Goal: Information Seeking & Learning: Learn about a topic

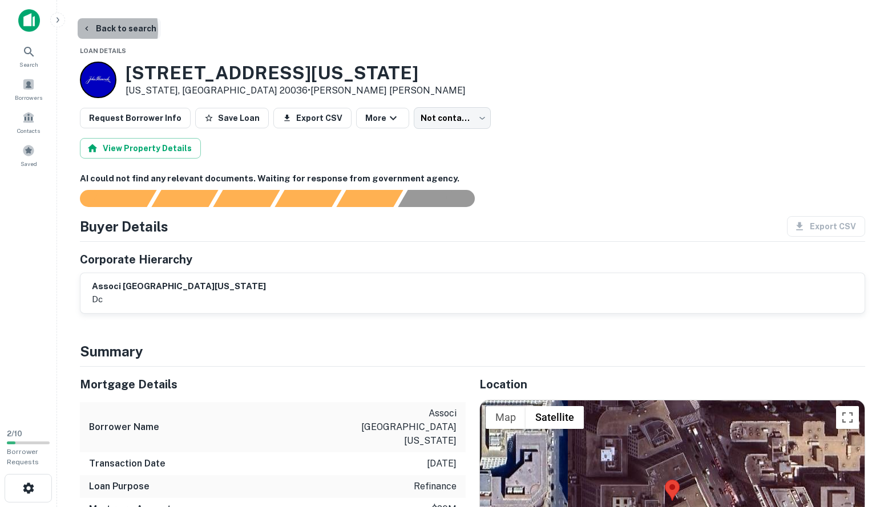
click at [83, 30] on icon "button" at bounding box center [86, 28] width 9 height 9
click at [100, 29] on button "Back to search" at bounding box center [119, 28] width 83 height 21
click at [33, 50] on icon at bounding box center [29, 52] width 14 height 14
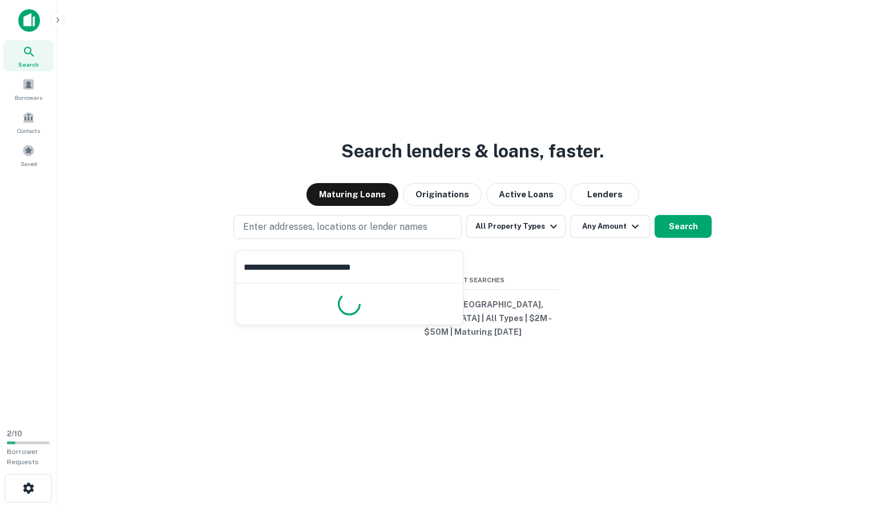
type input "**********"
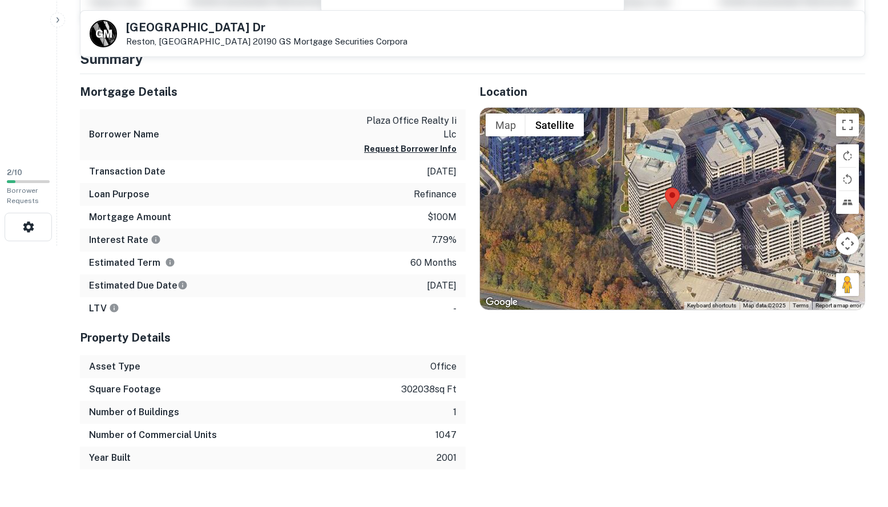
scroll to position [285, 0]
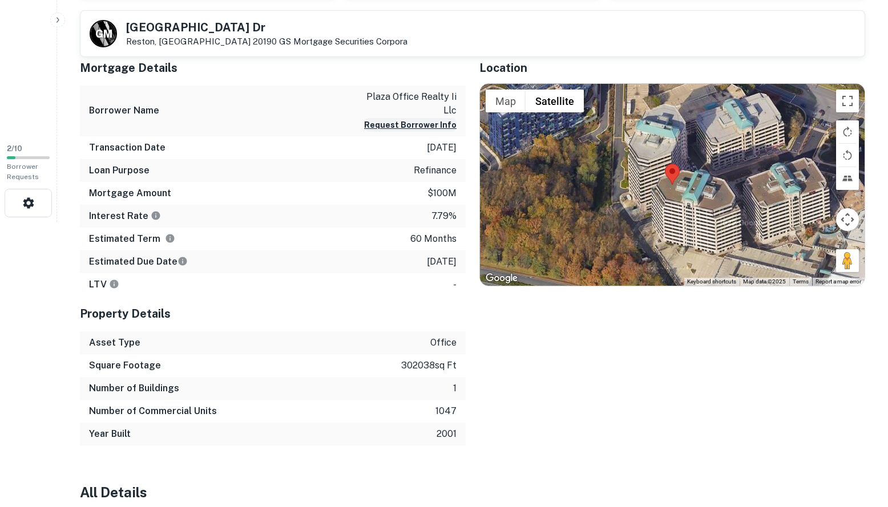
click at [399, 118] on button "Request Borrower Info" at bounding box center [410, 125] width 92 height 14
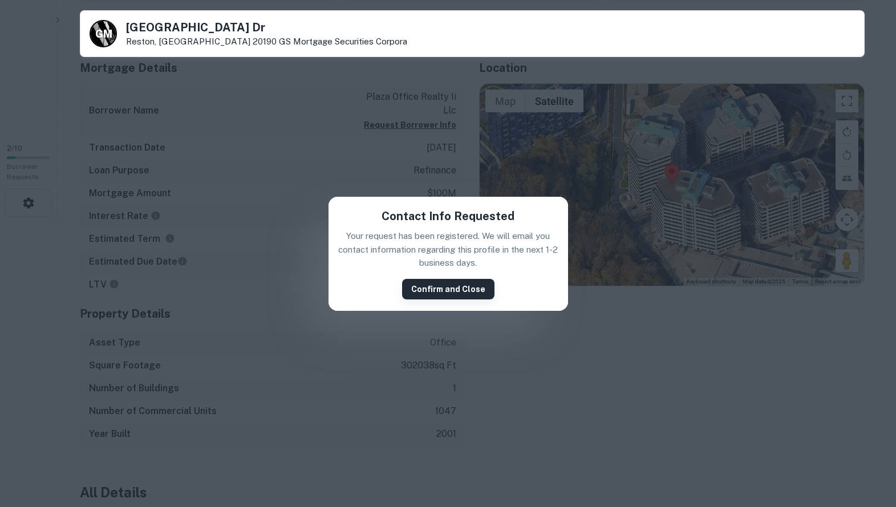
click at [462, 290] on button "Confirm and Close" at bounding box center [448, 289] width 92 height 21
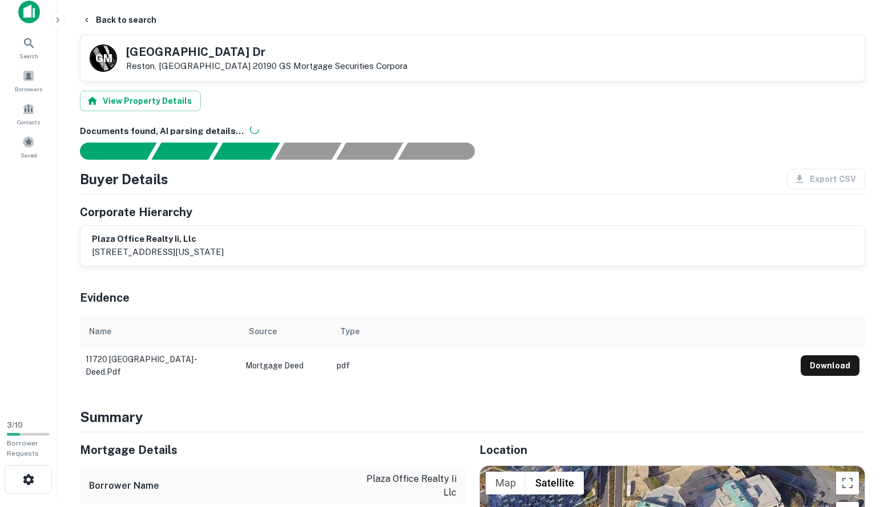
scroll to position [0, 0]
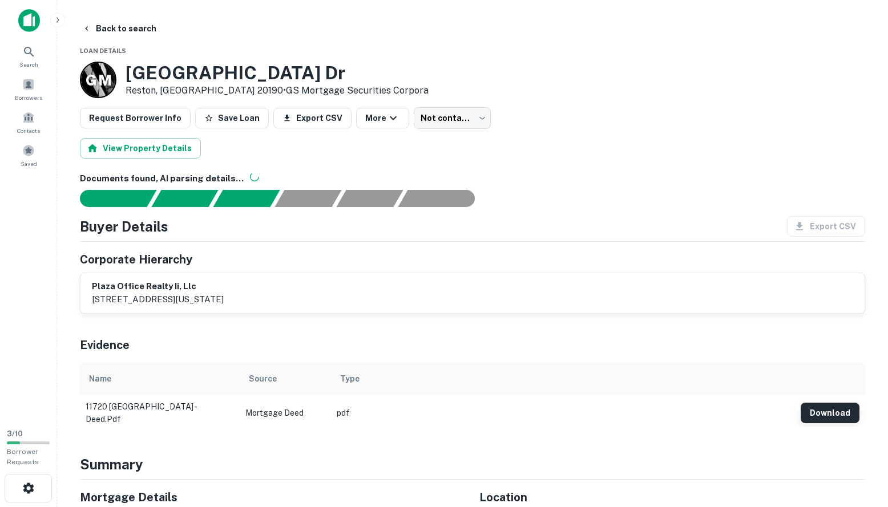
click at [843, 412] on button "Download" at bounding box center [830, 413] width 59 height 21
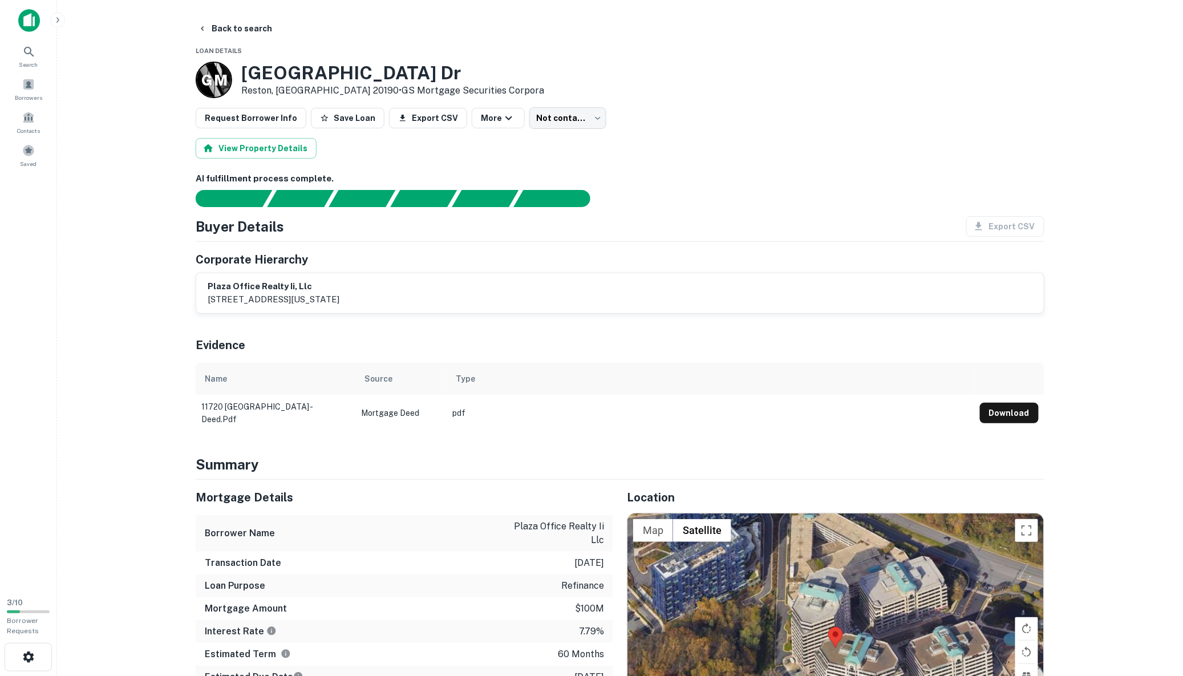
drag, startPoint x: 227, startPoint y: 27, endPoint x: 281, endPoint y: 42, distance: 56.7
click at [227, 27] on button "Back to search" at bounding box center [234, 28] width 83 height 21
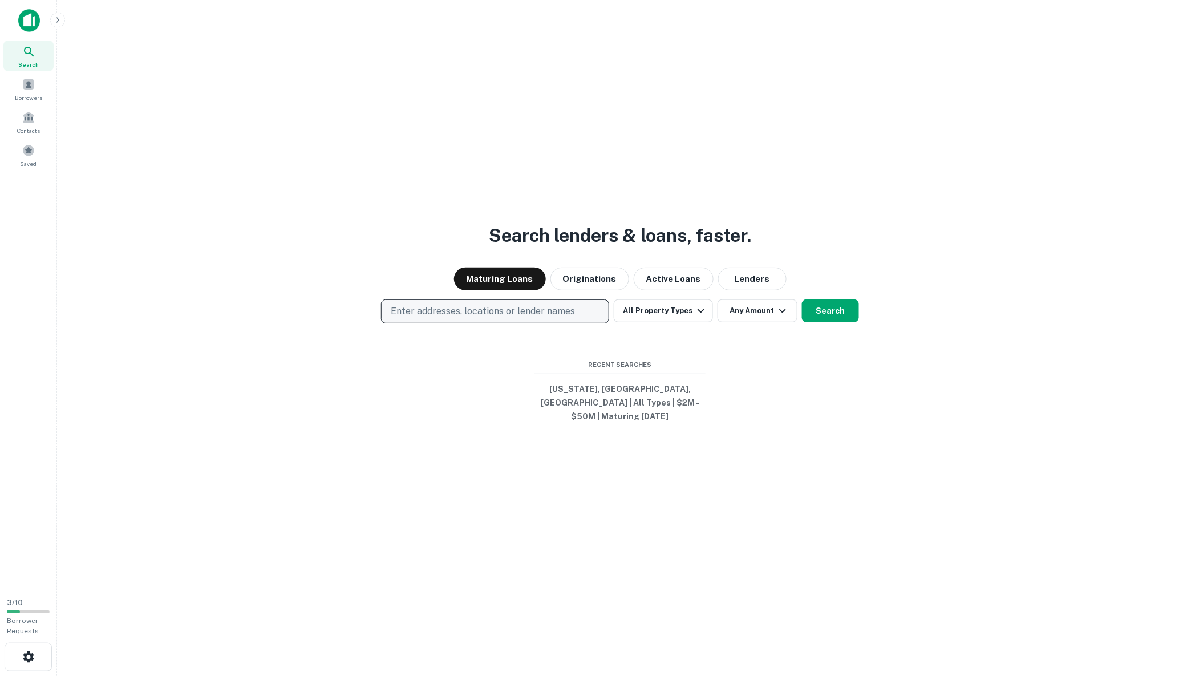
click at [420, 311] on p "Enter addresses, locations or lender names" at bounding box center [483, 312] width 184 height 14
type input "**********"
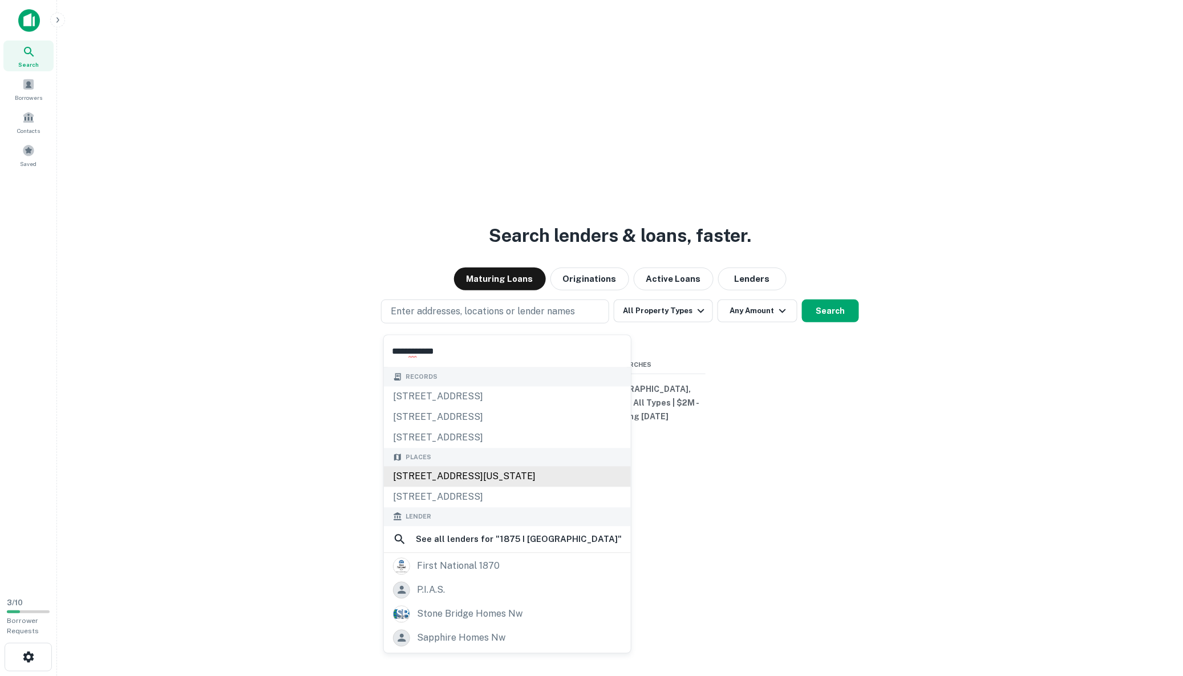
click at [467, 473] on div "1875 I St NW, Washington, DC, USA" at bounding box center [507, 477] width 247 height 21
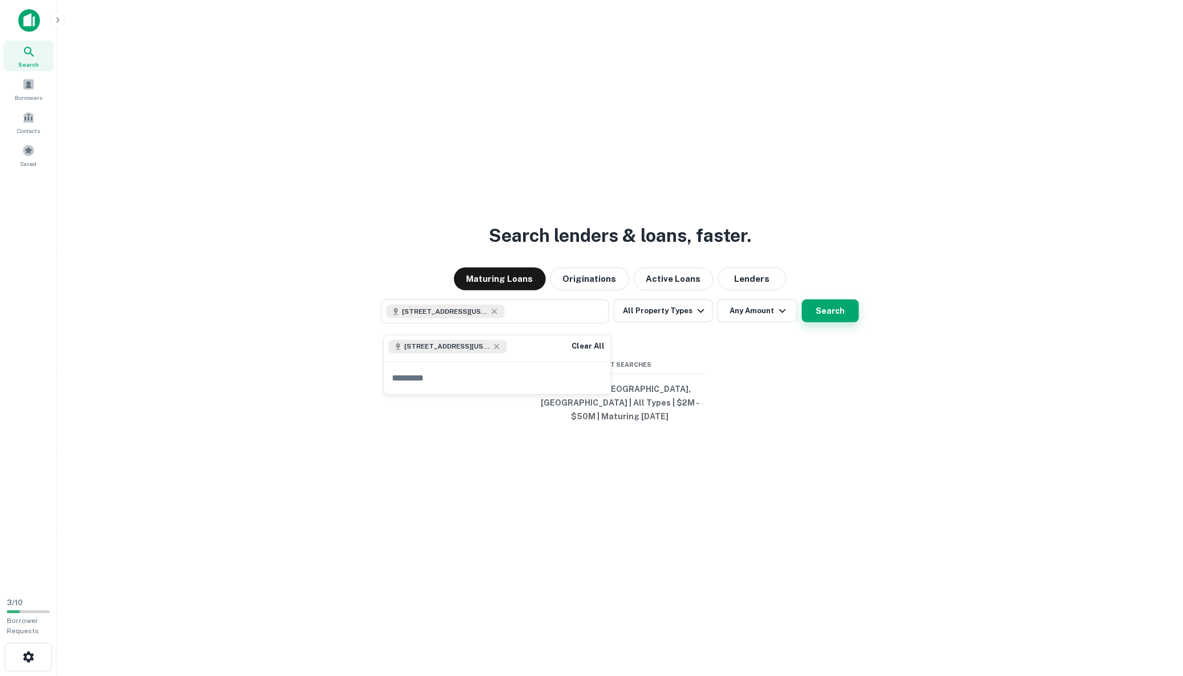
click at [818, 316] on button "Search" at bounding box center [830, 311] width 57 height 23
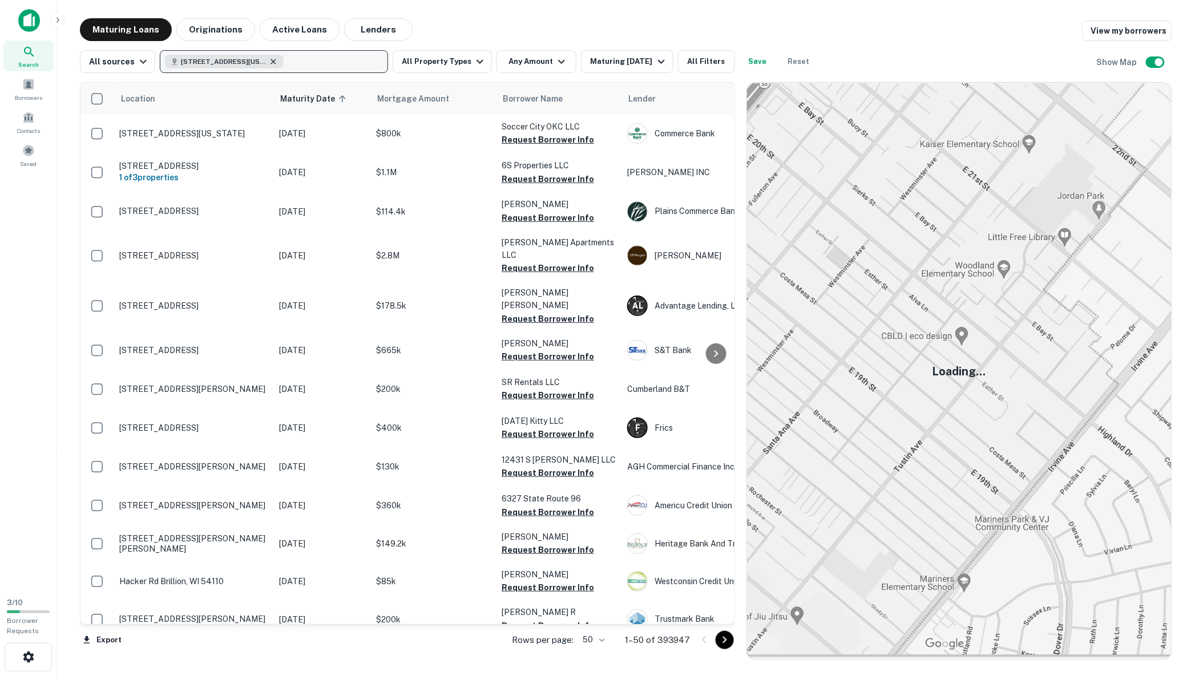
click at [271, 62] on icon "button" at bounding box center [273, 61] width 5 height 5
type input "**********"
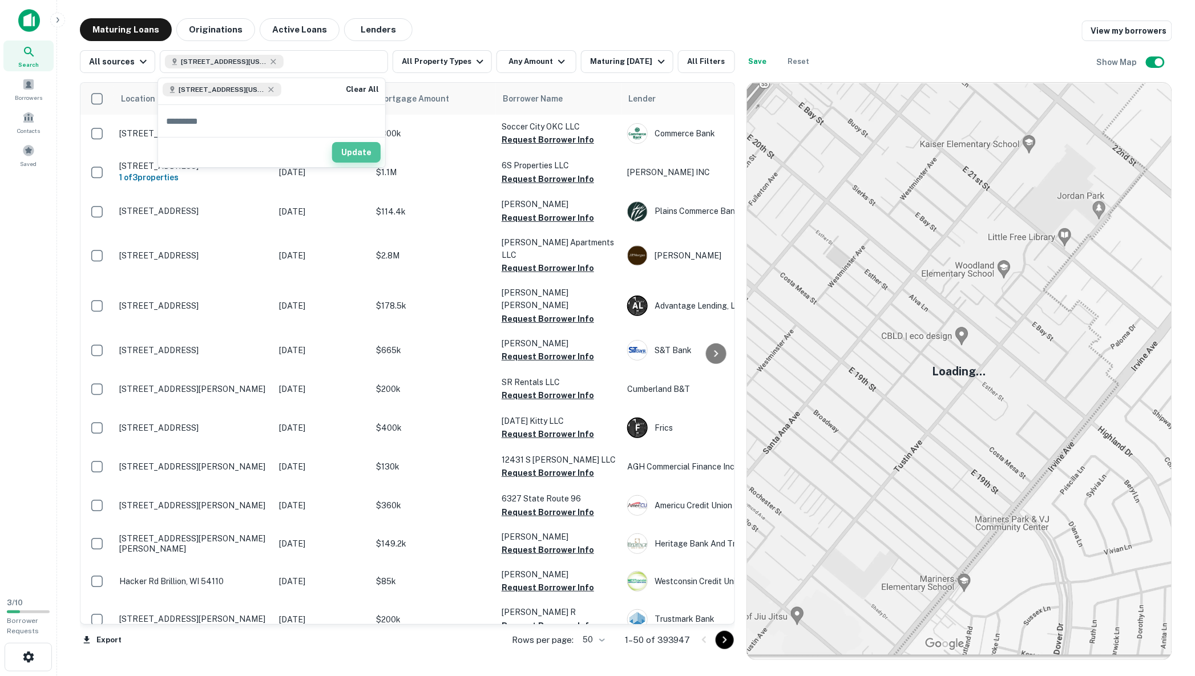
click at [356, 154] on button "Update" at bounding box center [356, 152] width 49 height 21
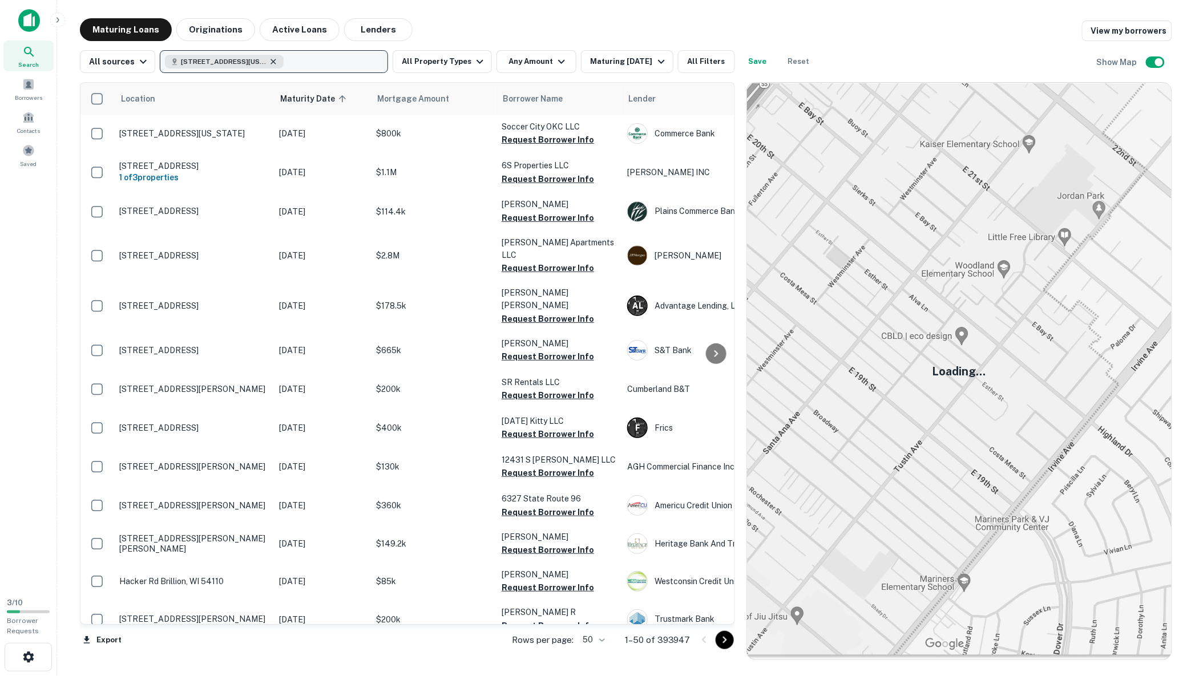
click at [272, 65] on icon "button" at bounding box center [273, 61] width 9 height 9
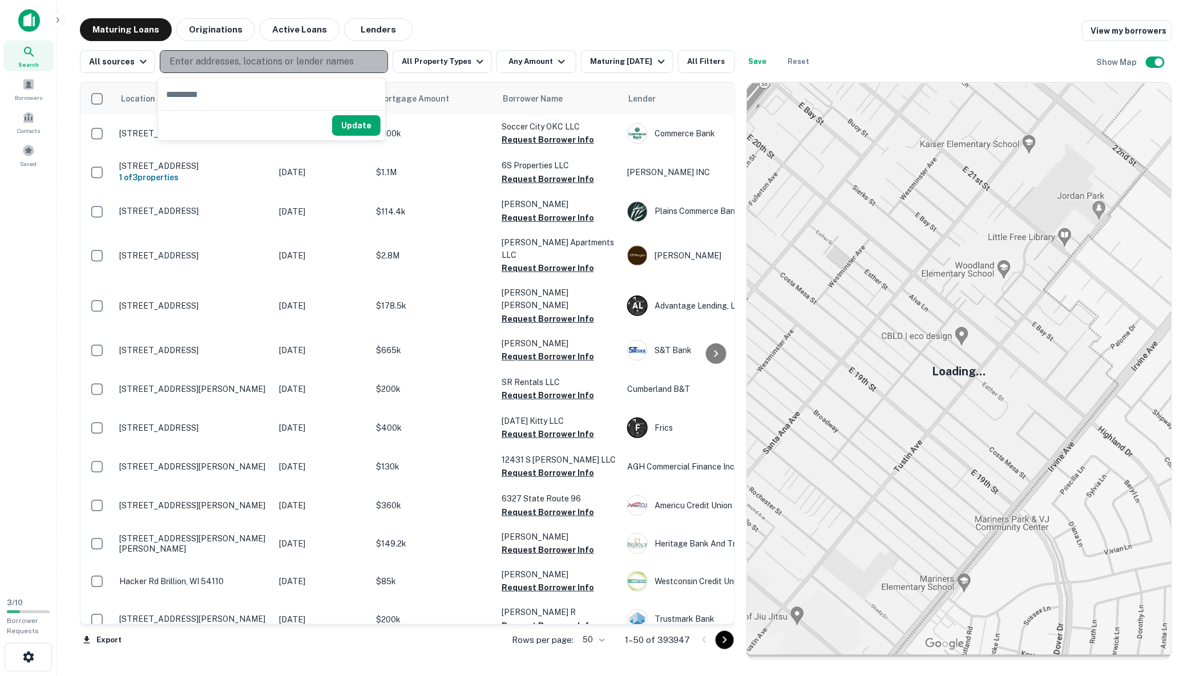
drag, startPoint x: 260, startPoint y: 60, endPoint x: 222, endPoint y: 62, distance: 38.3
click at [222, 62] on p "Enter addresses, locations or lender names" at bounding box center [261, 62] width 184 height 14
click at [220, 67] on p "Enter addresses, locations or lender names" at bounding box center [261, 62] width 184 height 14
type input "**********"
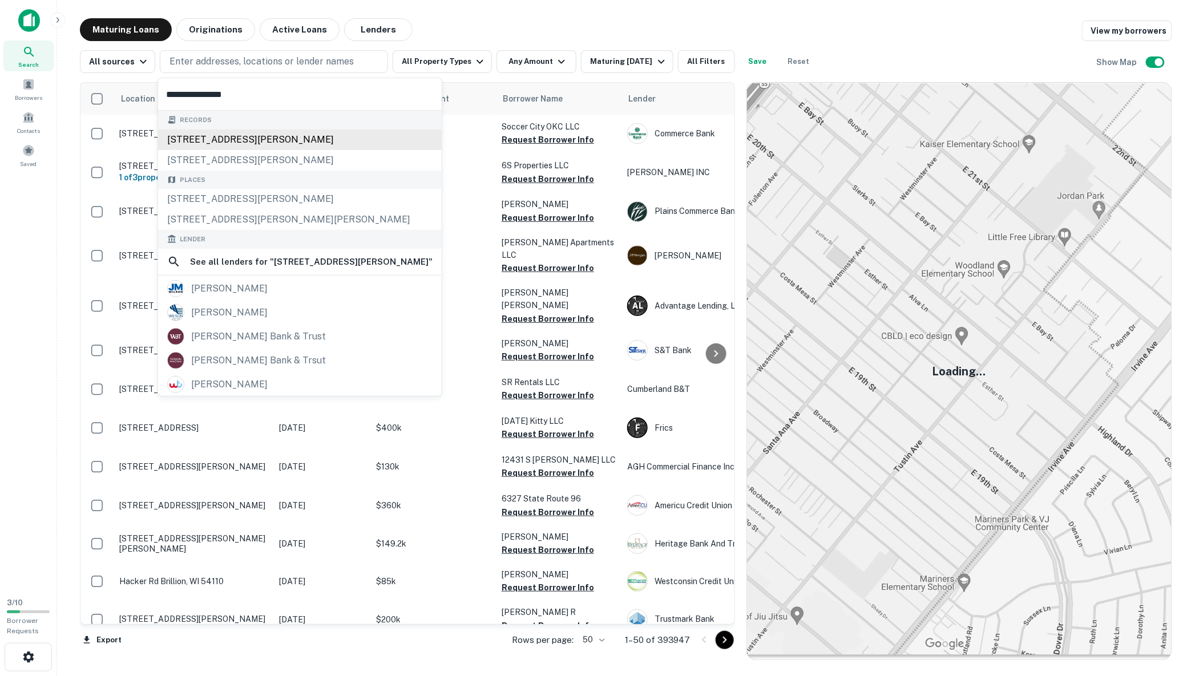
click at [259, 138] on div "2300 wilson blvd, arlington, va, 22201" at bounding box center [300, 140] width 284 height 21
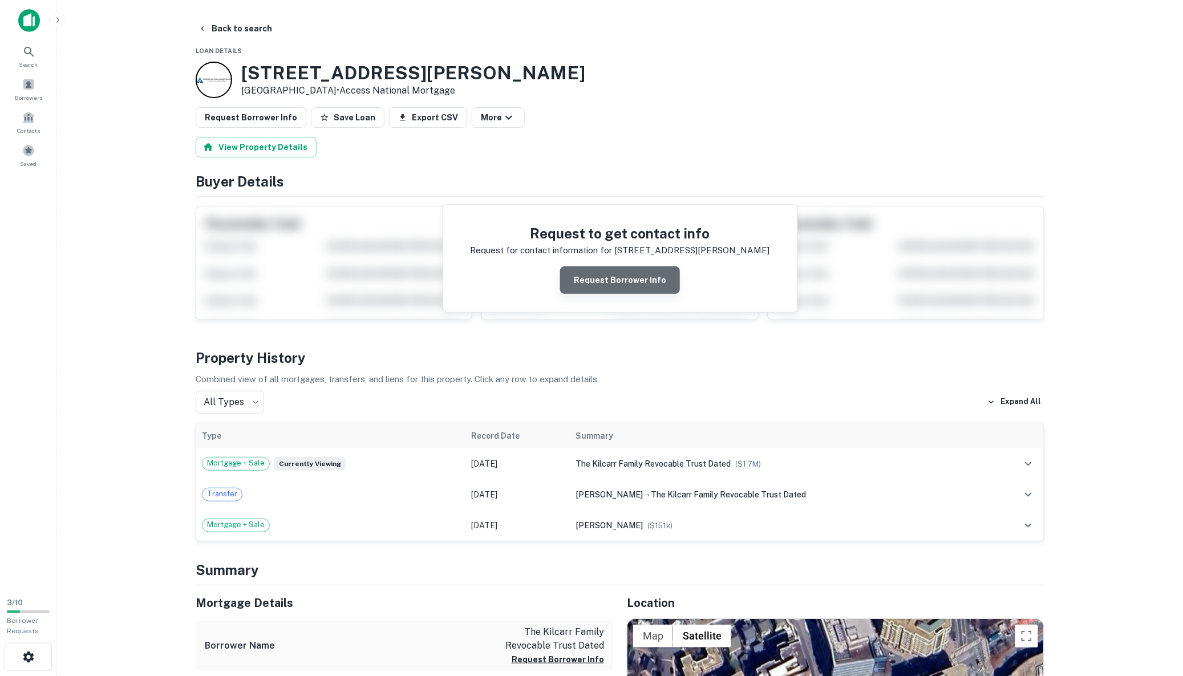
click at [633, 282] on button "Request Borrower Info" at bounding box center [620, 279] width 120 height 27
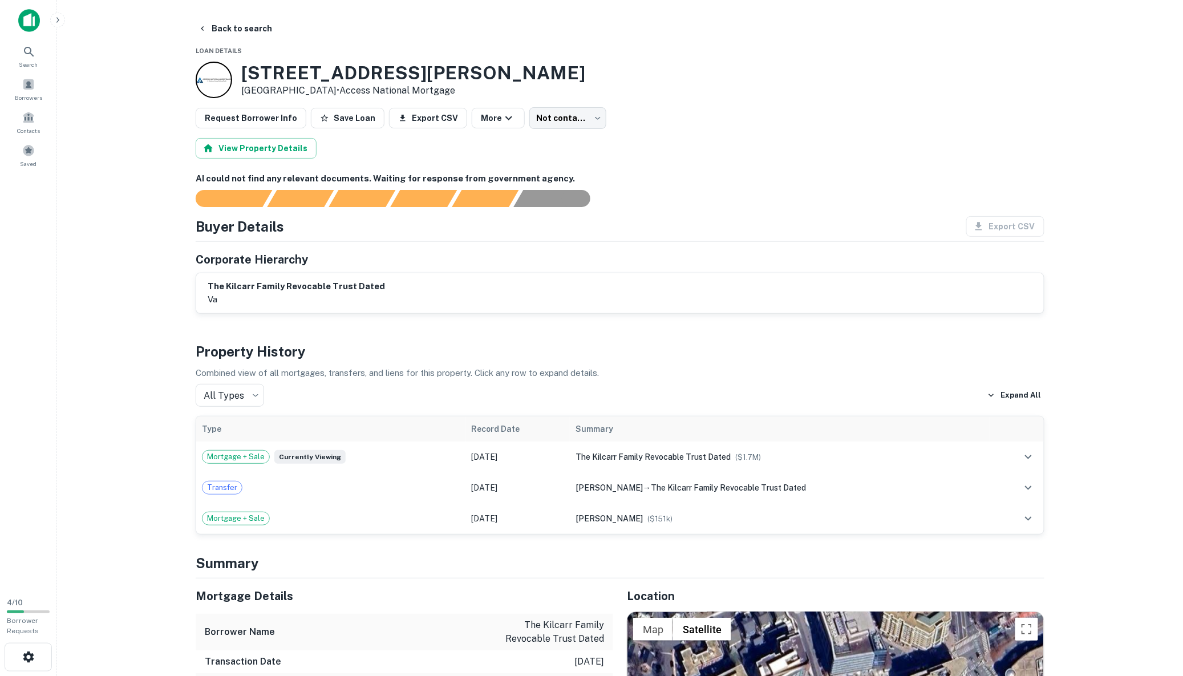
click at [887, 333] on main "Back to search Loan Details 2300 Wilson Blvd Arlington, VA 22201 • Access Natio…" at bounding box center [620, 338] width 1126 height 676
click at [811, 250] on div "Buyer Details Export CSV Corporate Hierarchy the kilcarr family revocable trust…" at bounding box center [620, 265] width 849 height 98
click at [246, 30] on button "Back to search" at bounding box center [234, 28] width 83 height 21
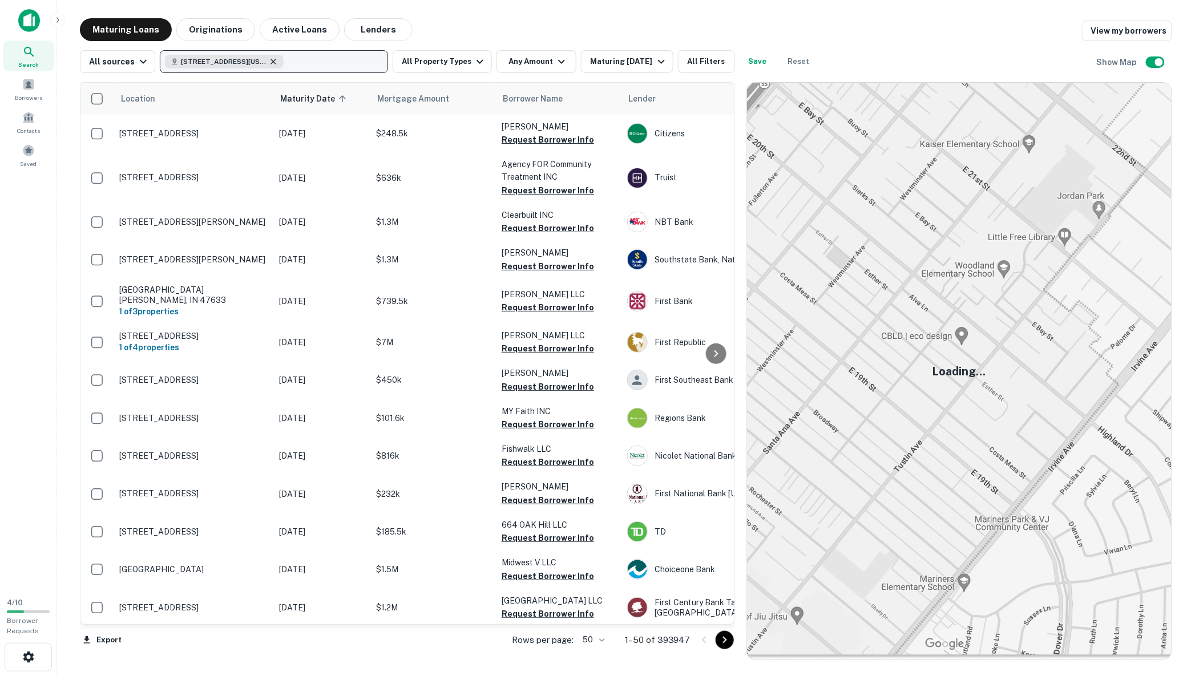
click at [273, 58] on icon "button" at bounding box center [273, 61] width 9 height 9
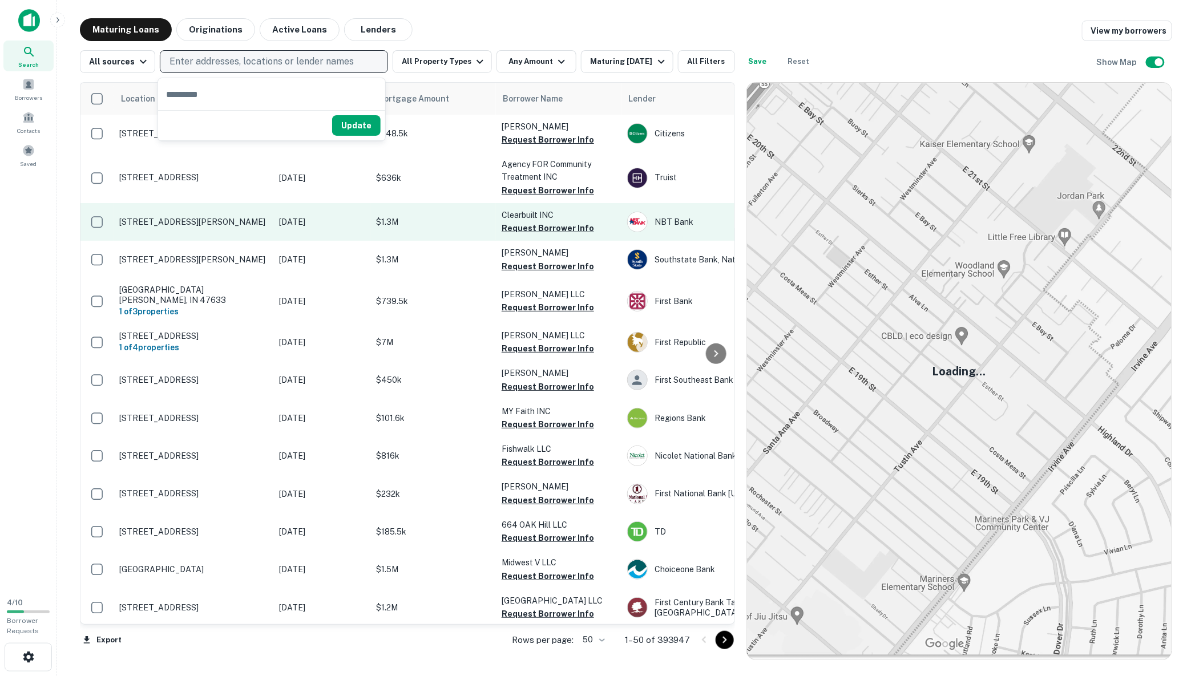
type input "**********"
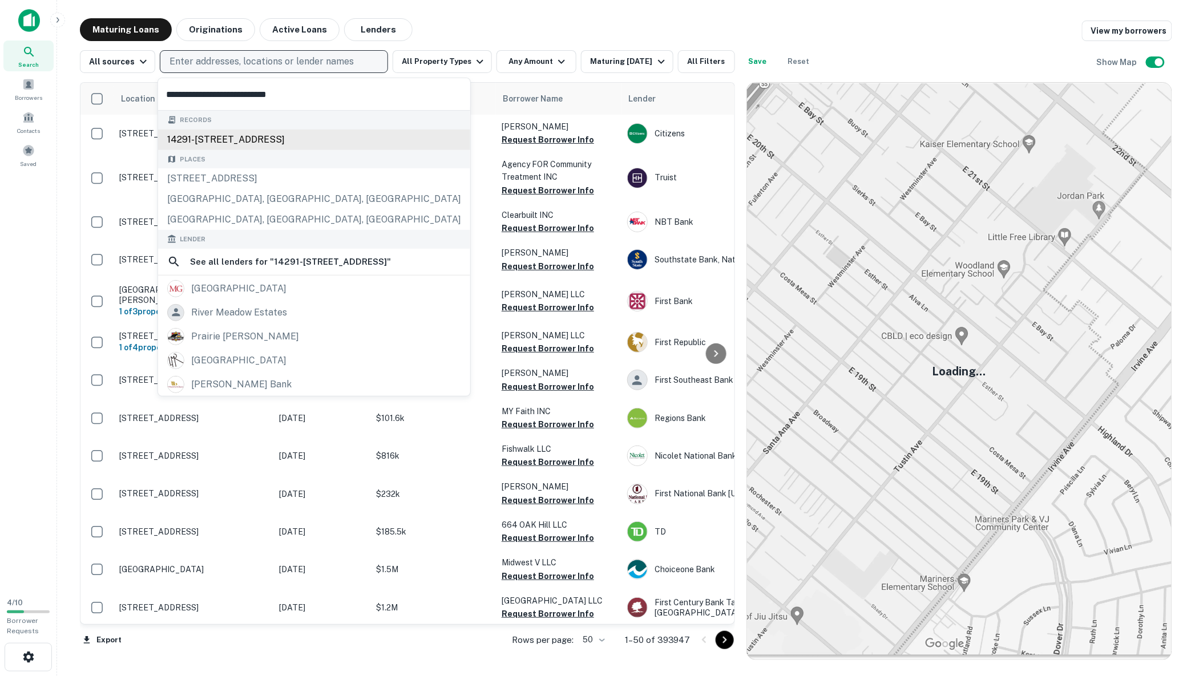
click at [309, 142] on div "14291-14295 park meadow drive, chantilly, va, 20151" at bounding box center [314, 140] width 312 height 21
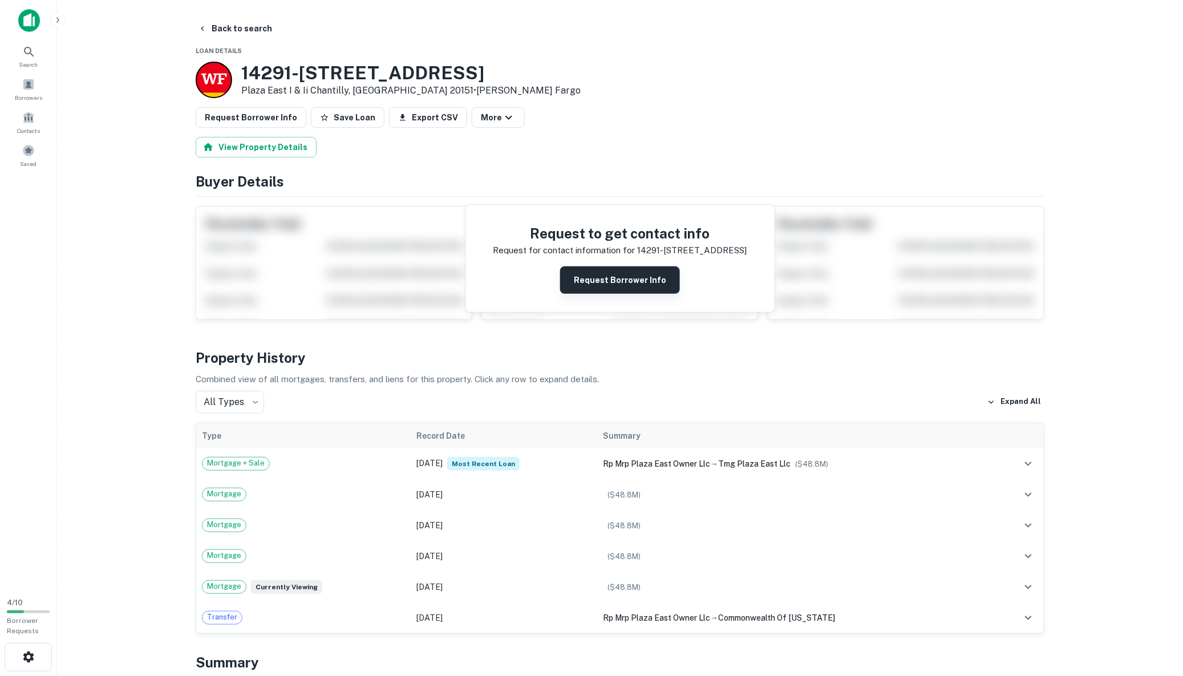
click at [633, 281] on button "Request Borrower Info" at bounding box center [620, 279] width 120 height 27
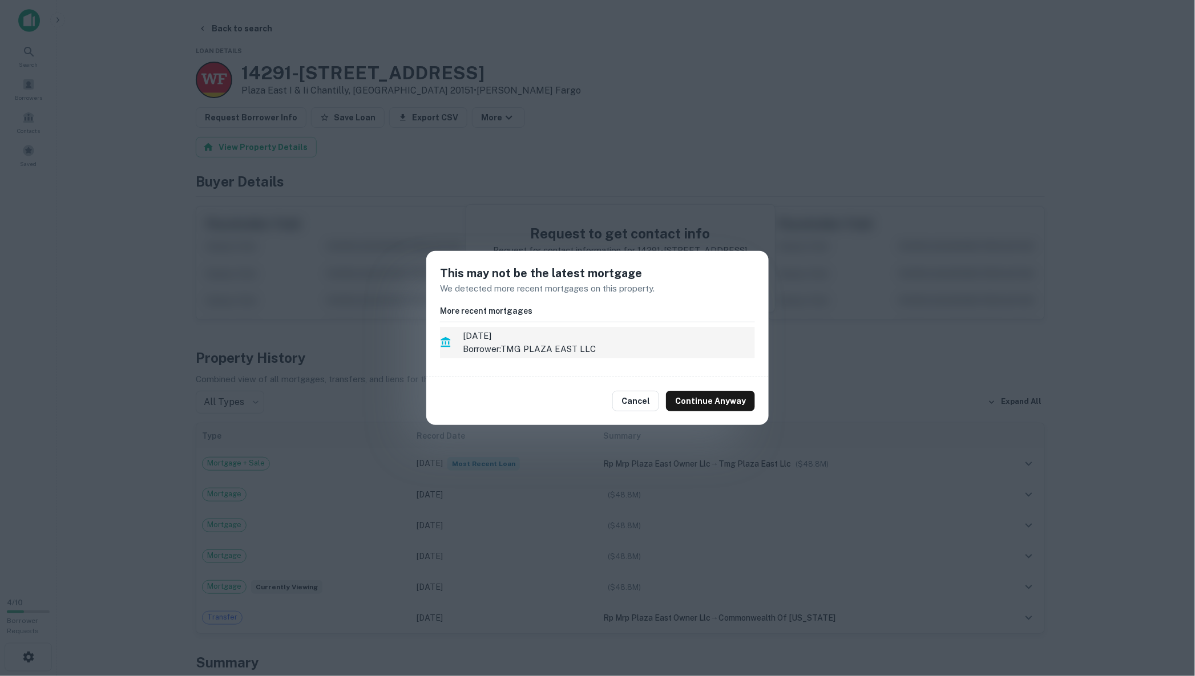
click at [507, 345] on p "Borrower: TMG PLAZA EAST LLC" at bounding box center [609, 349] width 292 height 14
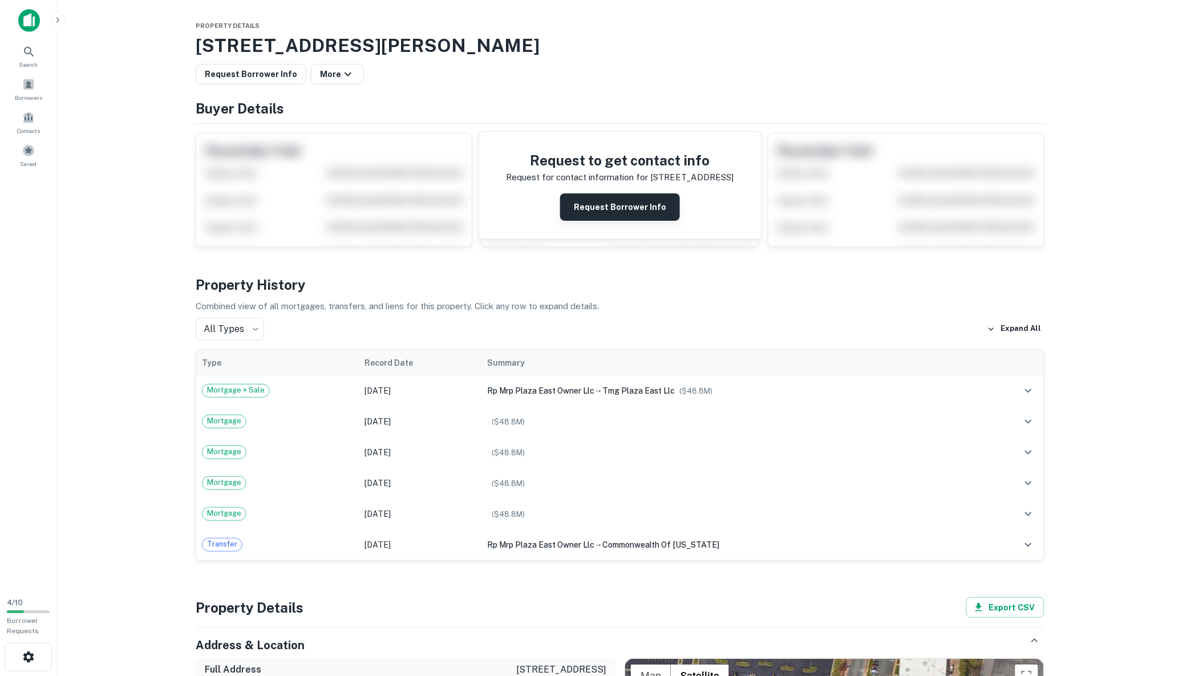
click at [637, 211] on button "Request Borrower Info" at bounding box center [620, 206] width 120 height 27
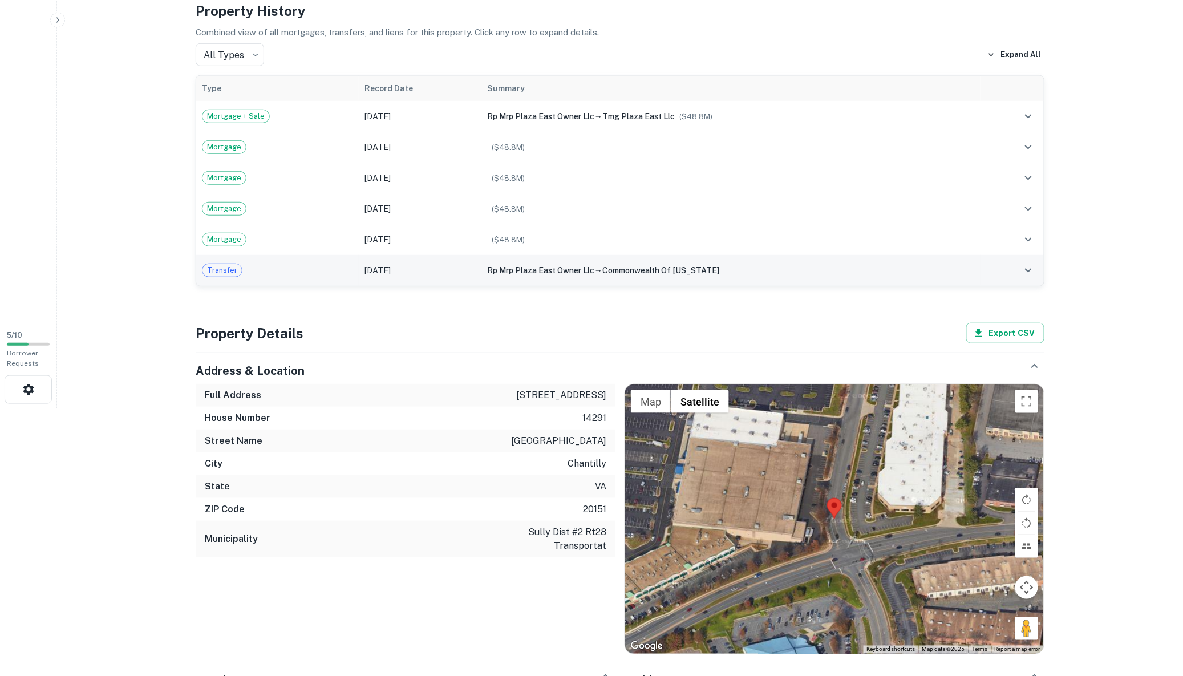
scroll to position [456, 0]
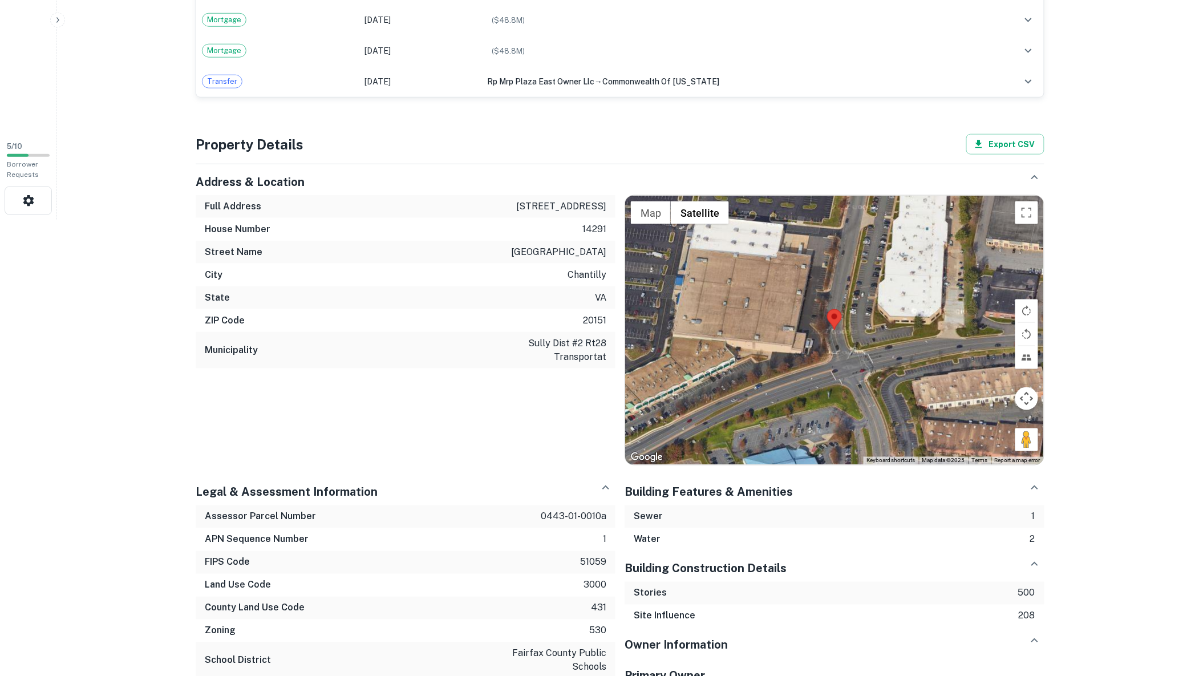
click at [884, 341] on div at bounding box center [834, 330] width 419 height 269
click at [887, 215] on button "Toggle fullscreen view" at bounding box center [1027, 212] width 23 height 23
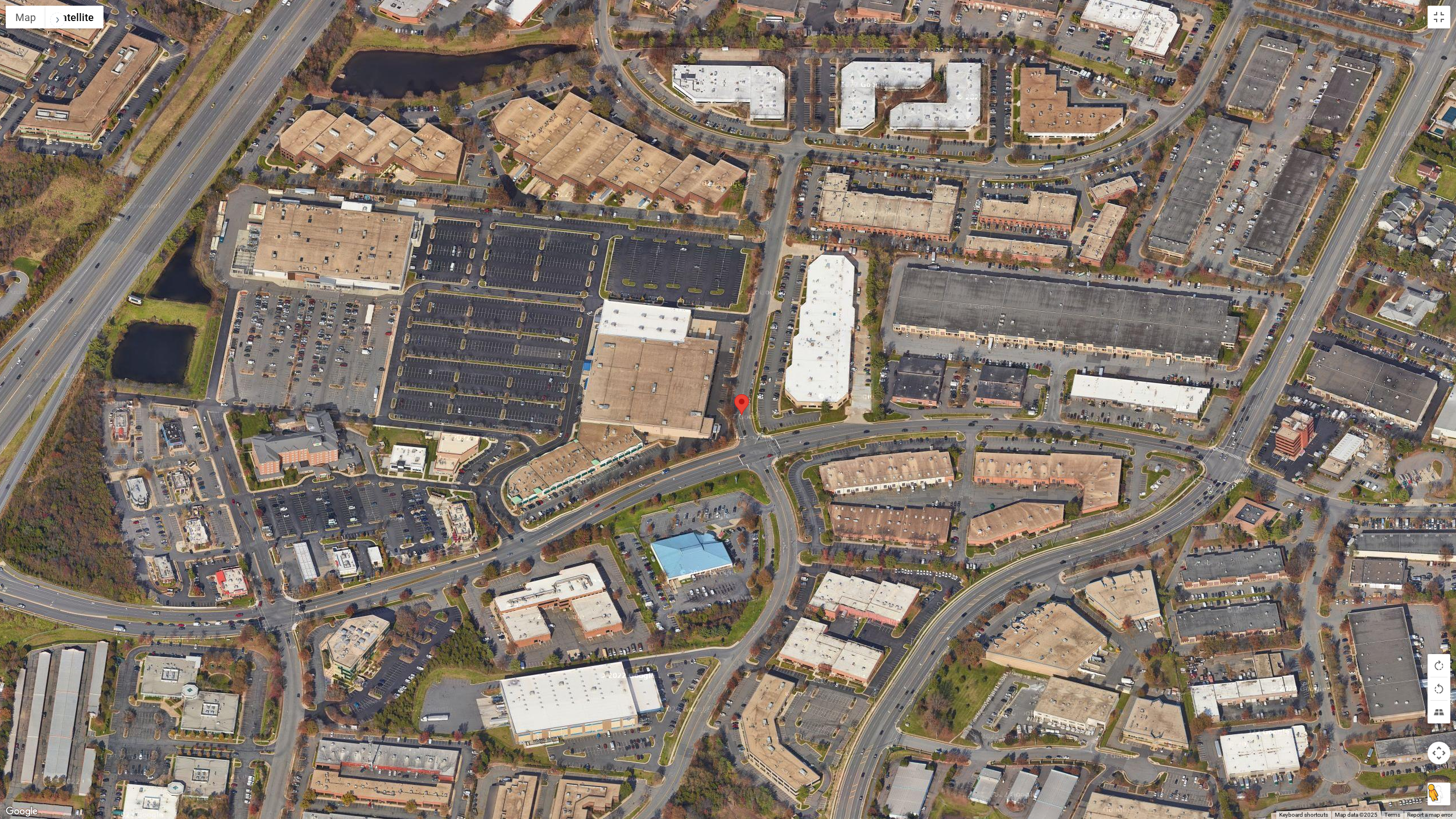
drag, startPoint x: 1423, startPoint y: 790, endPoint x: 1440, endPoint y: 796, distance: 18.0
click at [884, 505] on div "To activate drag with keyboard, press Alt + Enter. Once in keyboard drag state,…" at bounding box center [728, 410] width 1456 height 819
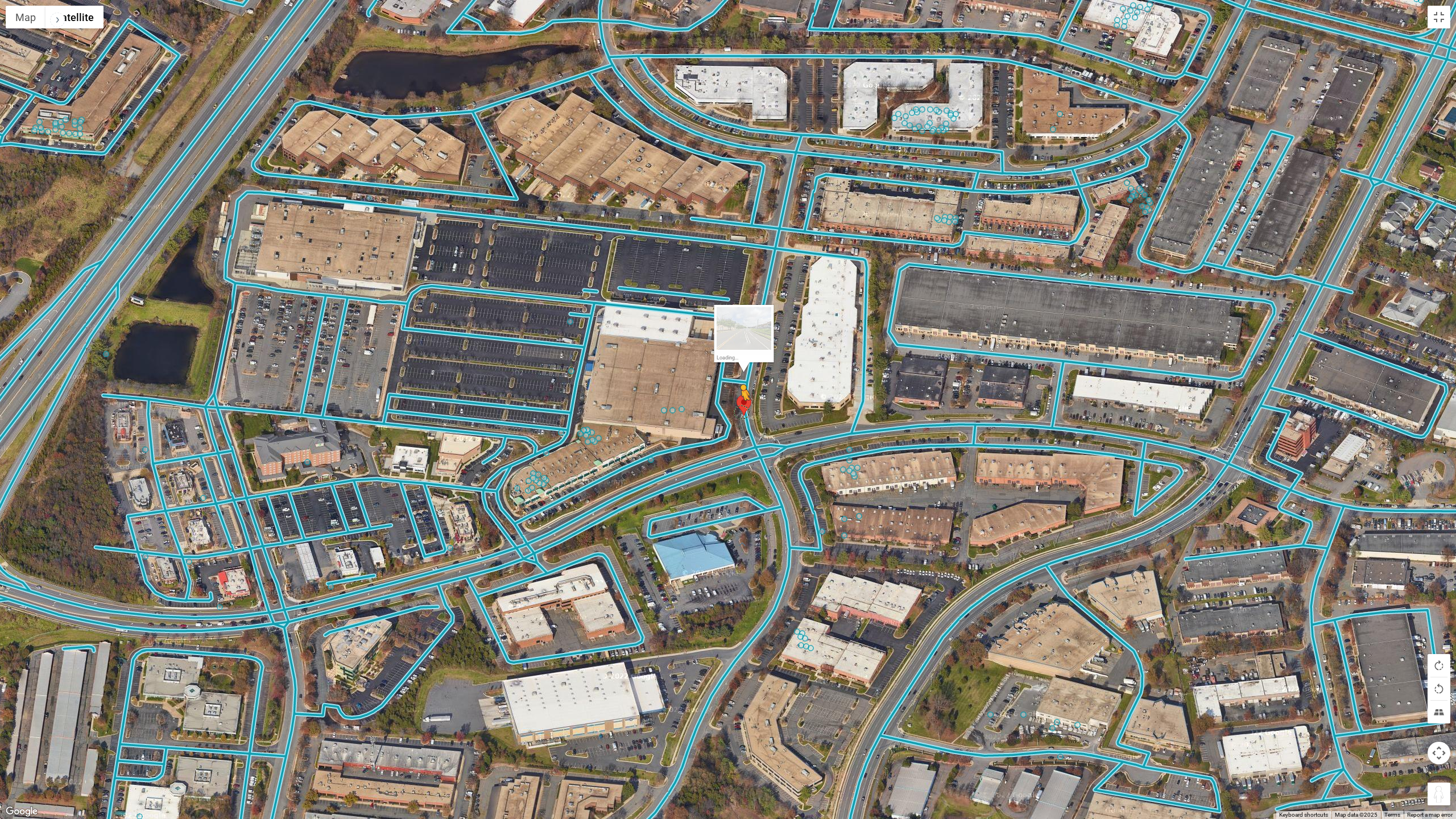
drag, startPoint x: 1433, startPoint y: 796, endPoint x: 740, endPoint y: 410, distance: 793.2
click at [740, 410] on div "To activate drag with keyboard, press Alt + Enter. Once in keyboard drag state,…" at bounding box center [728, 410] width 1456 height 819
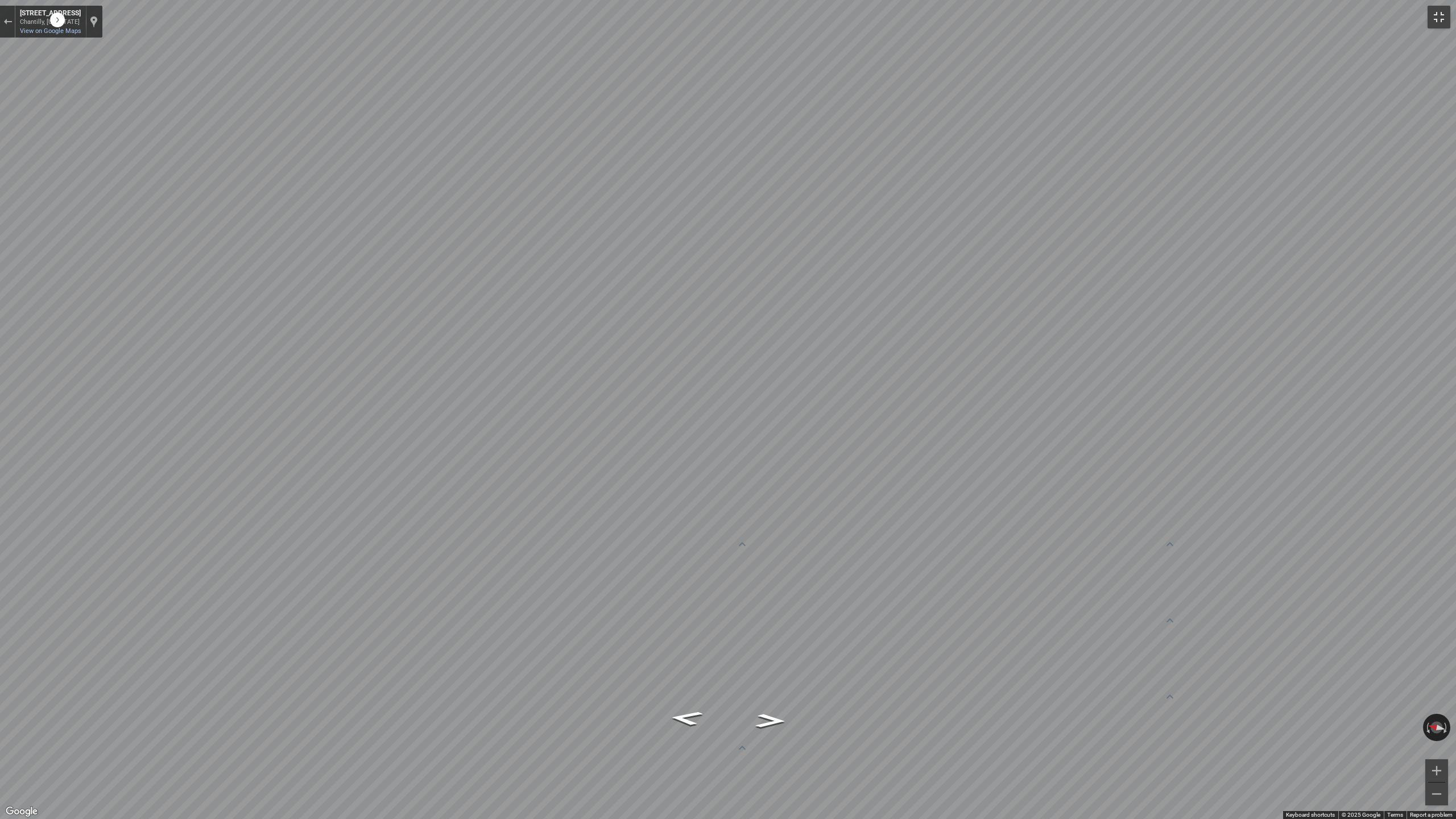
click at [884, 12] on button "Toggle fullscreen view" at bounding box center [1438, 17] width 23 height 23
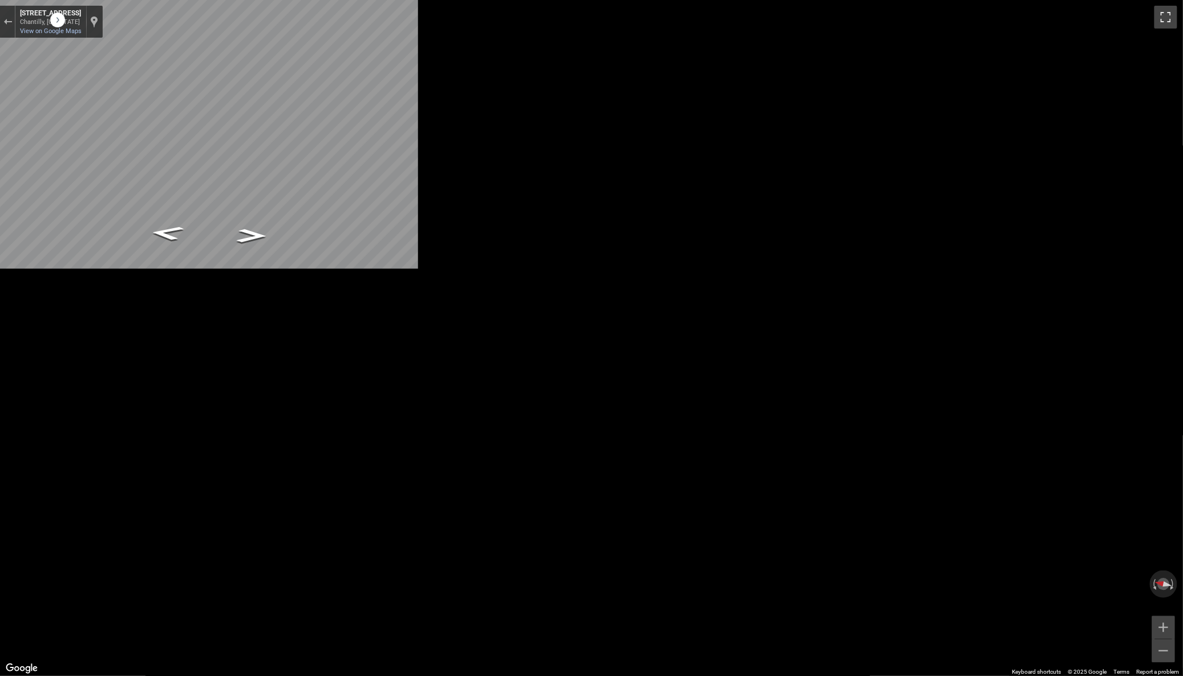
scroll to position [0, 0]
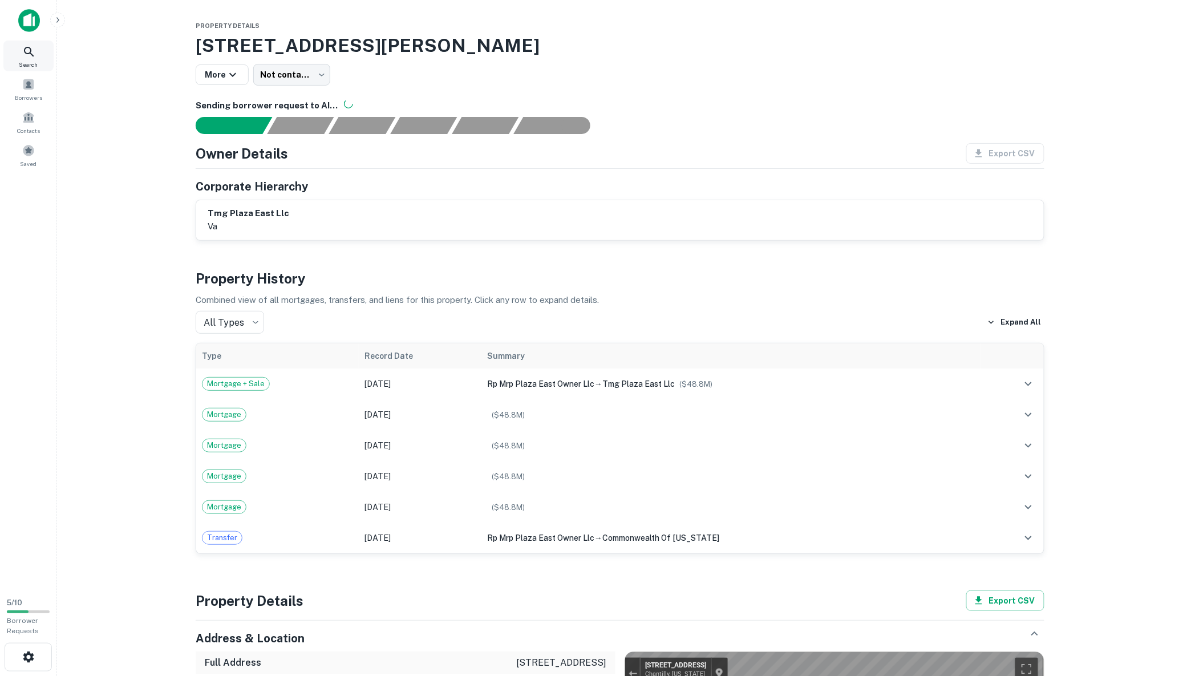
click at [31, 49] on icon at bounding box center [29, 52] width 10 height 10
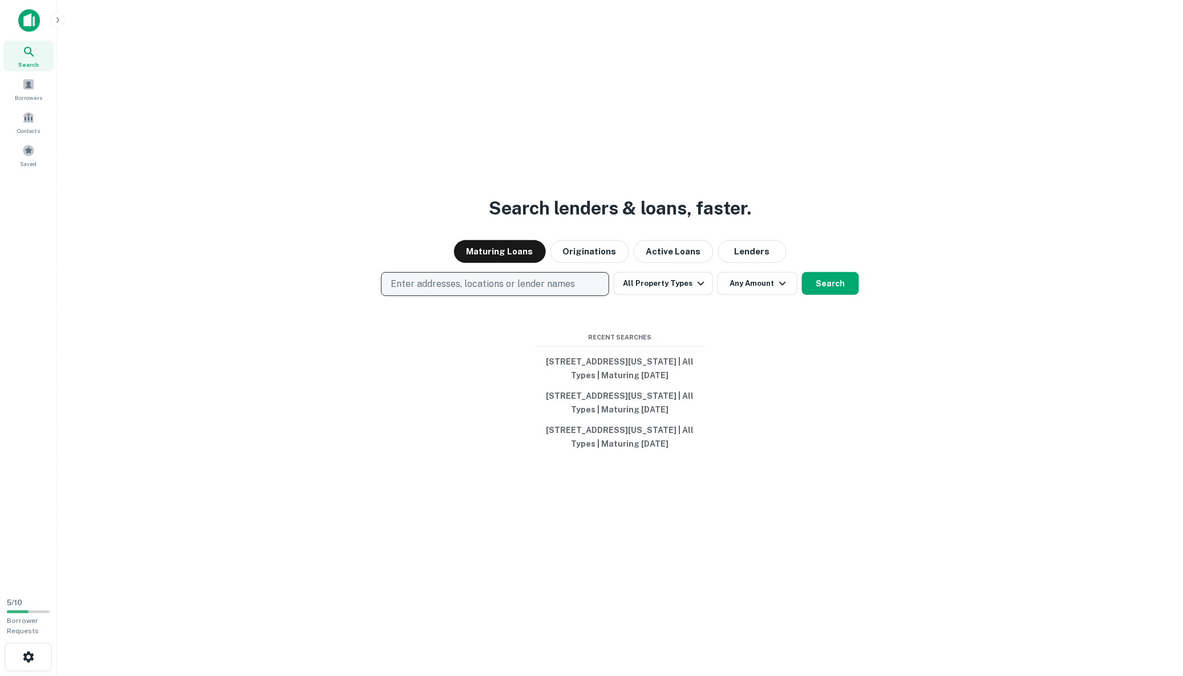
click at [480, 284] on p "Enter addresses, locations or lender names" at bounding box center [483, 284] width 184 height 14
drag, startPoint x: 480, startPoint y: 284, endPoint x: 428, endPoint y: 320, distance: 63.2
click at [428, 320] on input "text" at bounding box center [497, 317] width 227 height 32
paste input "**********"
type input "**********"
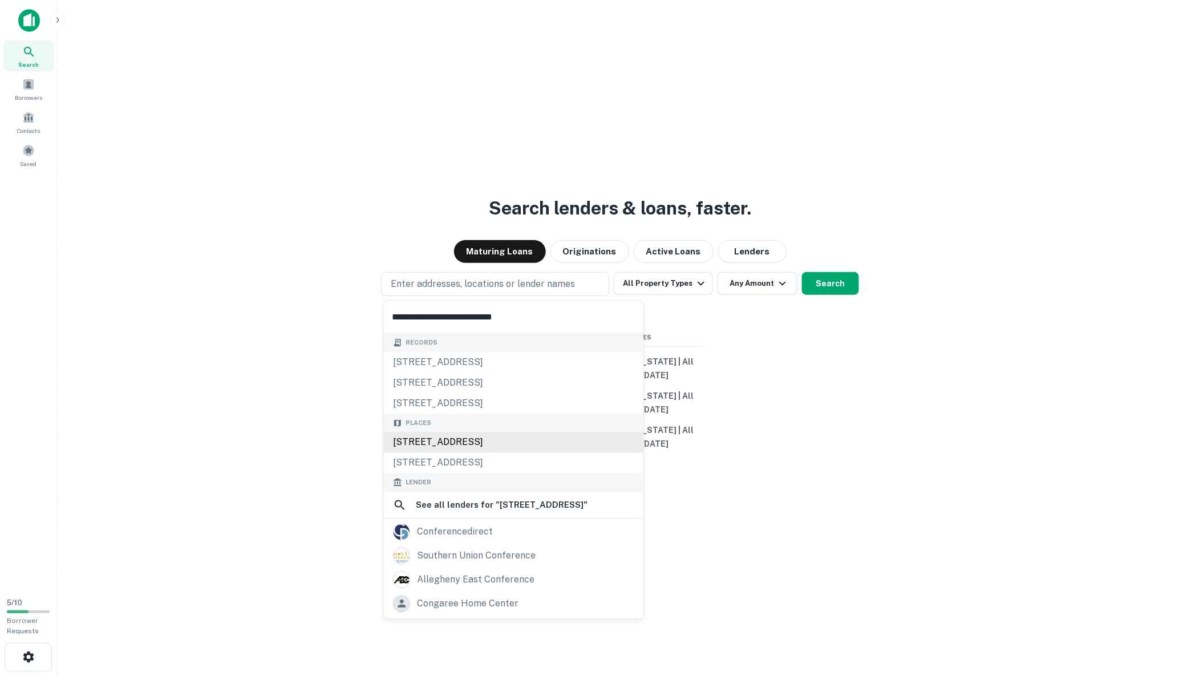
click at [585, 440] on div "15030 Conference Center Drive, Chantilly, VA, USA" at bounding box center [514, 443] width 260 height 21
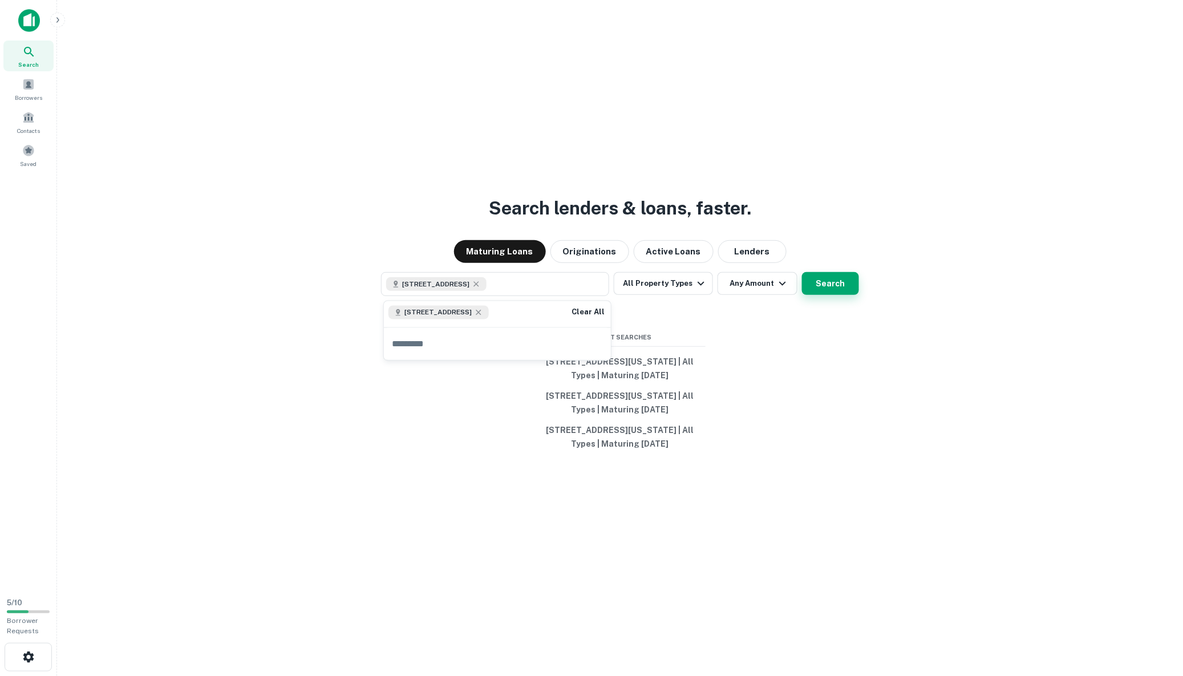
click at [838, 285] on button "Search" at bounding box center [830, 283] width 57 height 23
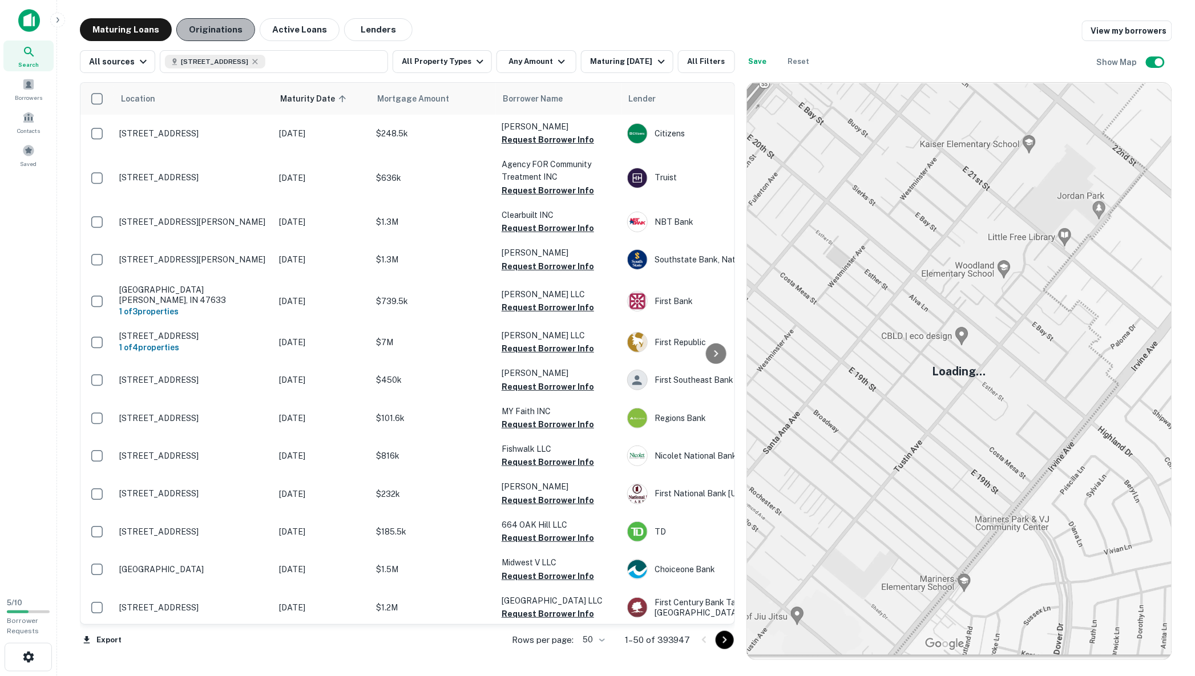
click at [226, 33] on button "Originations" at bounding box center [215, 29] width 79 height 23
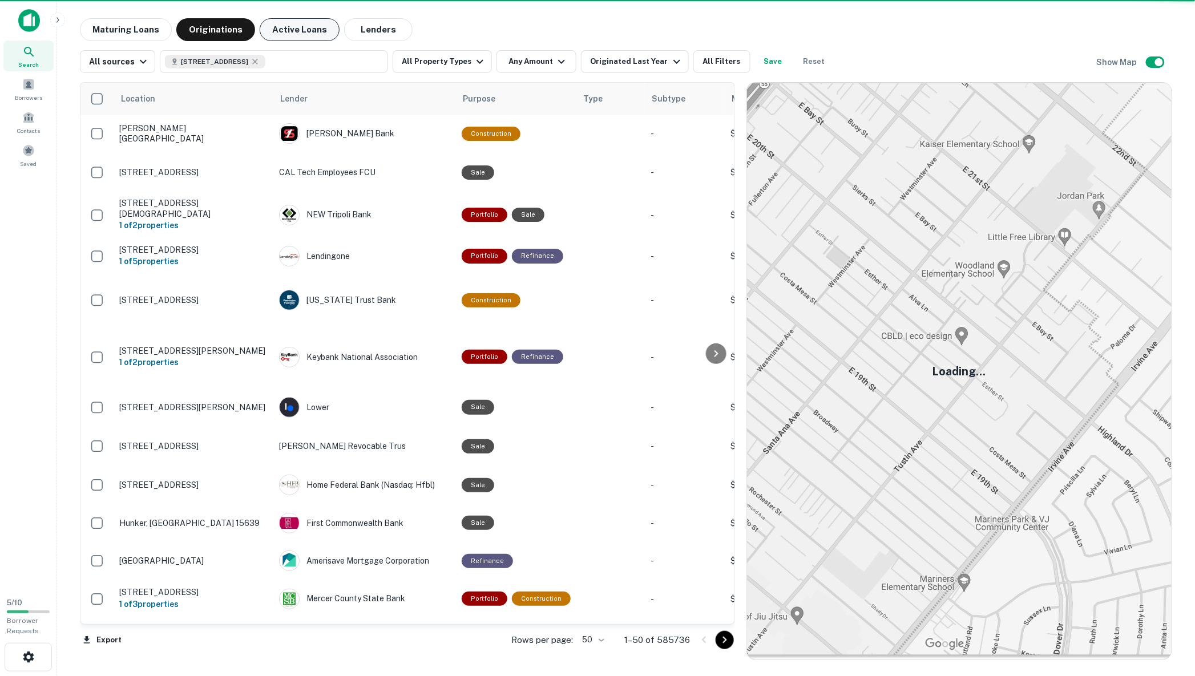
click at [288, 30] on button "Active Loans" at bounding box center [300, 29] width 80 height 23
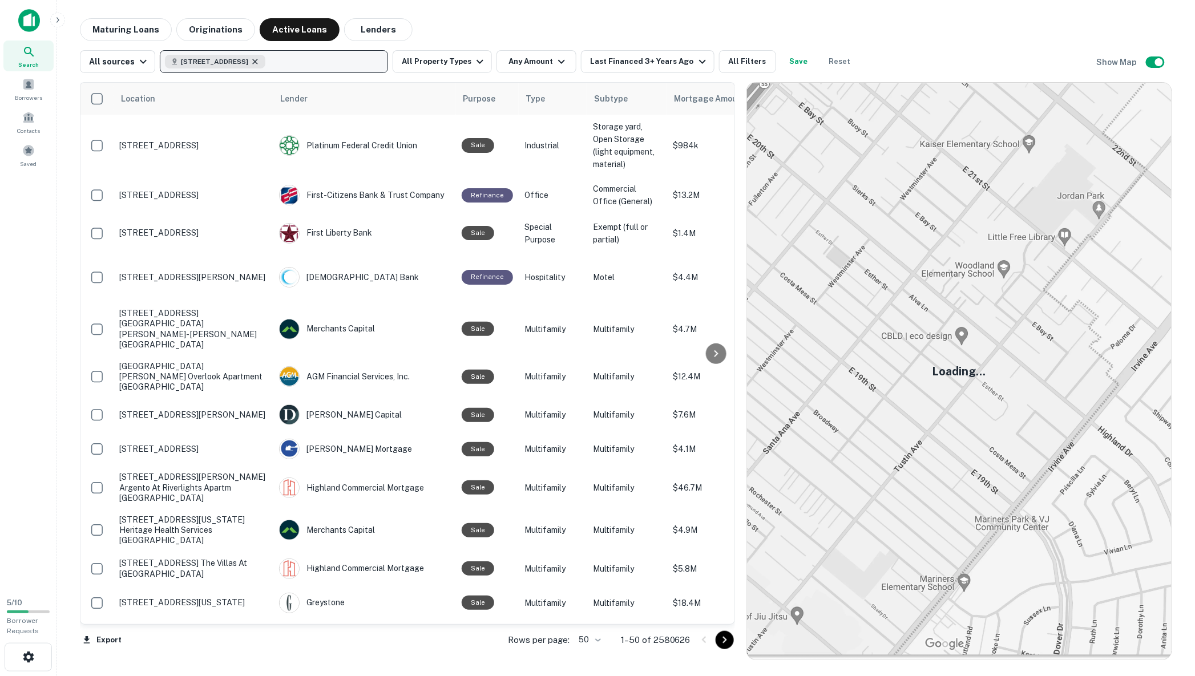
click at [258, 60] on icon "button" at bounding box center [255, 61] width 5 height 5
drag, startPoint x: 246, startPoint y: 60, endPoint x: 220, endPoint y: 63, distance: 26.4
click at [220, 63] on p "Enter addresses, locations or lender names" at bounding box center [261, 62] width 184 height 14
drag, startPoint x: 215, startPoint y: 60, endPoint x: 199, endPoint y: 60, distance: 15.4
click at [199, 60] on p "Enter addresses, locations or lender names" at bounding box center [261, 62] width 184 height 14
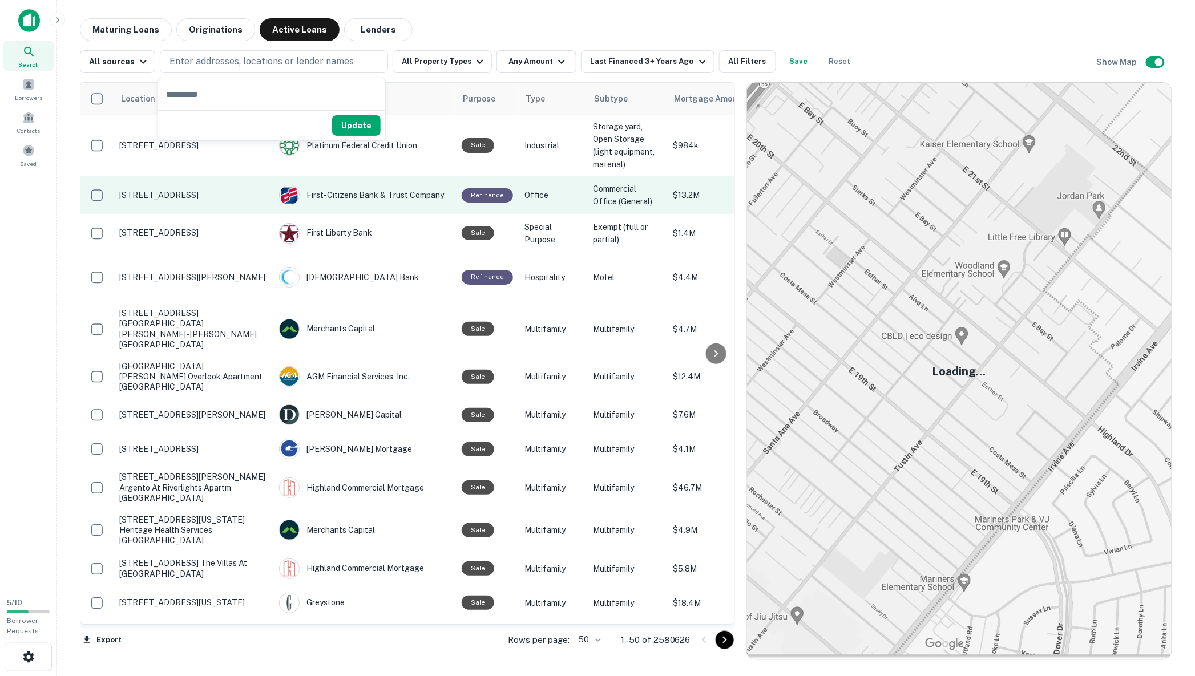
type input "**********"
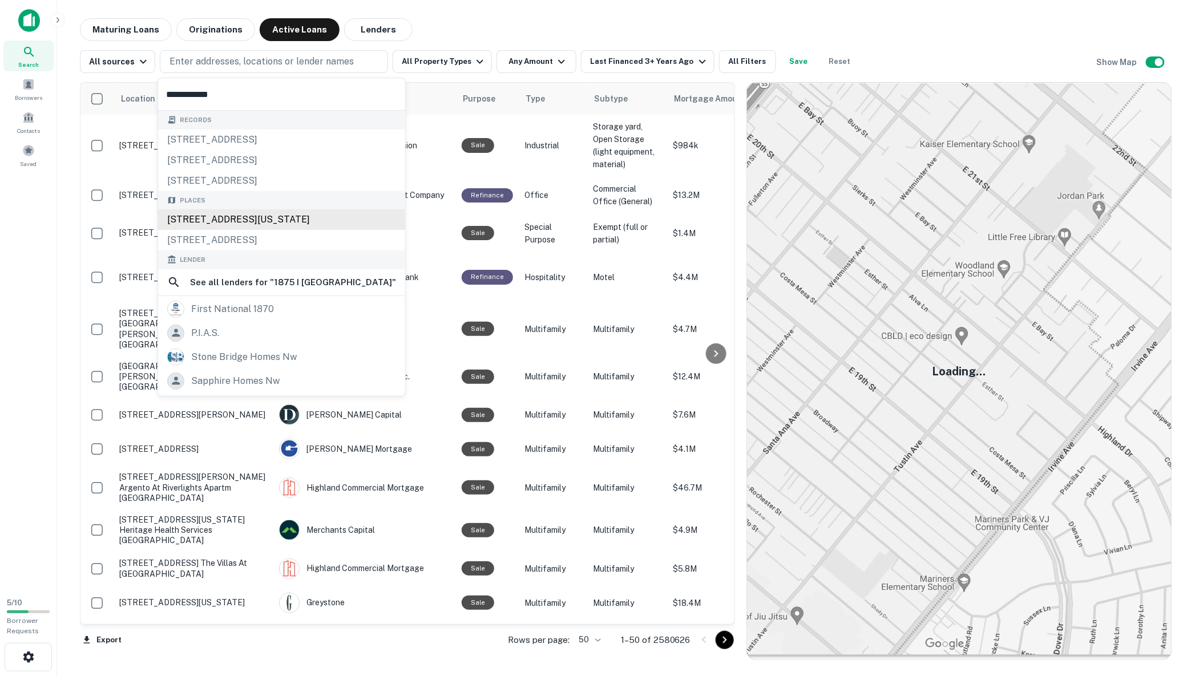
click at [297, 221] on div "1875 I St NW, Washington, DC, USA" at bounding box center [281, 219] width 247 height 21
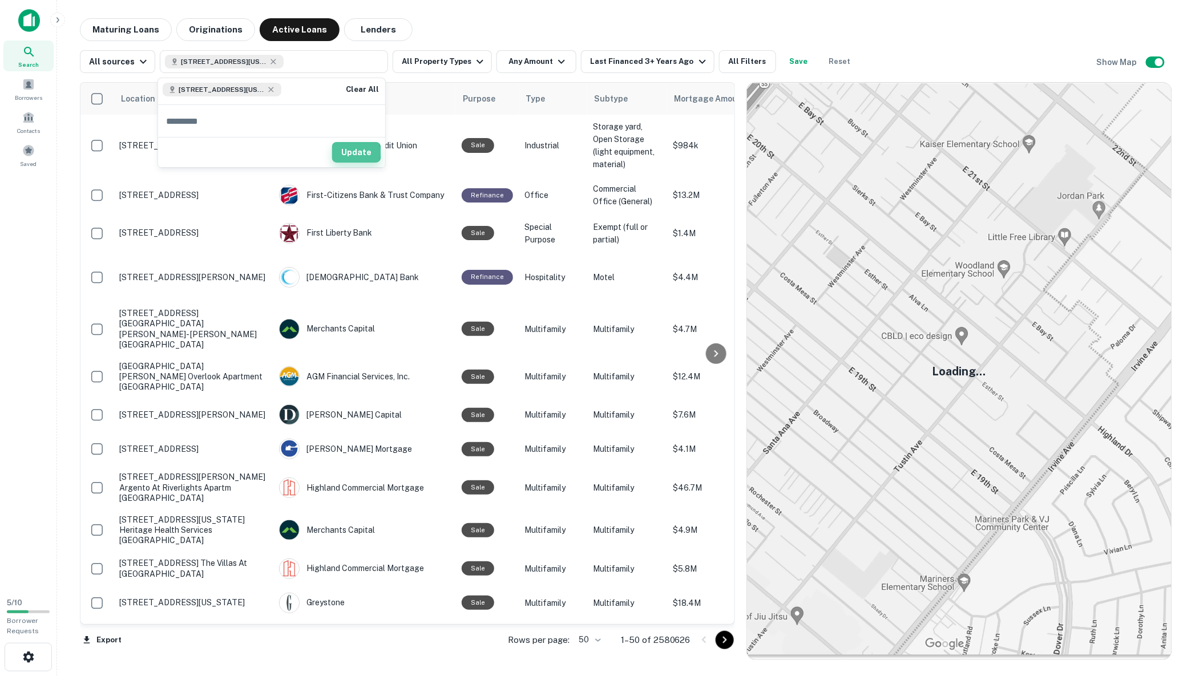
click at [349, 153] on button "Update" at bounding box center [356, 152] width 49 height 21
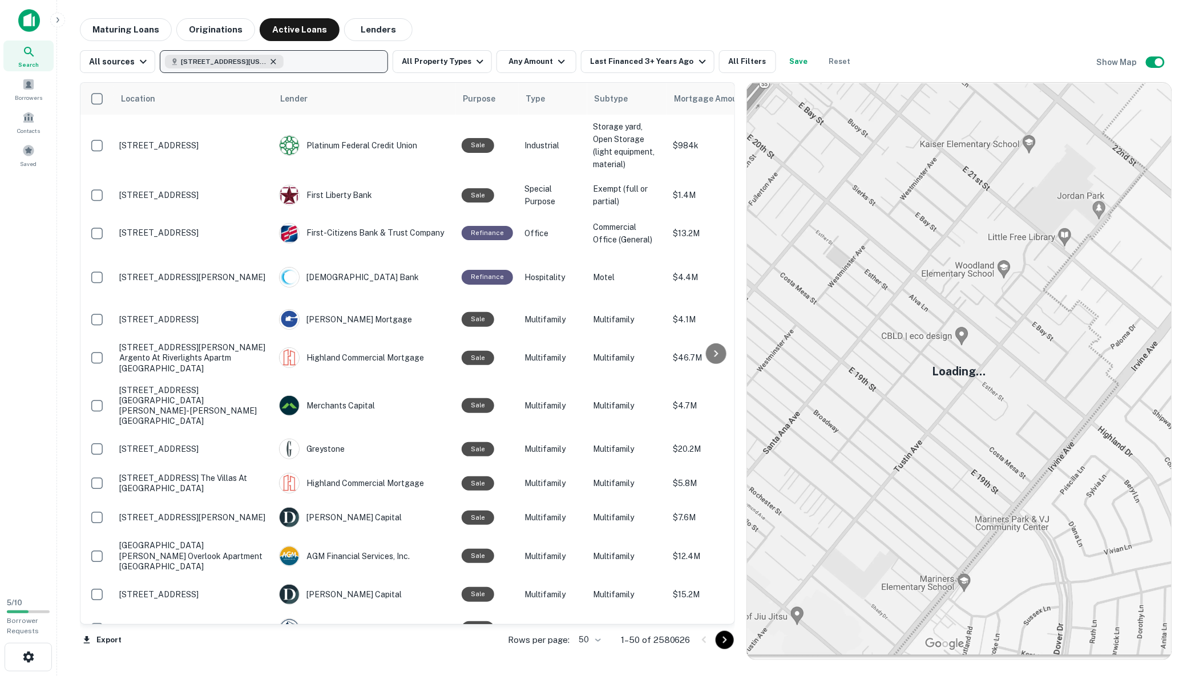
click at [272, 58] on icon "button" at bounding box center [273, 61] width 9 height 9
drag, startPoint x: 266, startPoint y: 58, endPoint x: 201, endPoint y: 96, distance: 75.0
click at [201, 96] on input "text" at bounding box center [271, 94] width 227 height 32
paste input "**********"
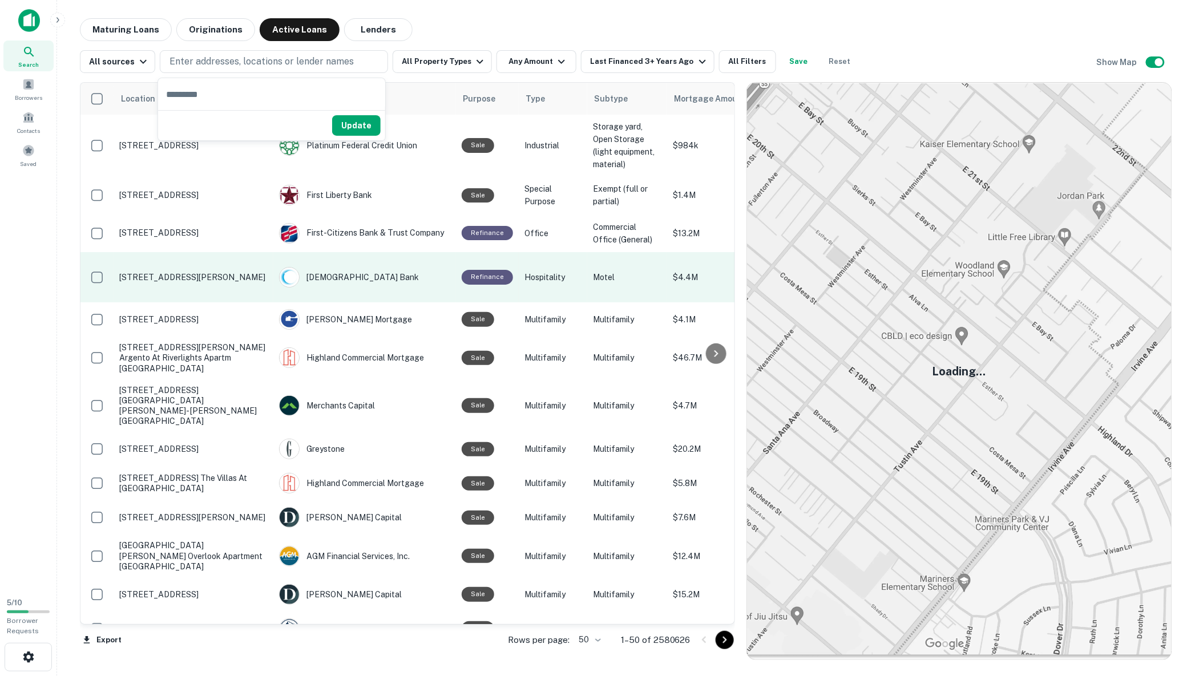
type input "**********"
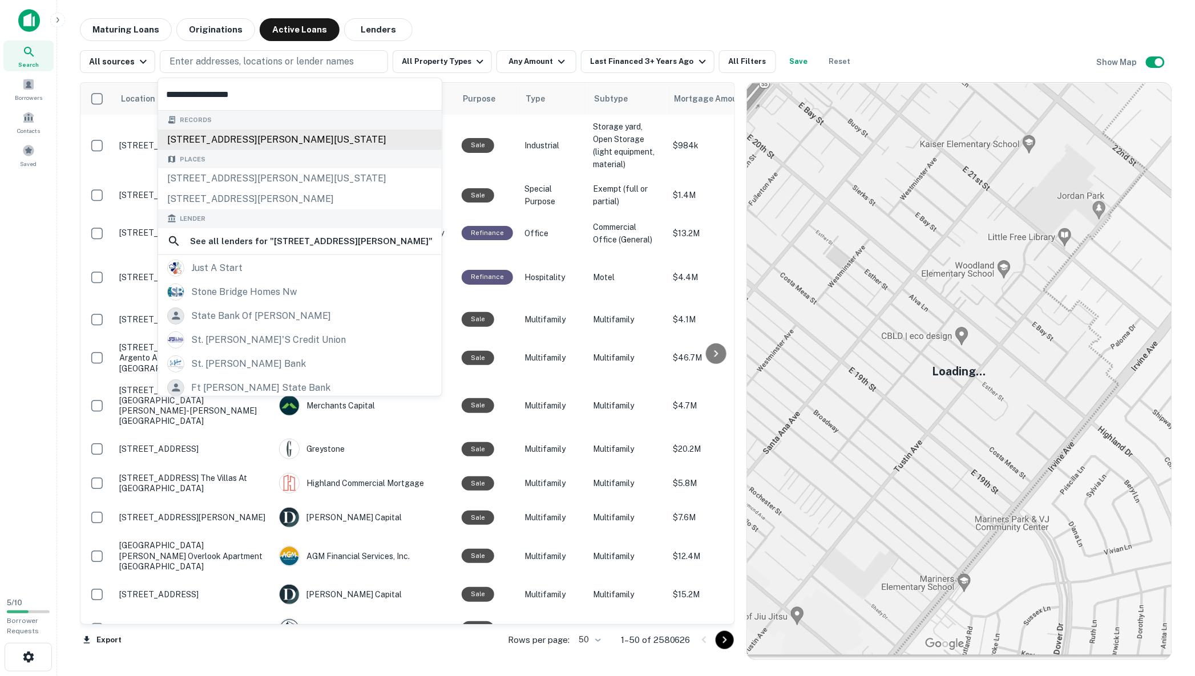
click at [284, 140] on div "4400 jenifer st nw, washington, dc, 20015" at bounding box center [300, 140] width 284 height 21
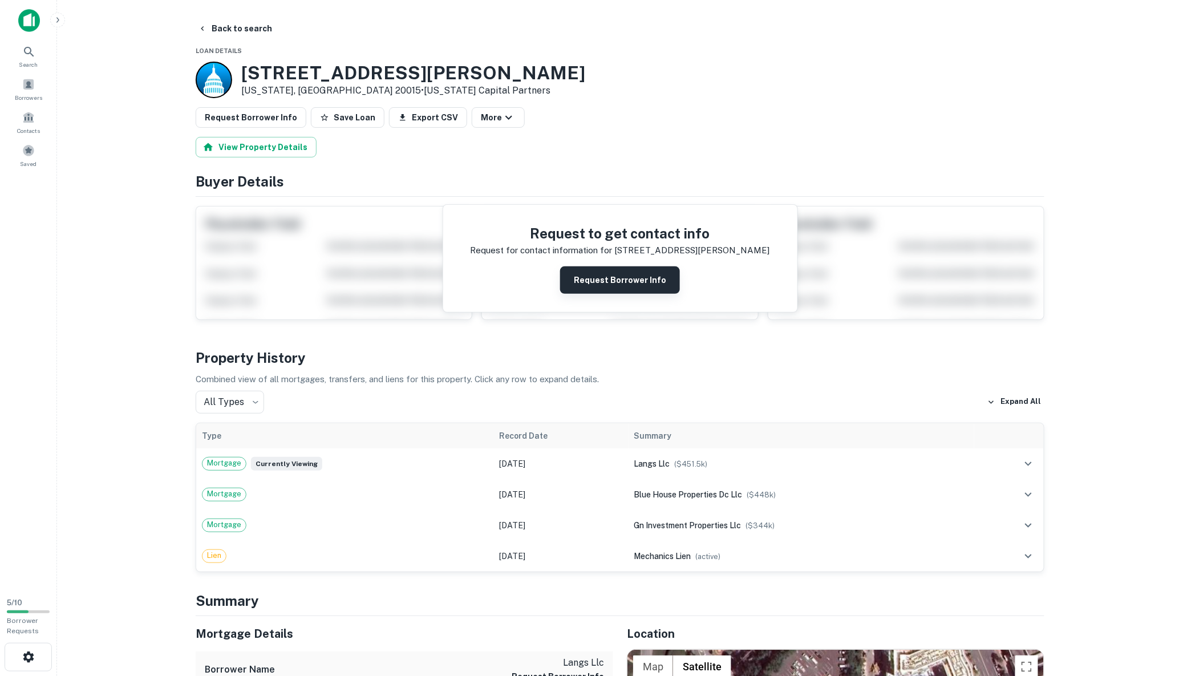
click at [615, 284] on button "Request Borrower Info" at bounding box center [620, 279] width 120 height 27
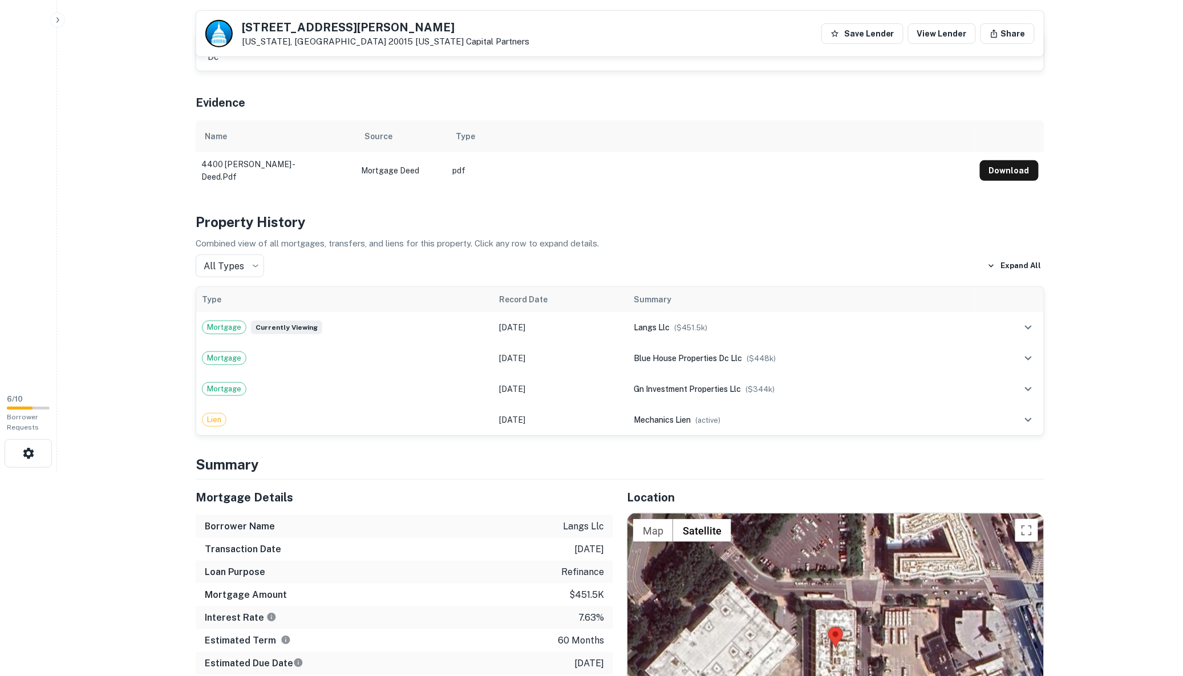
scroll to position [152, 0]
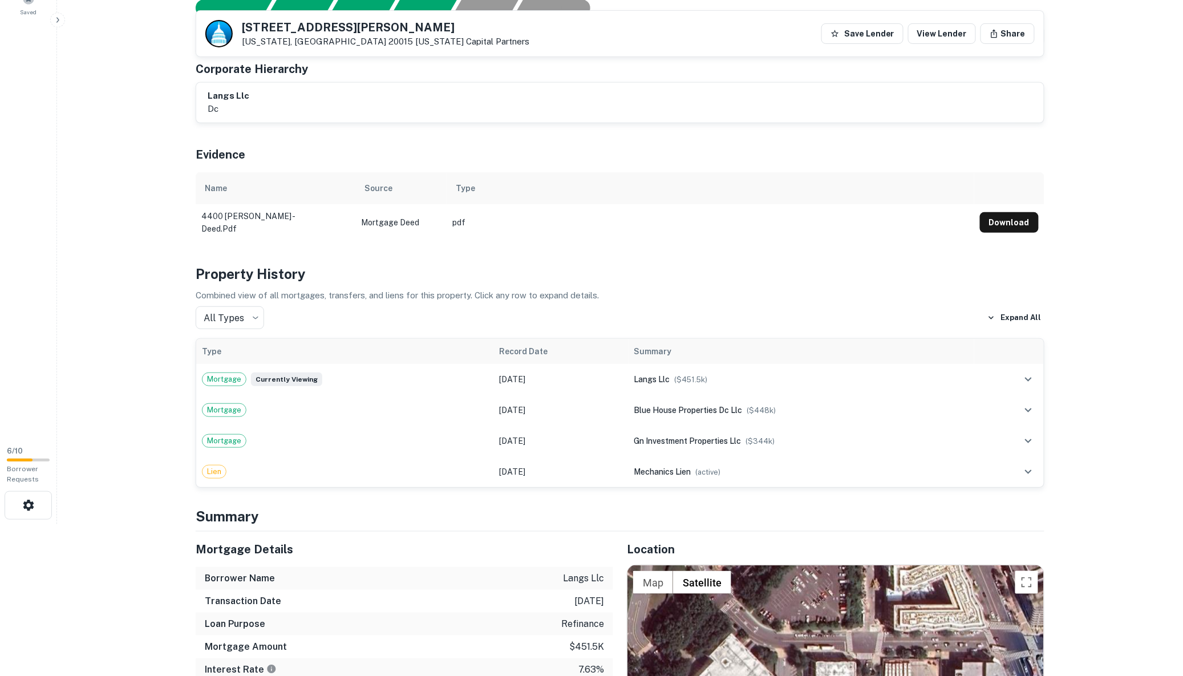
drag, startPoint x: 1011, startPoint y: 217, endPoint x: 545, endPoint y: 172, distance: 467.8
click at [681, 181] on table "Name Source Type 4400 jenifer - deed.pdf Mortgage Deed pdf Download" at bounding box center [620, 206] width 849 height 68
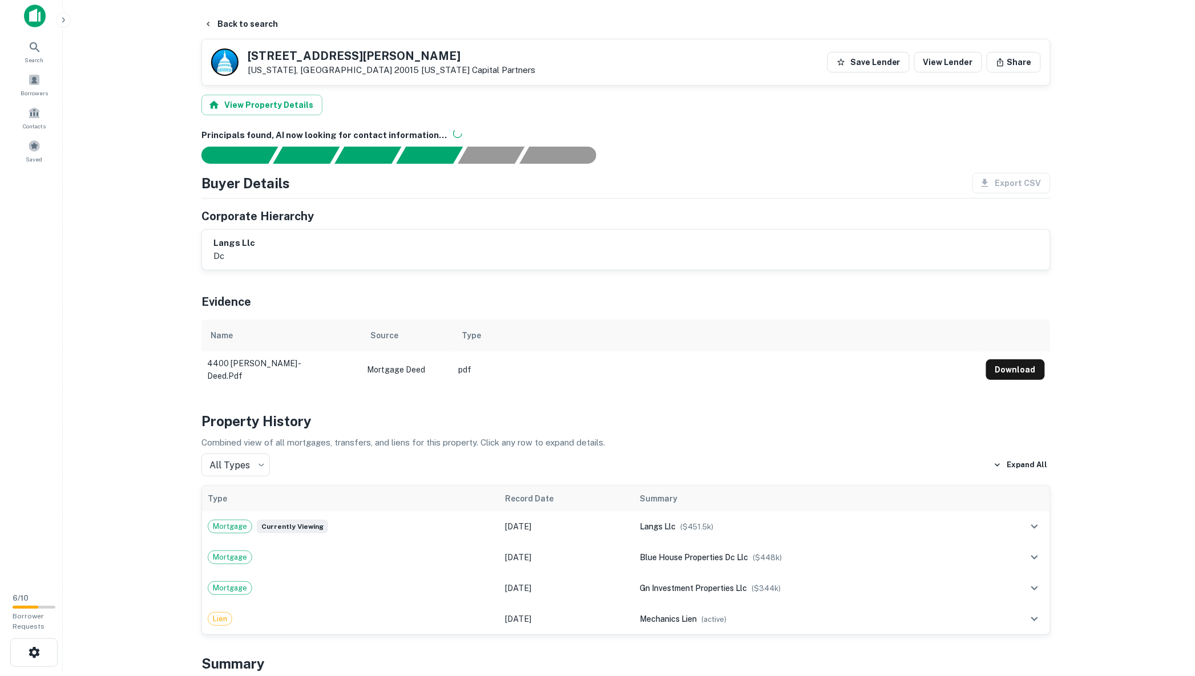
scroll to position [0, 0]
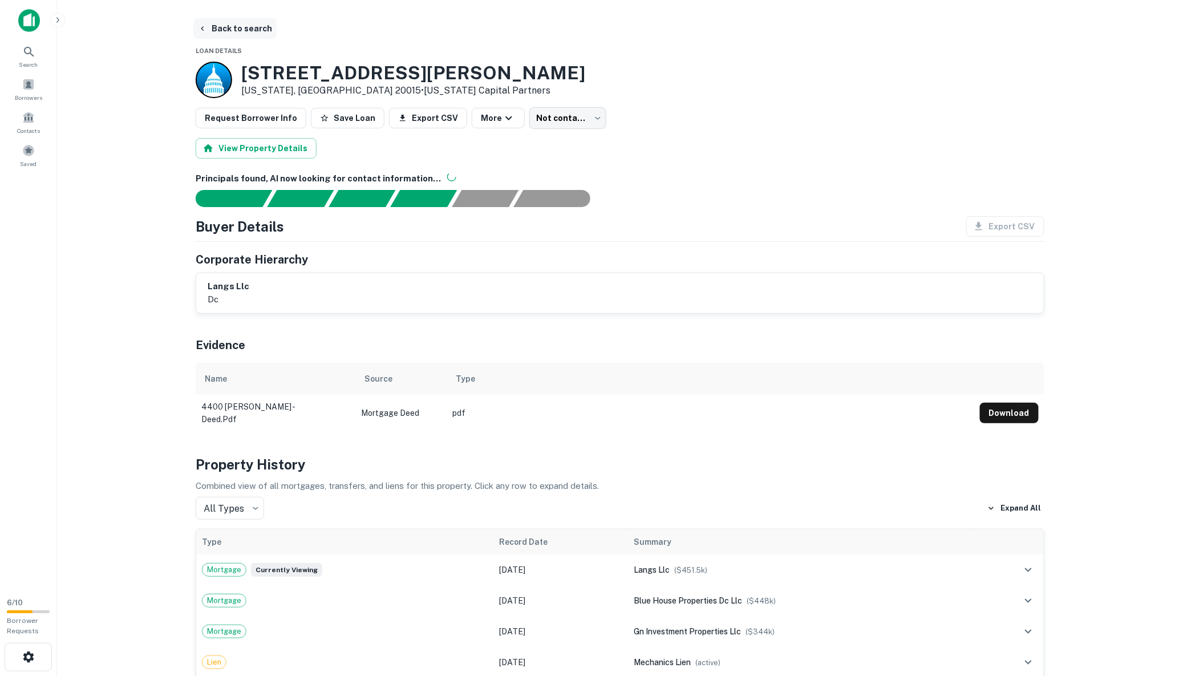
click at [213, 27] on button "Back to search" at bounding box center [234, 28] width 83 height 21
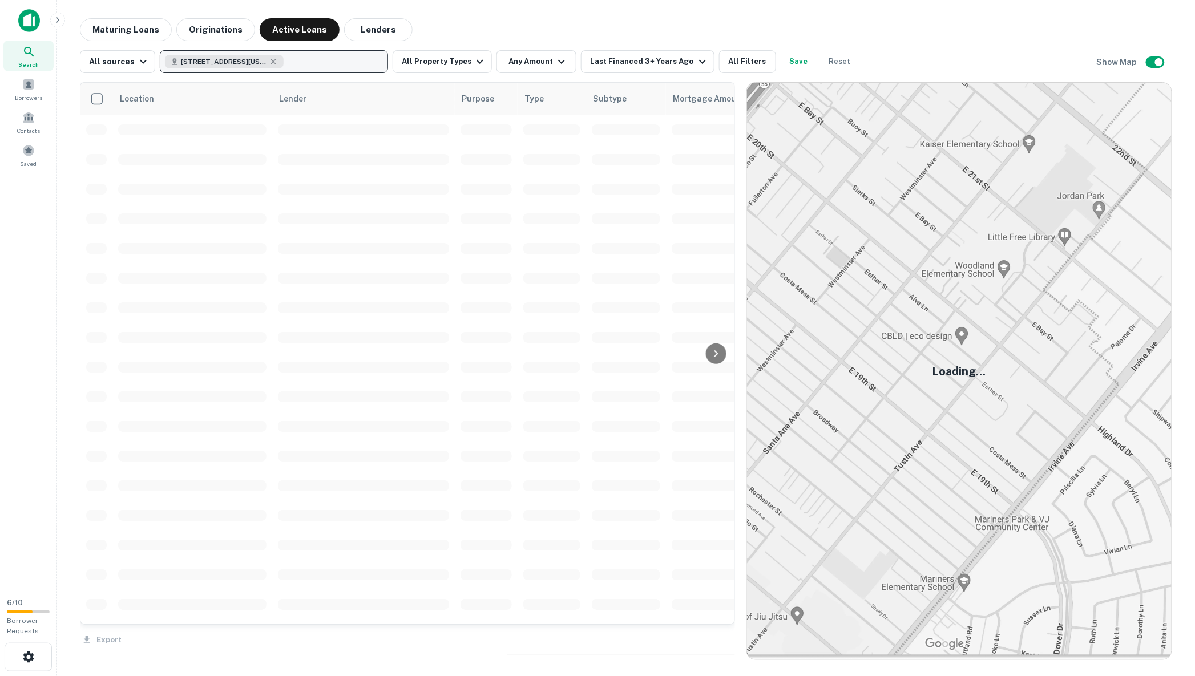
click at [271, 62] on icon "button" at bounding box center [273, 61] width 5 height 5
click at [128, 30] on button "Maturing Loans" at bounding box center [126, 29] width 92 height 23
click at [127, 30] on button "Maturing Loans" at bounding box center [126, 29] width 92 height 23
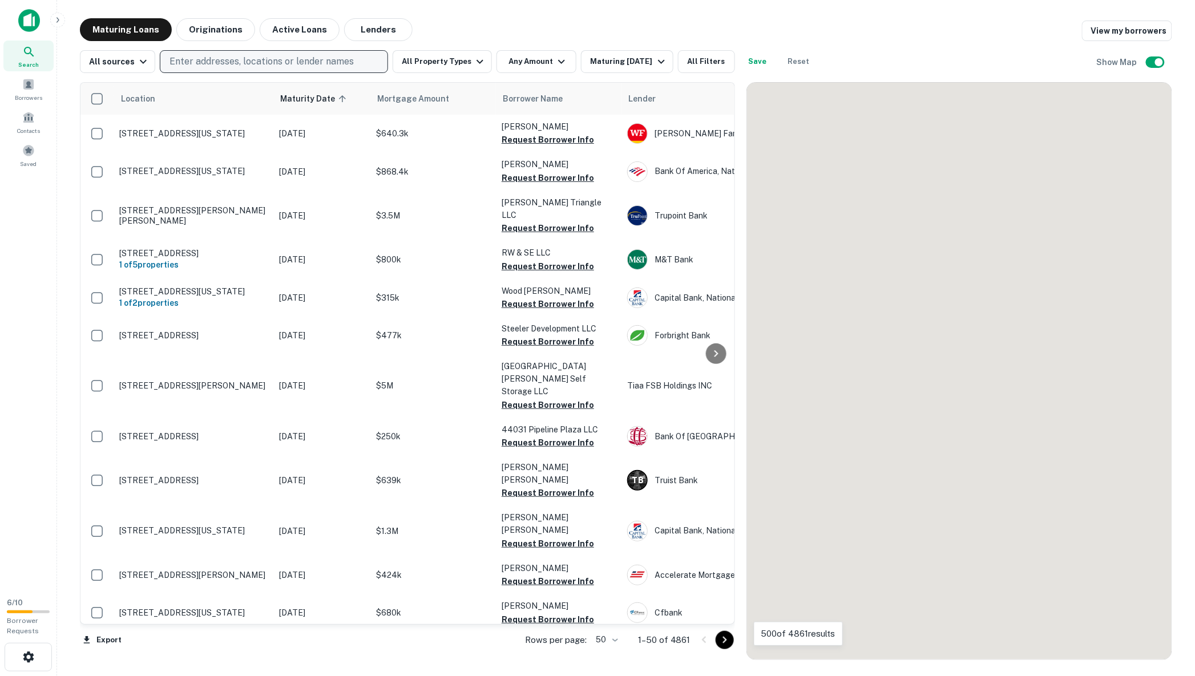
drag, startPoint x: 207, startPoint y: 59, endPoint x: 184, endPoint y: 66, distance: 23.8
click at [184, 67] on p "Enter addresses, locations or lender names" at bounding box center [261, 62] width 184 height 14
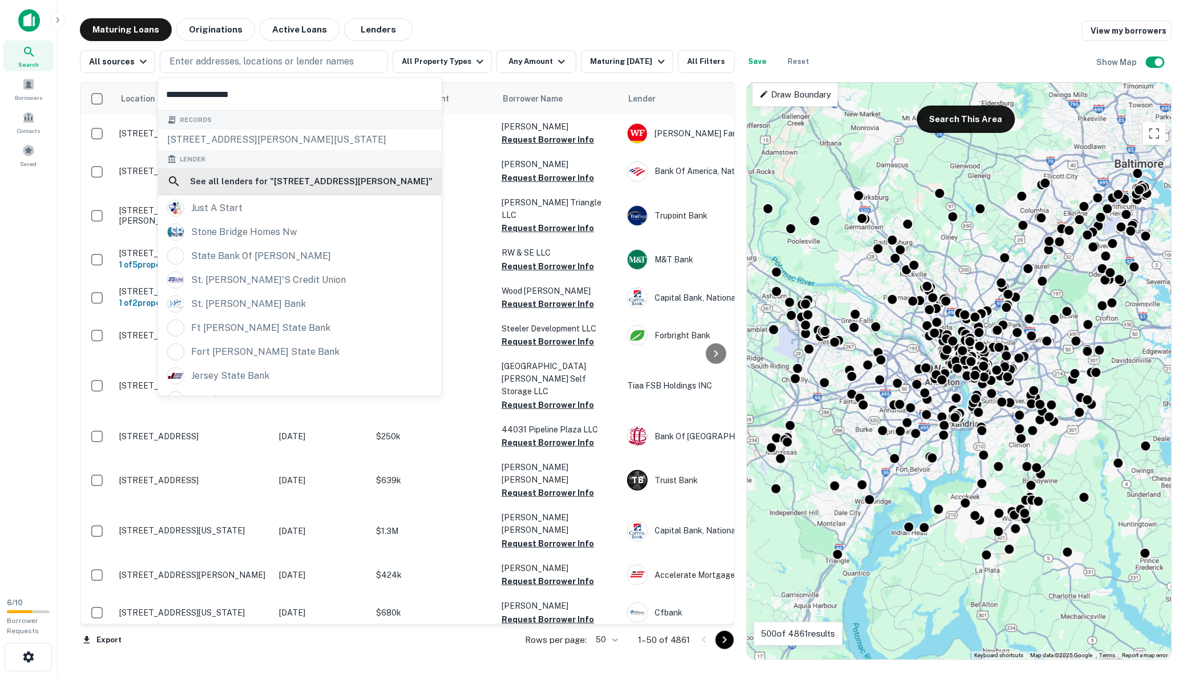
type input "**********"
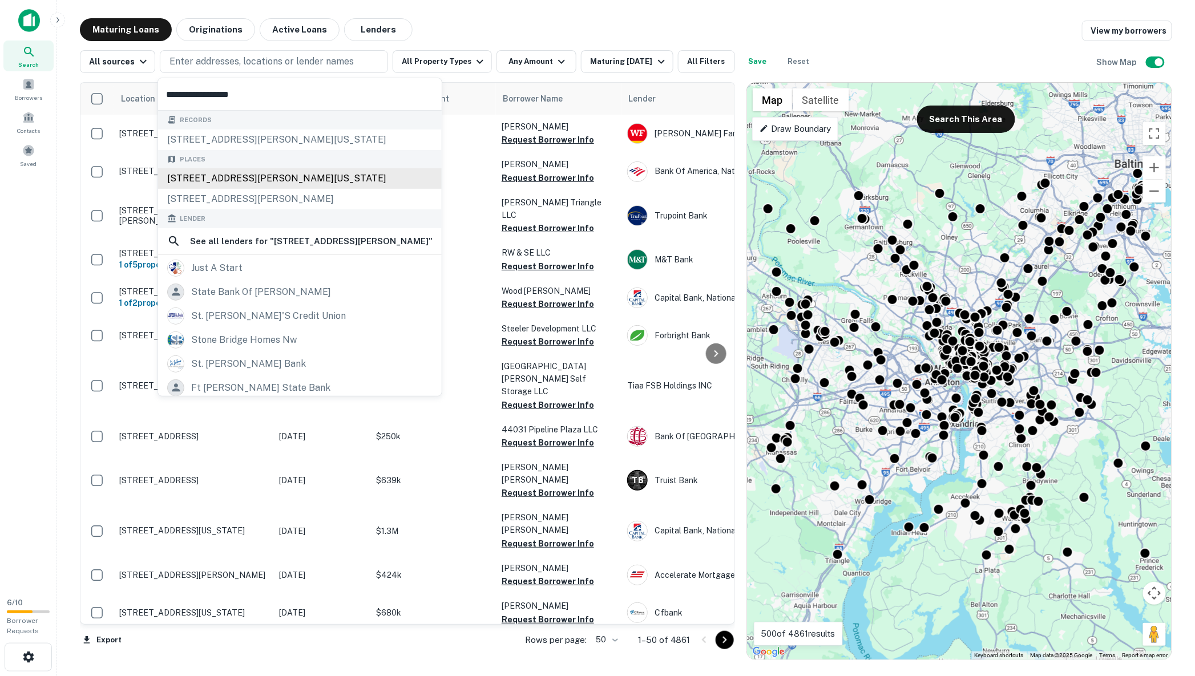
click at [302, 181] on div "Places 4400 Jenifer St NW, Washington, DC, USA 4400 Jenifer St, Chillum, MD, USA" at bounding box center [300, 180] width 284 height 60
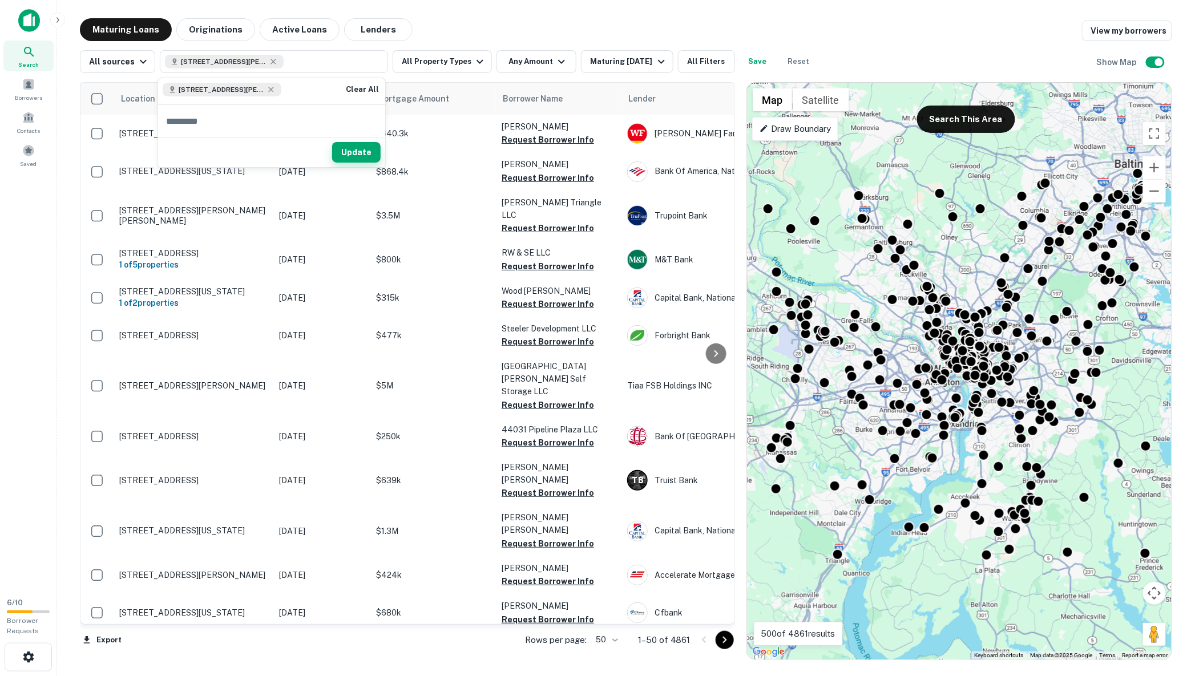
click at [354, 152] on button "Update" at bounding box center [356, 152] width 49 height 21
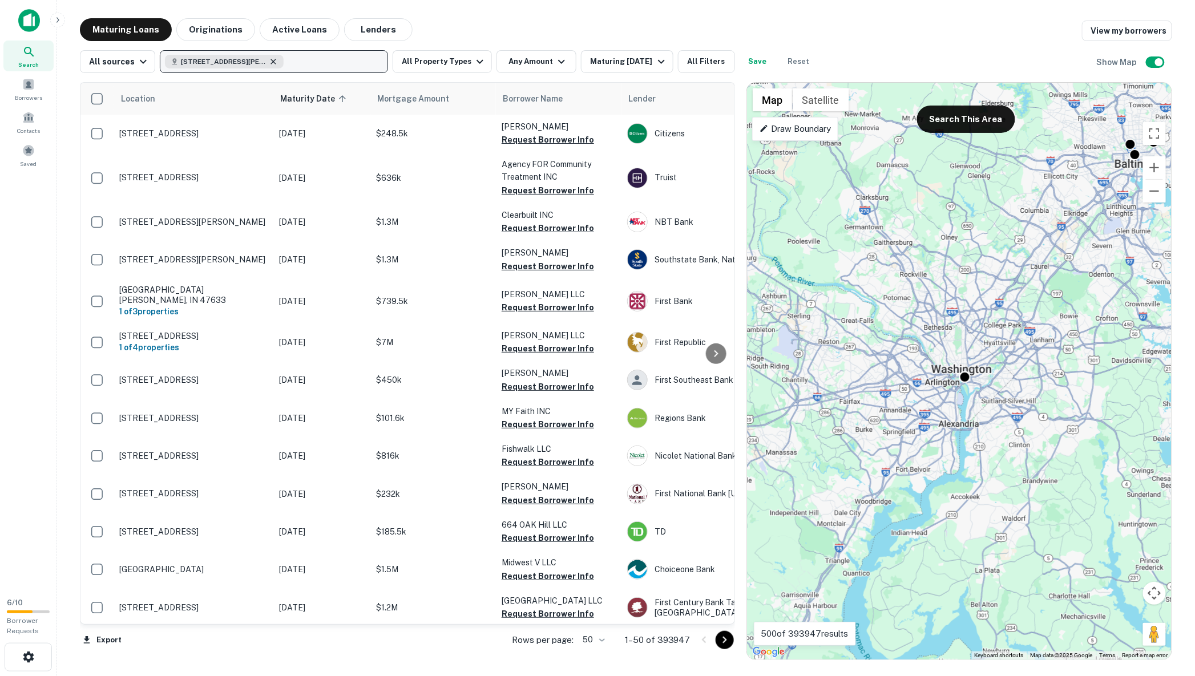
click at [271, 63] on icon "button" at bounding box center [273, 61] width 5 height 5
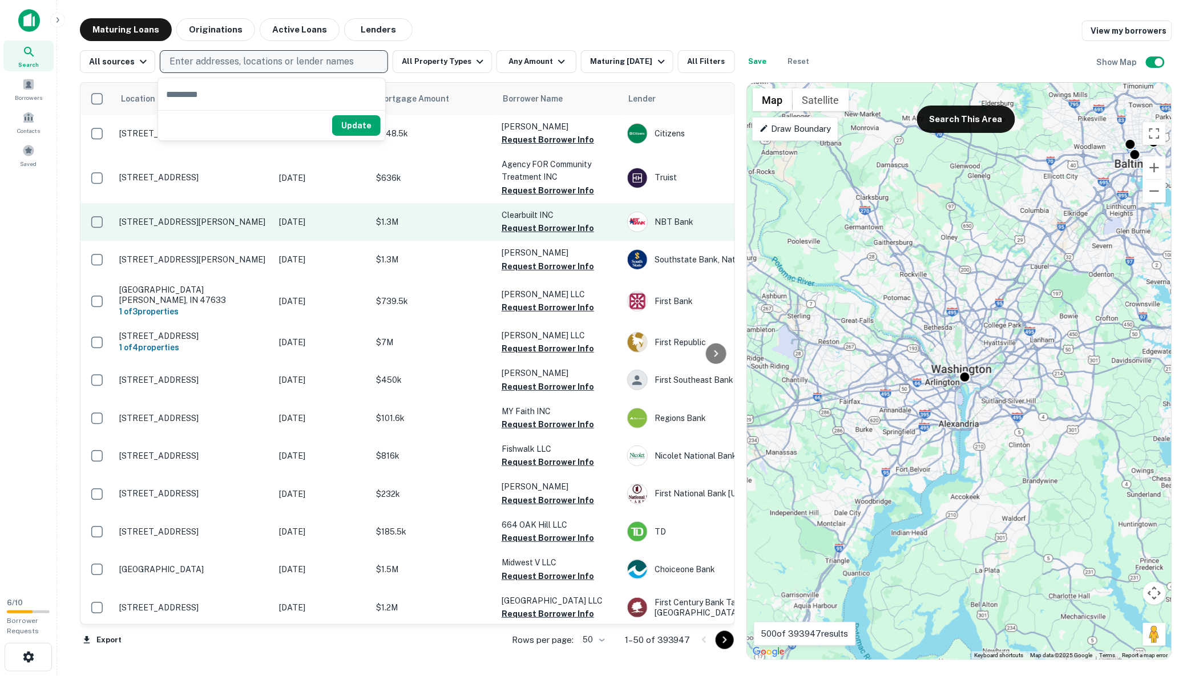
type input "**********"
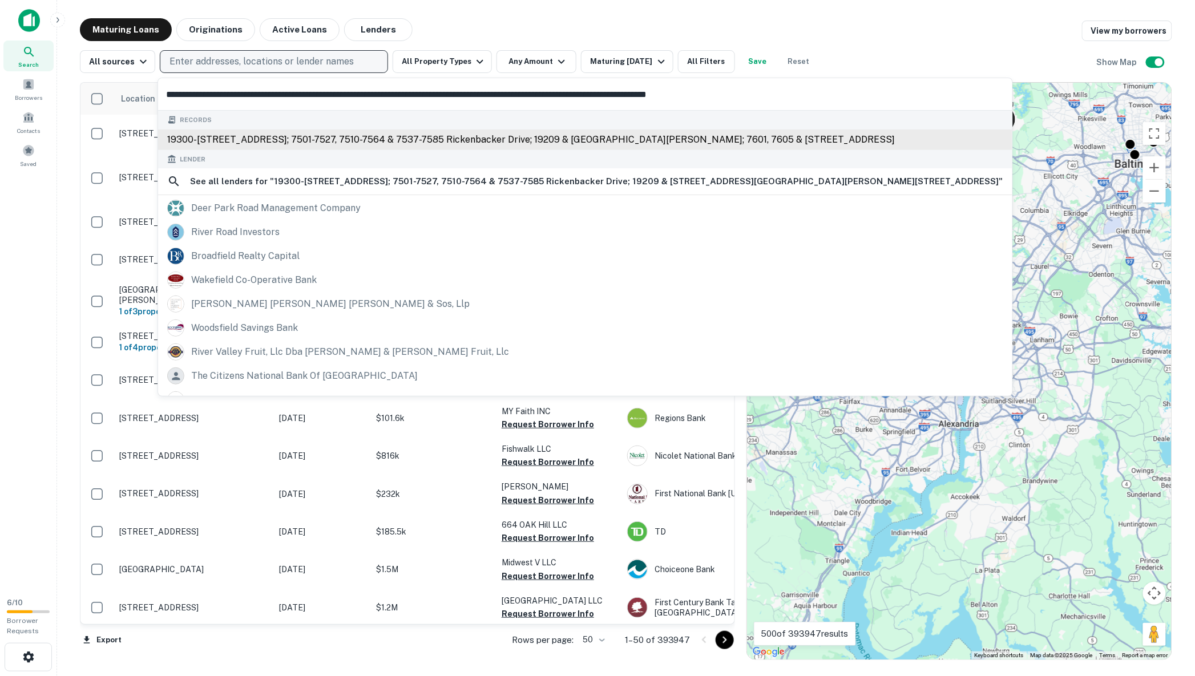
click at [434, 142] on div "19300-19326 woodfield road; 7501-7527, 7510-7564 & 7537-7585 rickenbacker drive…" at bounding box center [585, 140] width 854 height 21
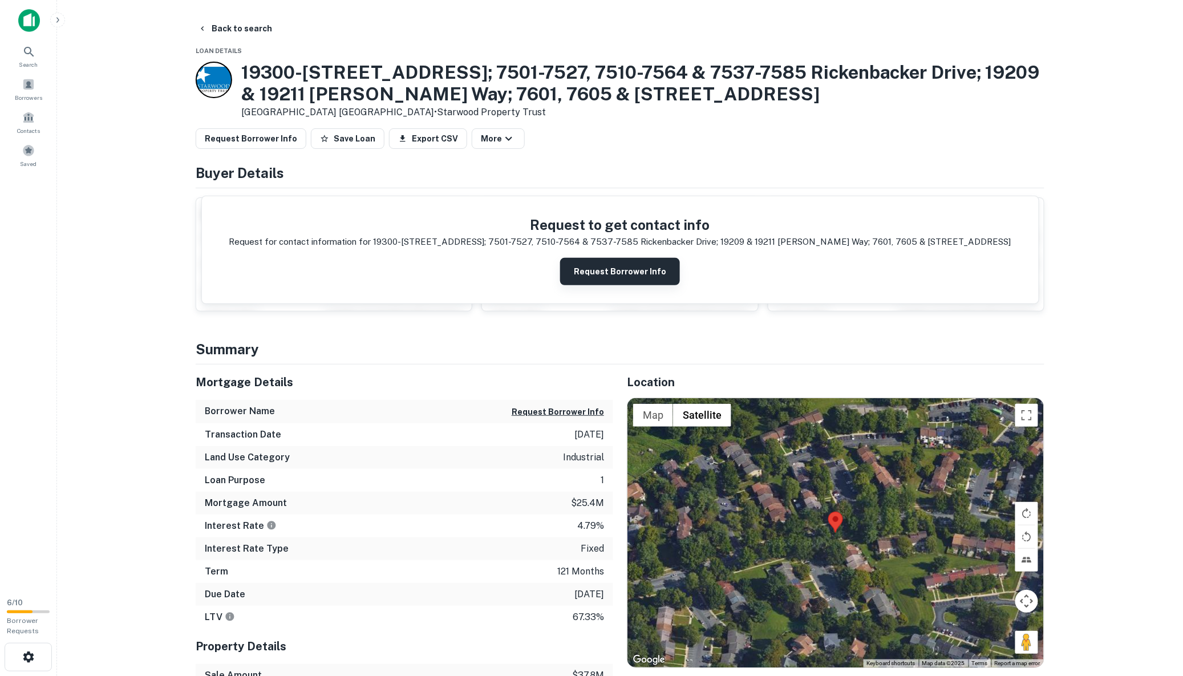
click at [603, 272] on button "Request Borrower Info" at bounding box center [620, 271] width 120 height 27
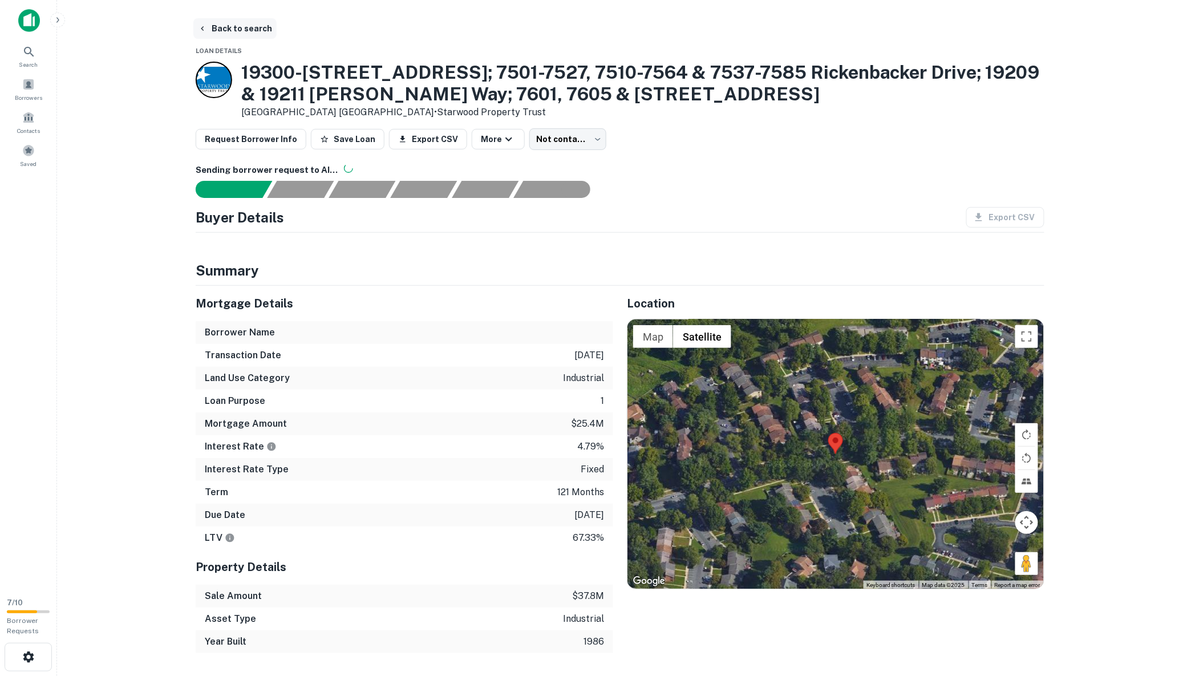
click at [261, 37] on button "Back to search" at bounding box center [234, 28] width 83 height 21
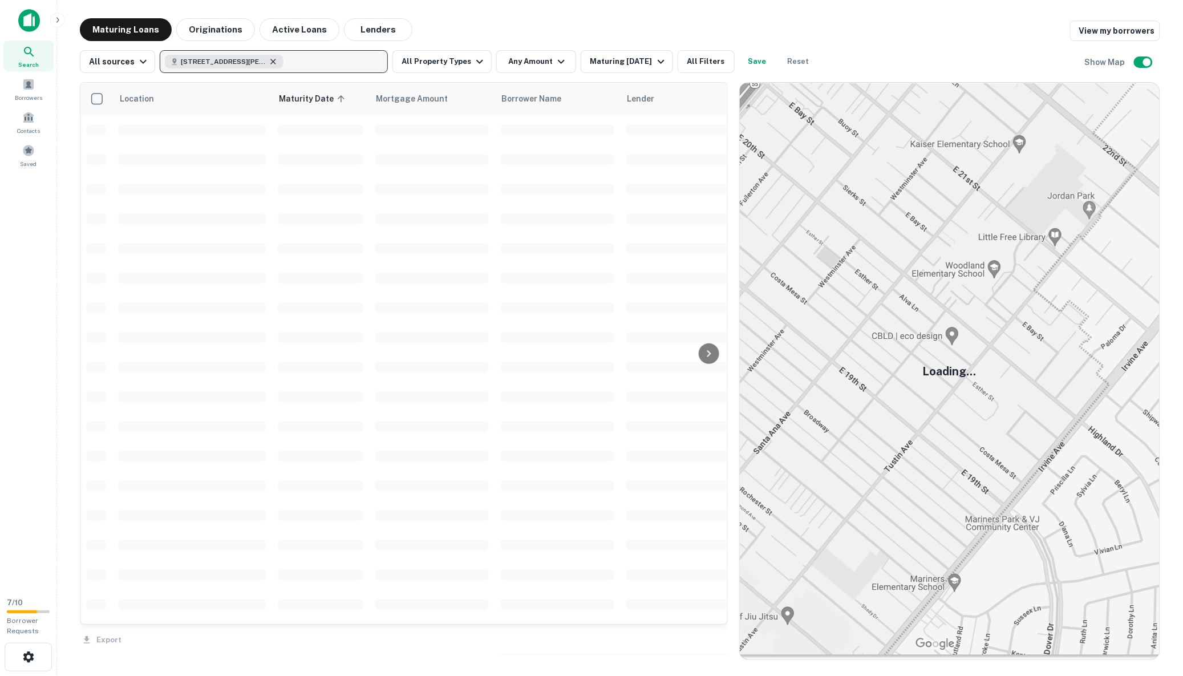
click at [271, 62] on icon "button" at bounding box center [273, 61] width 5 height 5
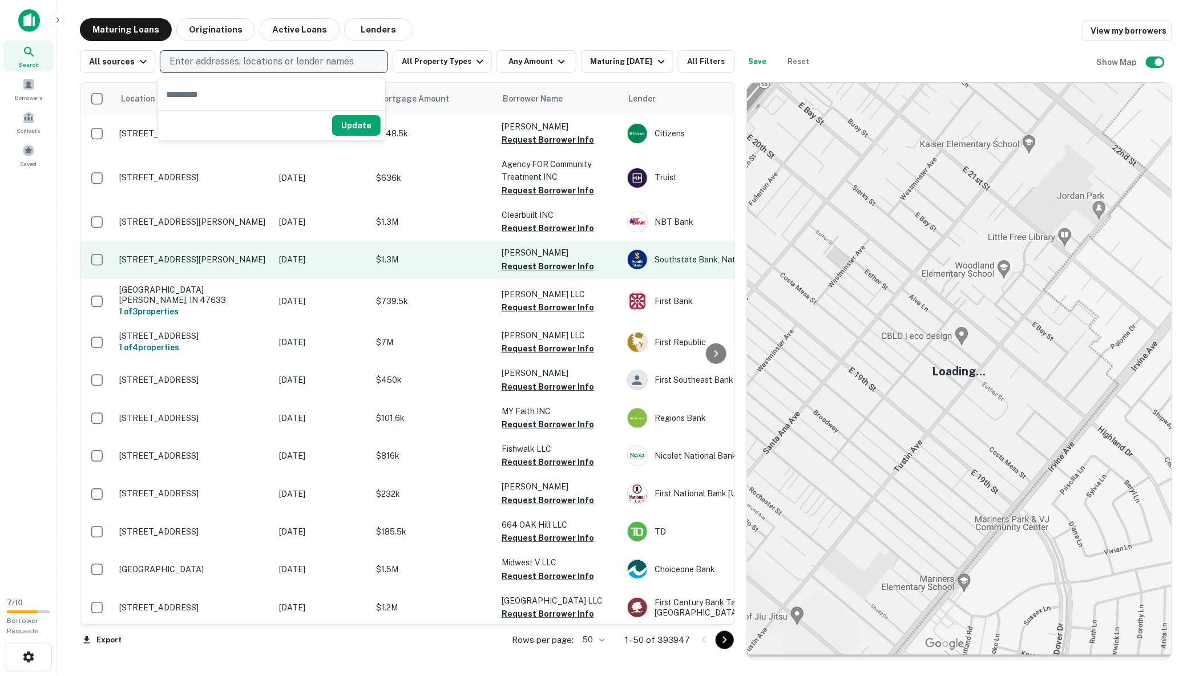
type input "**********"
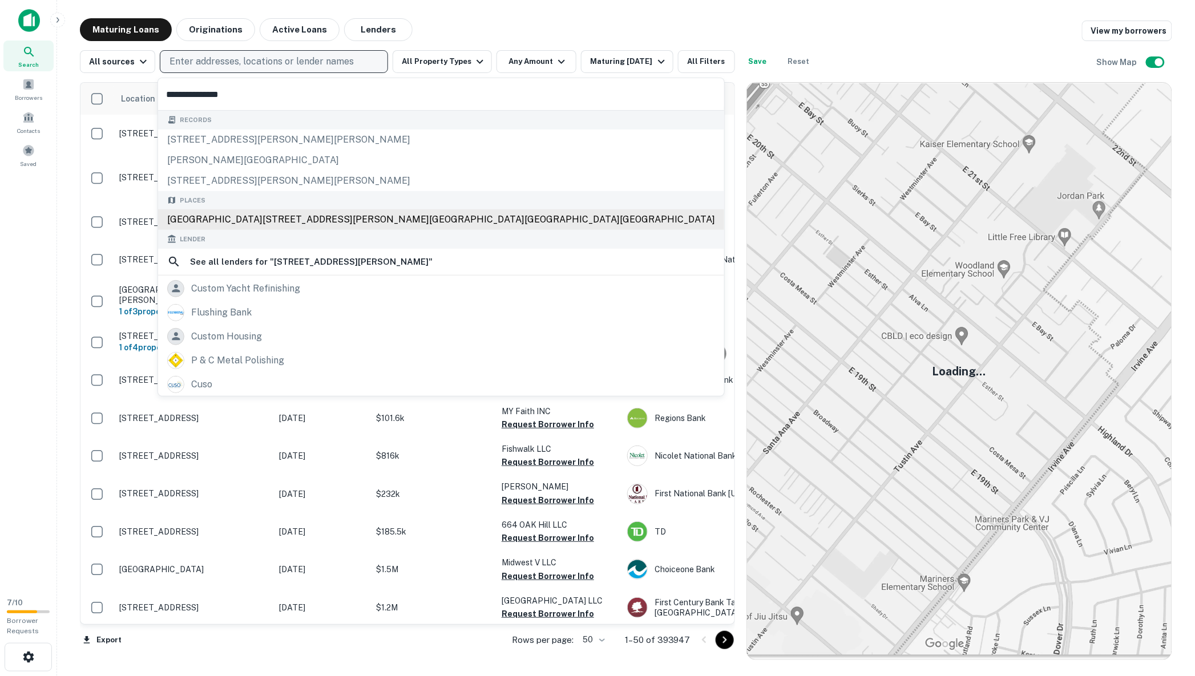
click at [304, 218] on div "[GEOGRAPHIC_DATA][STREET_ADDRESS][PERSON_NAME][GEOGRAPHIC_DATA][GEOGRAPHIC_DATA…" at bounding box center [441, 219] width 566 height 21
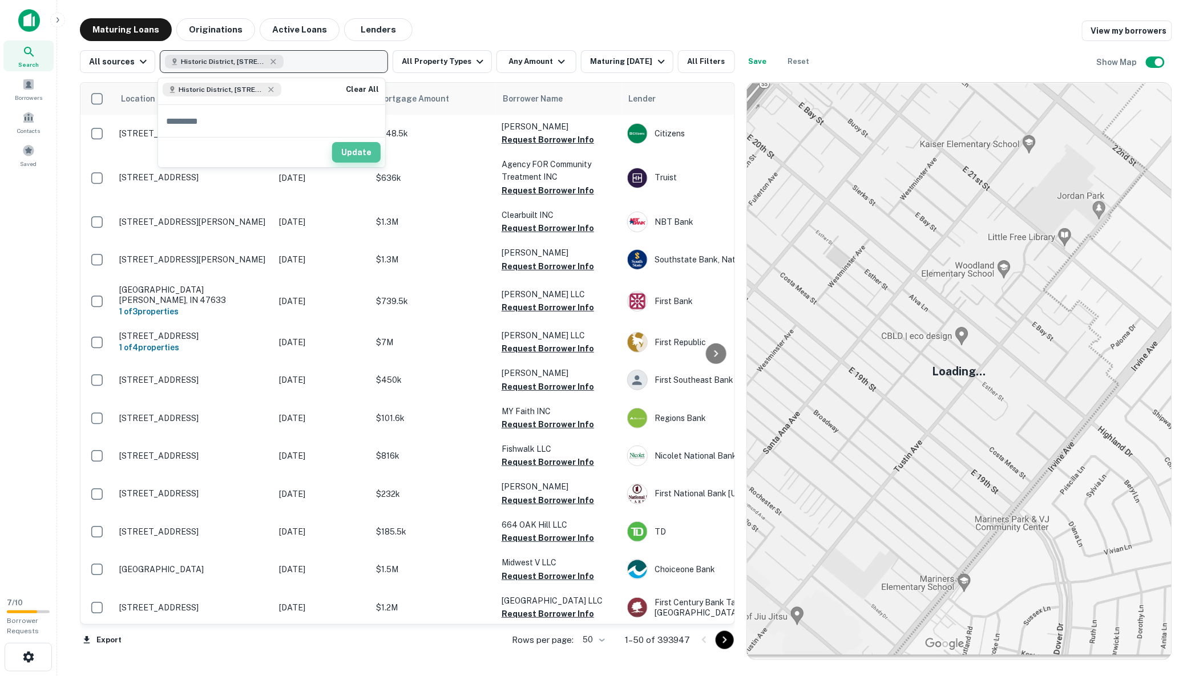
click at [359, 155] on button "Update" at bounding box center [356, 152] width 49 height 21
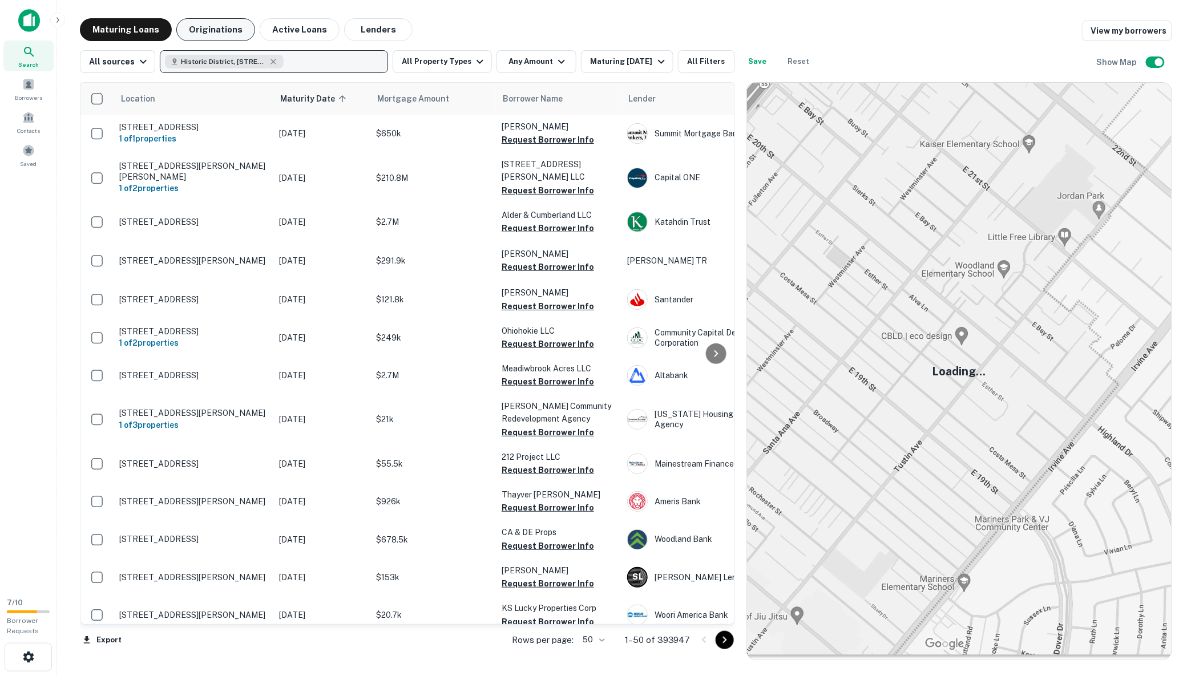
click at [233, 35] on button "Originations" at bounding box center [215, 29] width 79 height 23
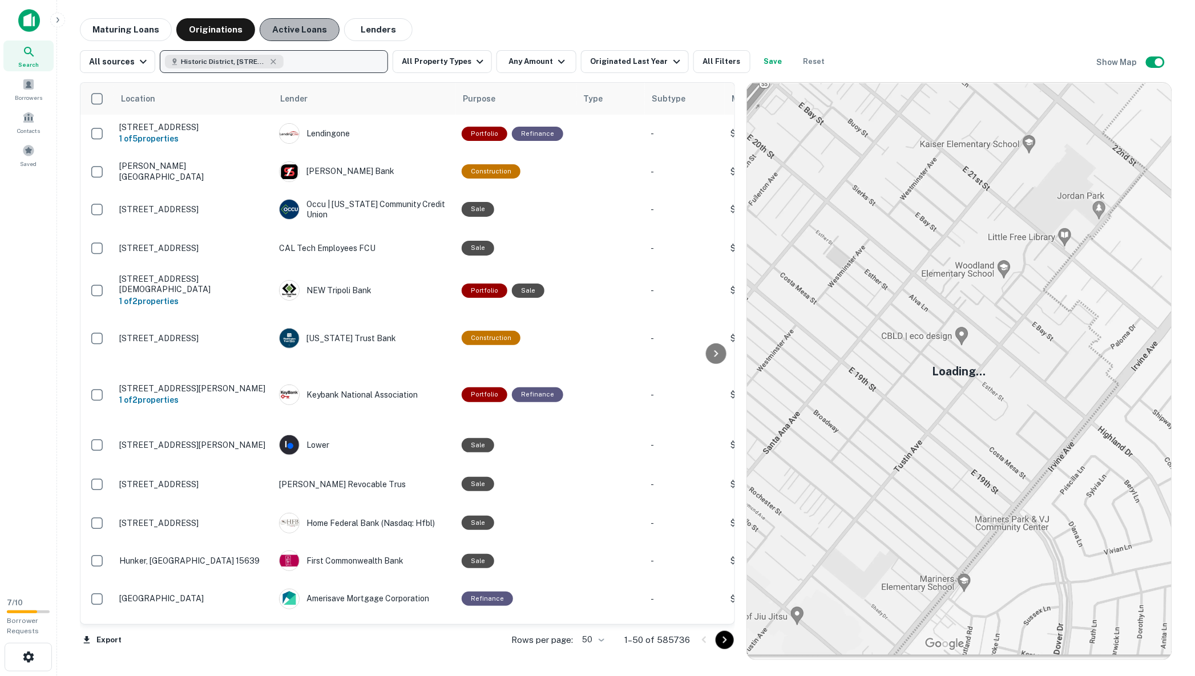
click at [294, 38] on button "Active Loans" at bounding box center [300, 29] width 80 height 23
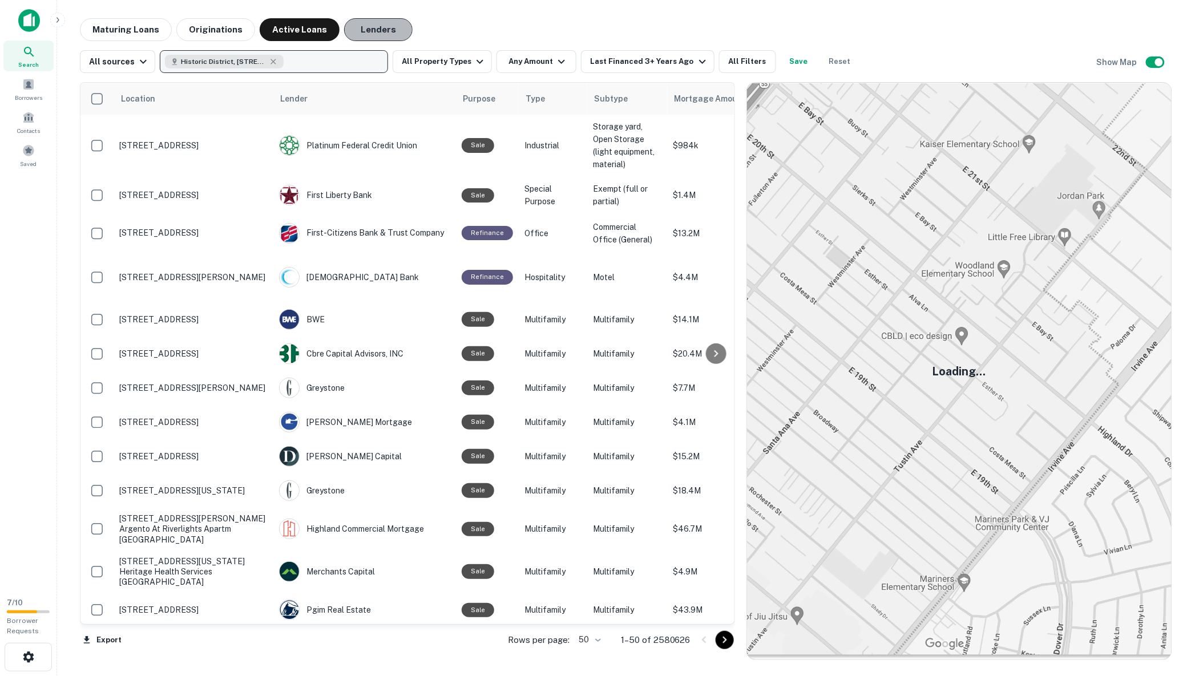
click at [366, 37] on button "Lenders" at bounding box center [378, 29] width 68 height 23
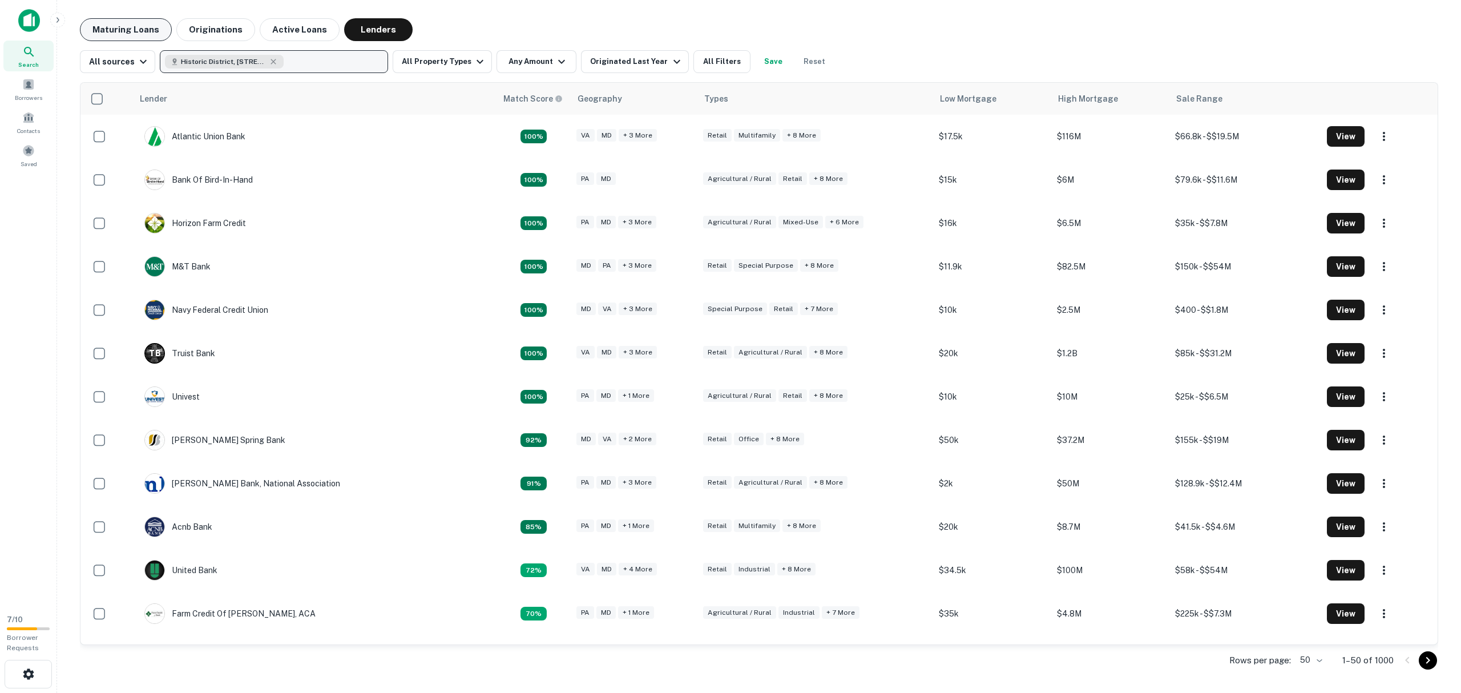
click at [142, 28] on button "Maturing Loans" at bounding box center [126, 29] width 92 height 23
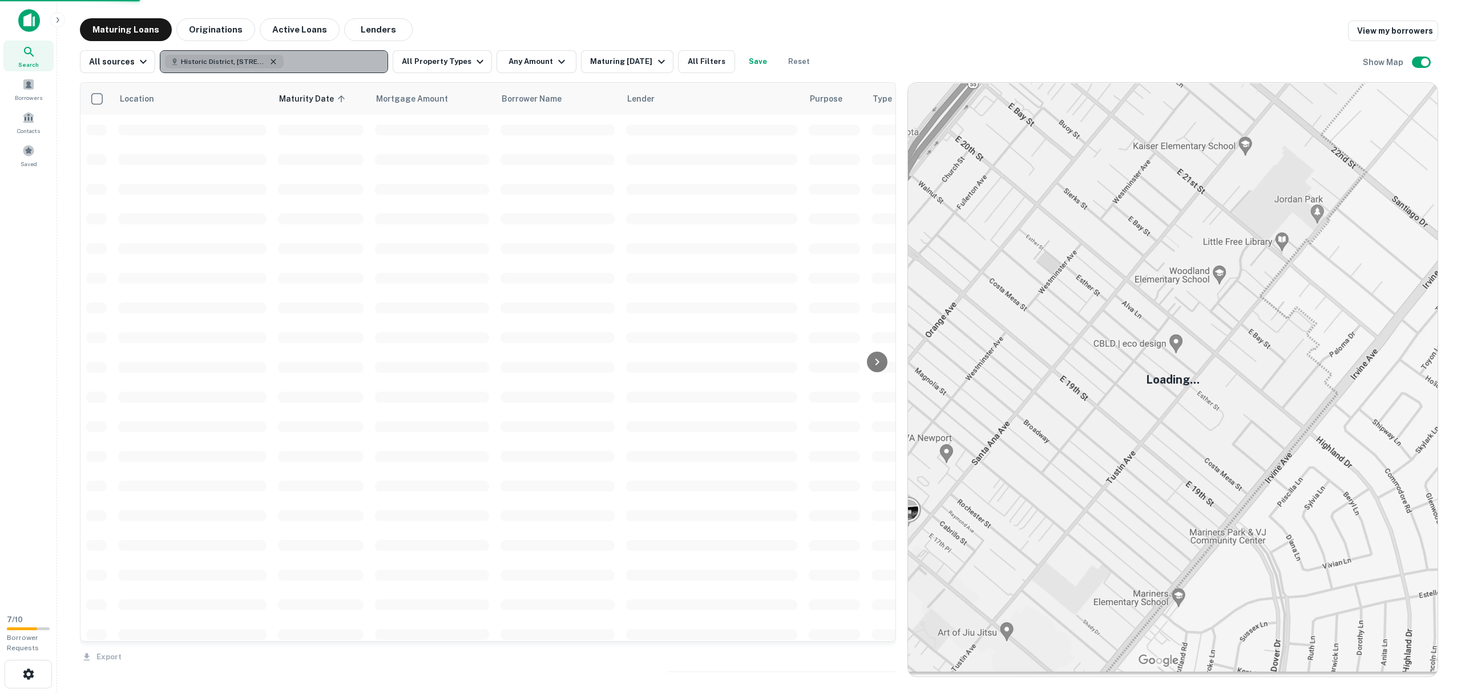
click at [272, 58] on icon "button" at bounding box center [273, 61] width 9 height 9
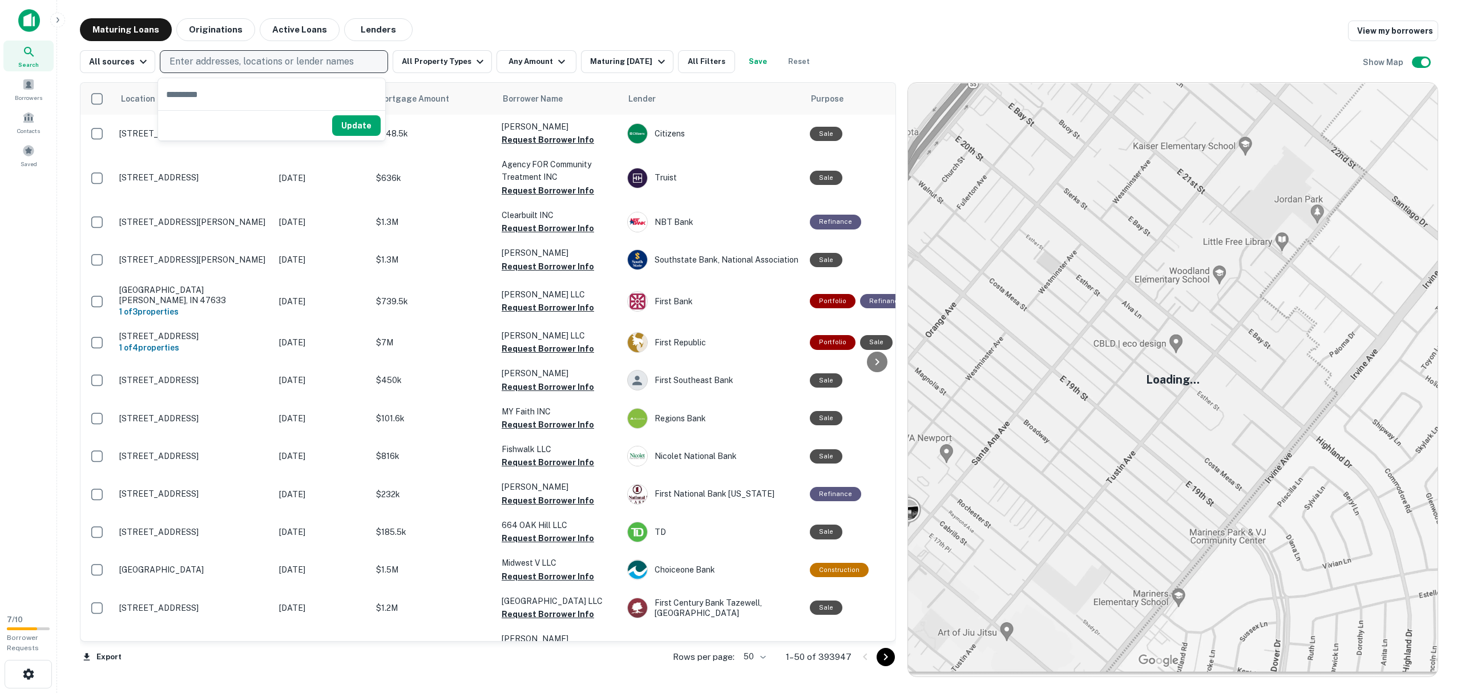
type input "**********"
click at [348, 153] on button "Update" at bounding box center [356, 152] width 49 height 21
click at [272, 62] on icon "button" at bounding box center [273, 61] width 5 height 5
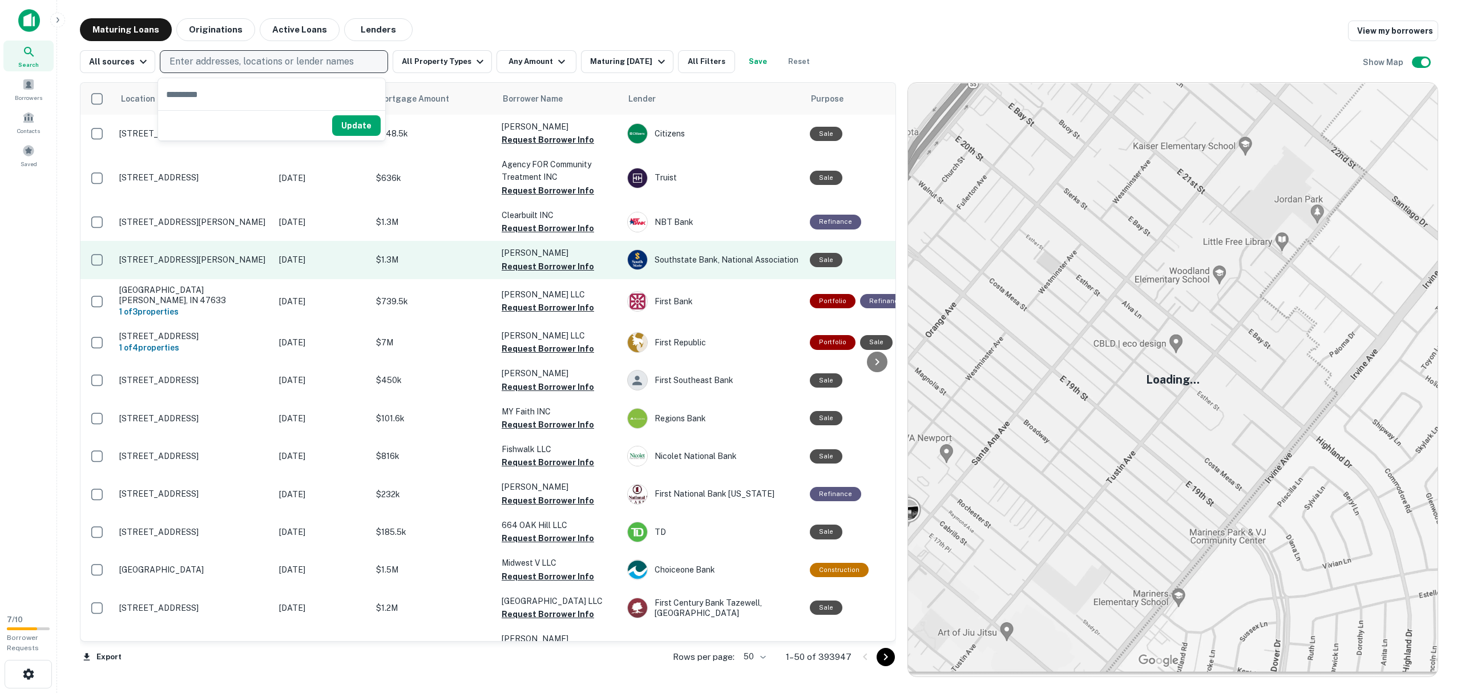
type input "**********"
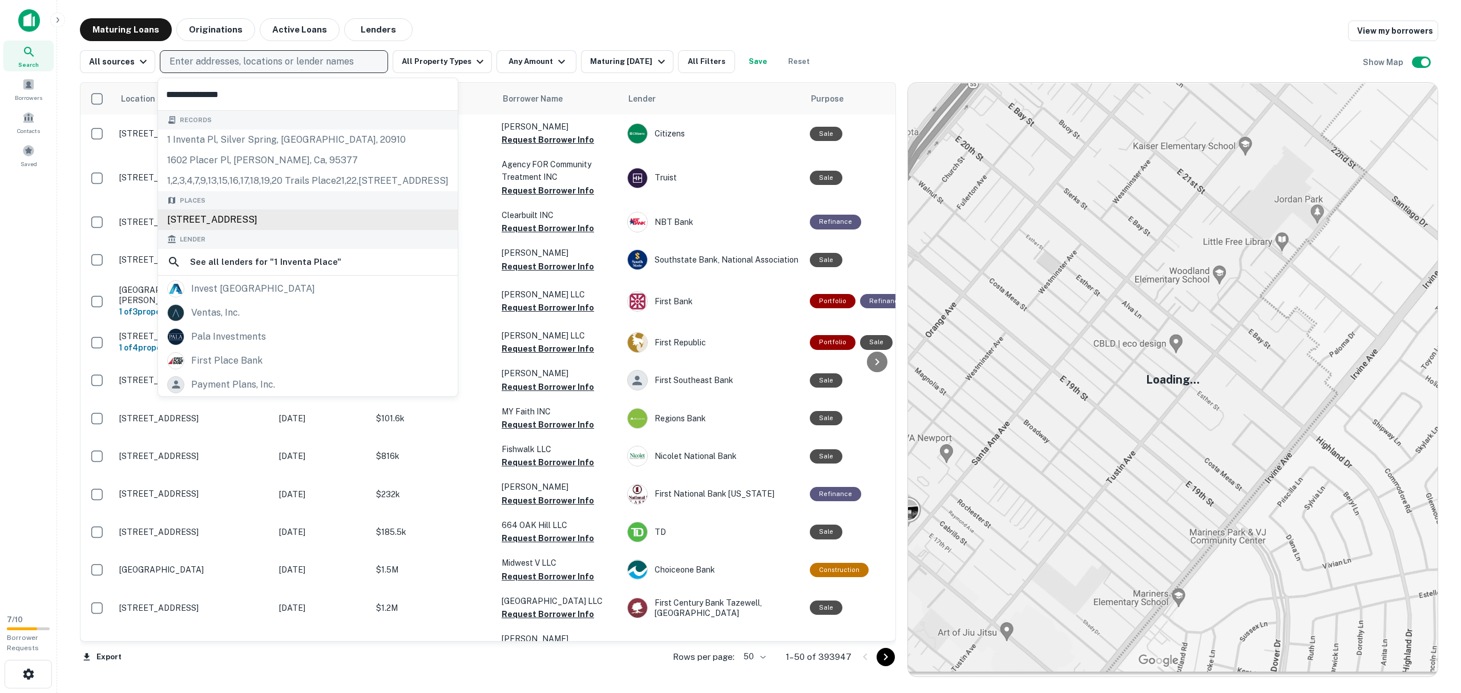
click at [313, 220] on div "1 Inventa Place, Silver Spring, MD, USA" at bounding box center [308, 219] width 300 height 21
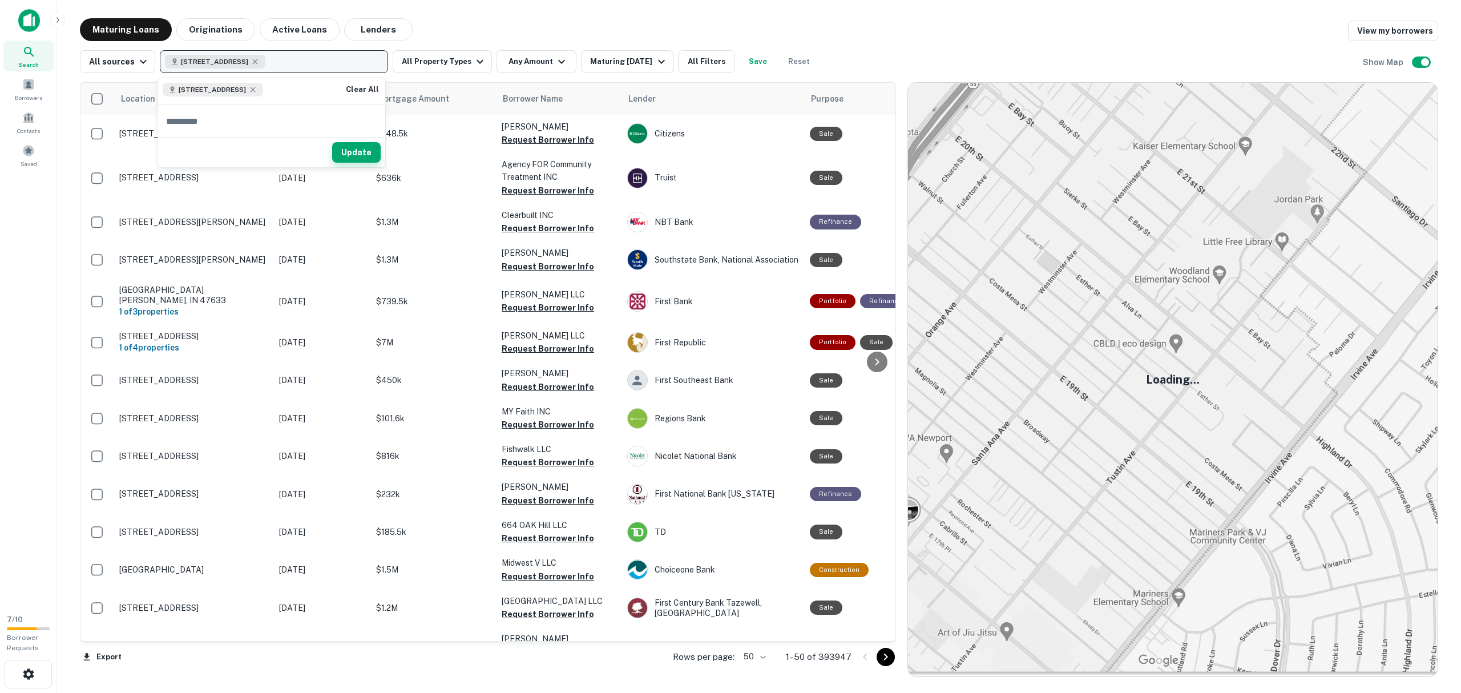
click at [345, 156] on button "Update" at bounding box center [356, 152] width 49 height 21
click at [260, 64] on icon "button" at bounding box center [254, 61] width 9 height 9
type input "**********"
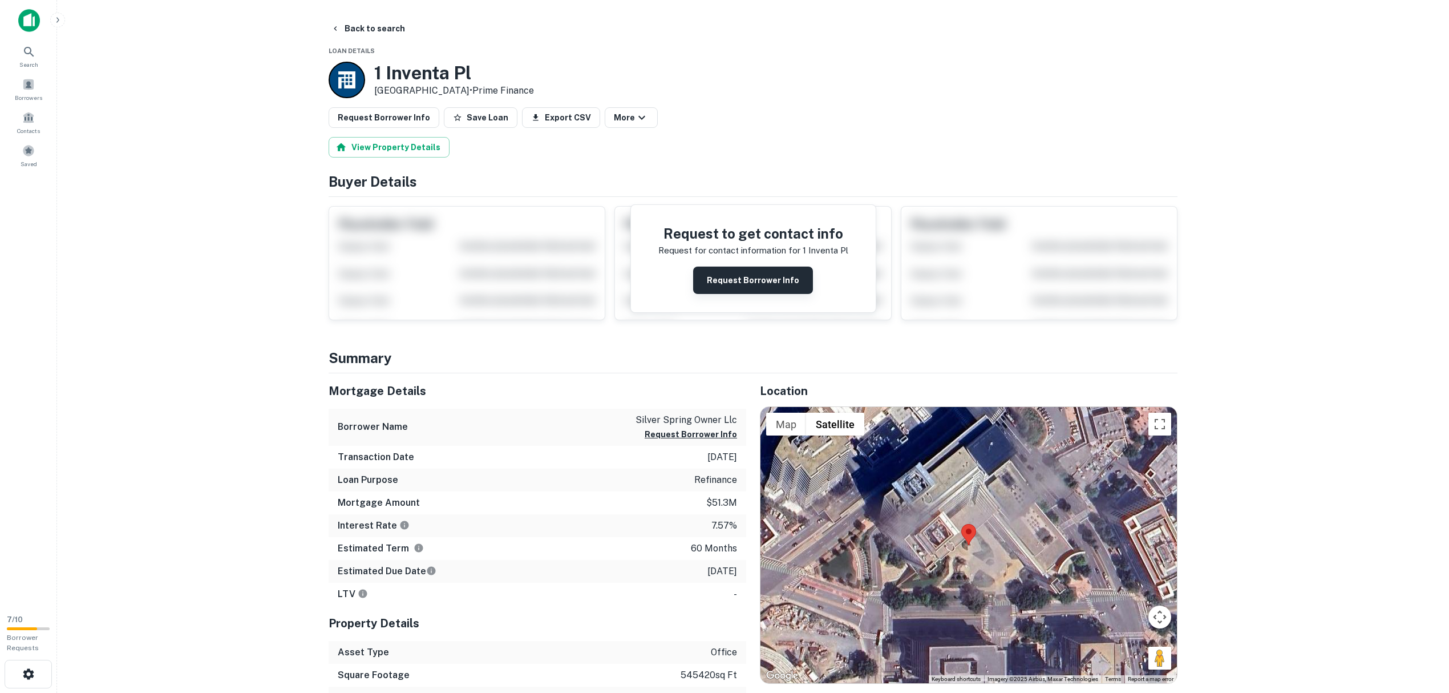
click at [759, 280] on button "Request Borrower Info" at bounding box center [753, 279] width 120 height 27
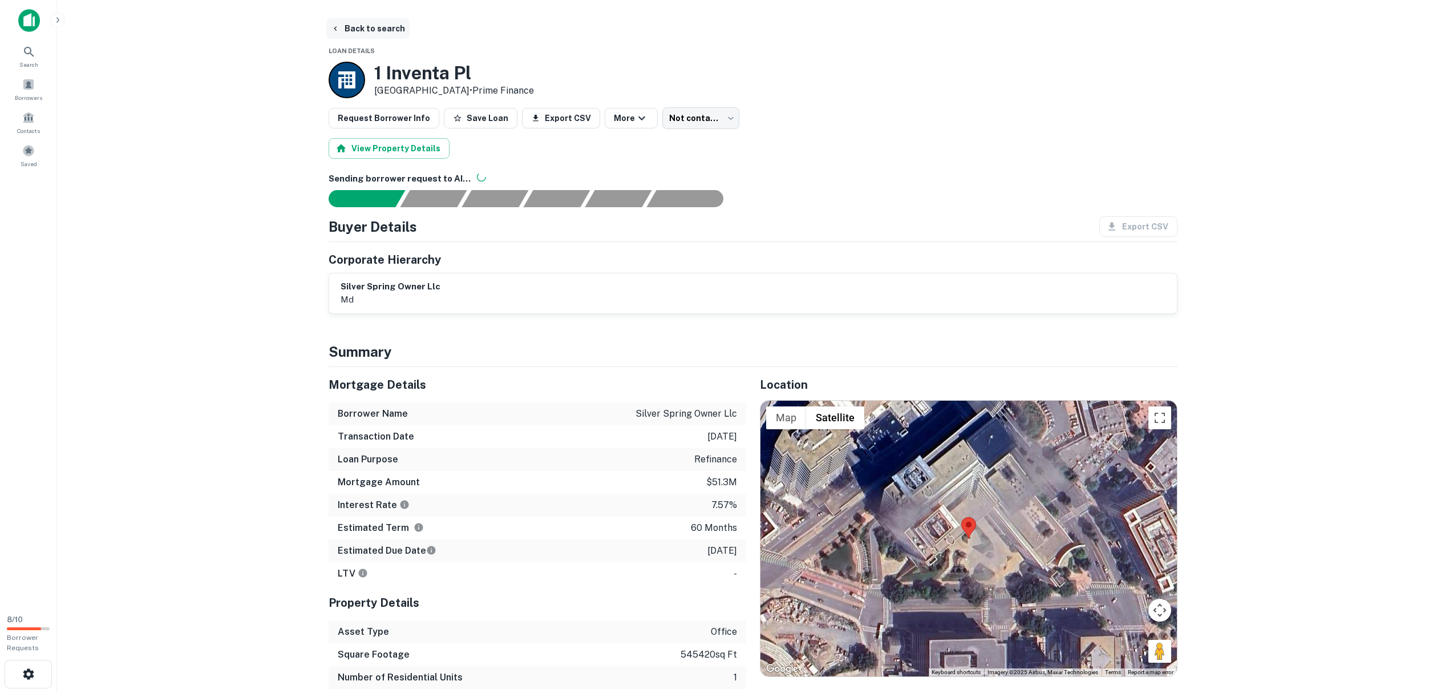
click at [367, 24] on button "Back to search" at bounding box center [367, 28] width 83 height 21
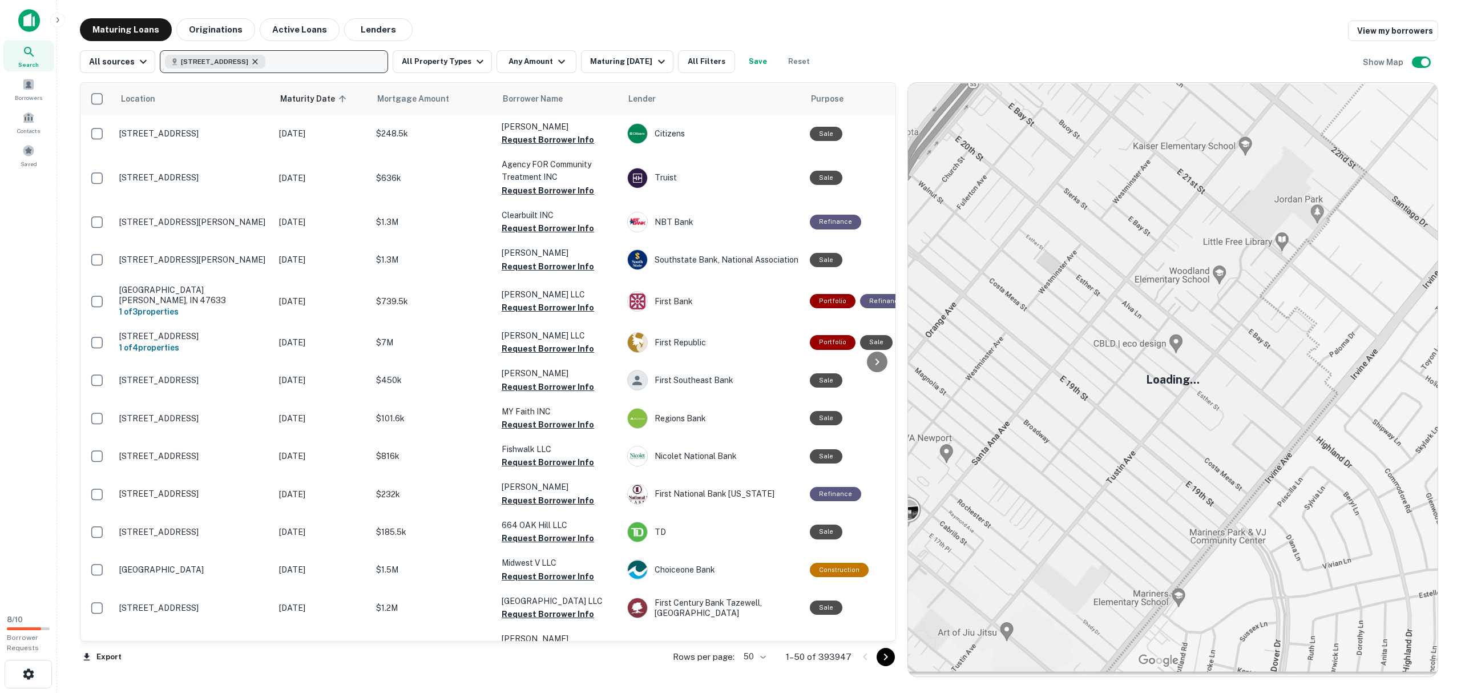
click at [260, 62] on icon "button" at bounding box center [254, 61] width 9 height 9
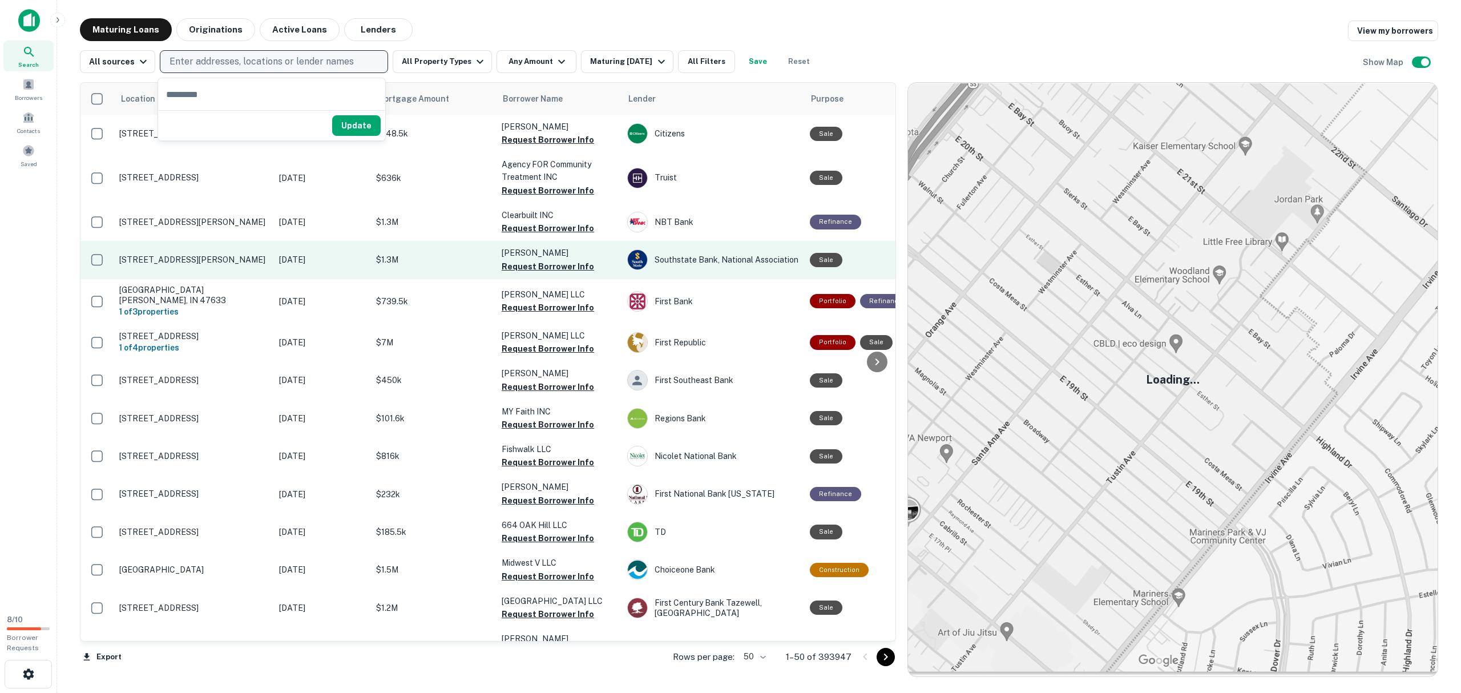
type input "**********"
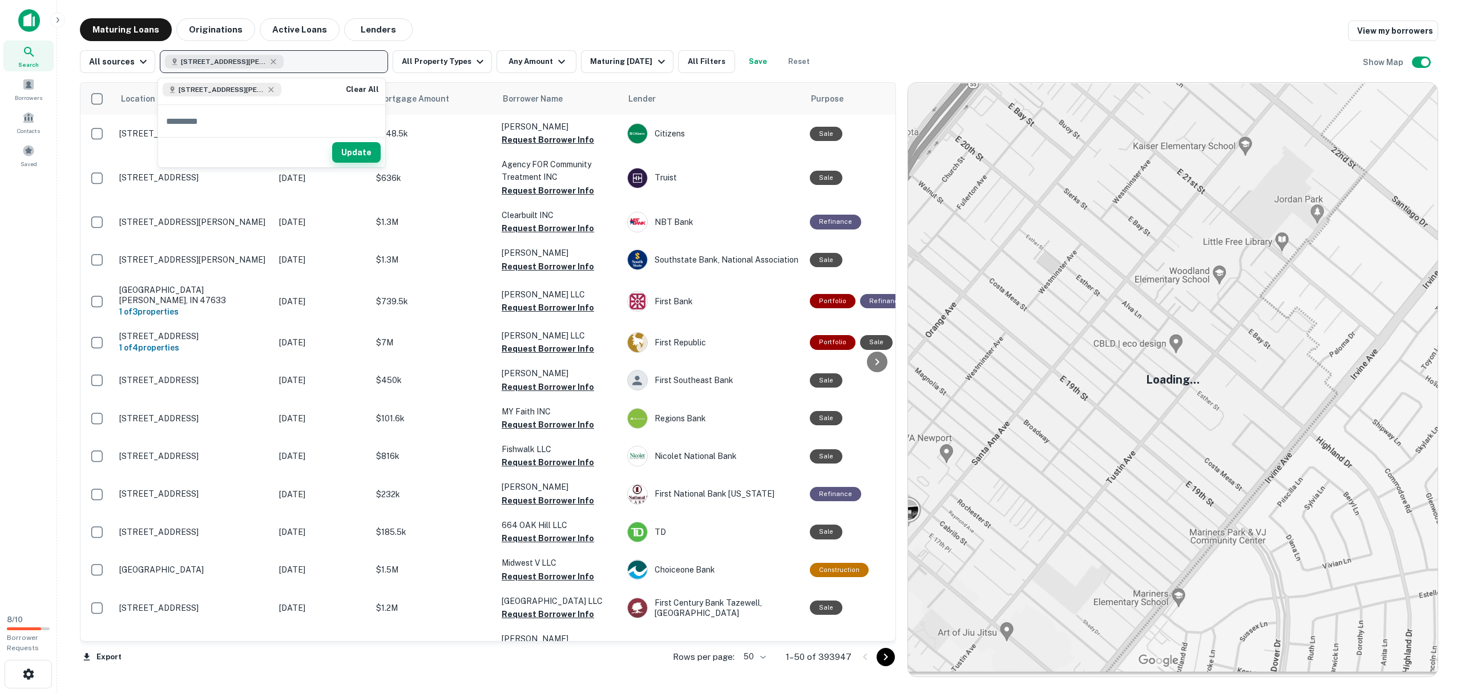
click at [354, 156] on button "Update" at bounding box center [356, 152] width 49 height 21
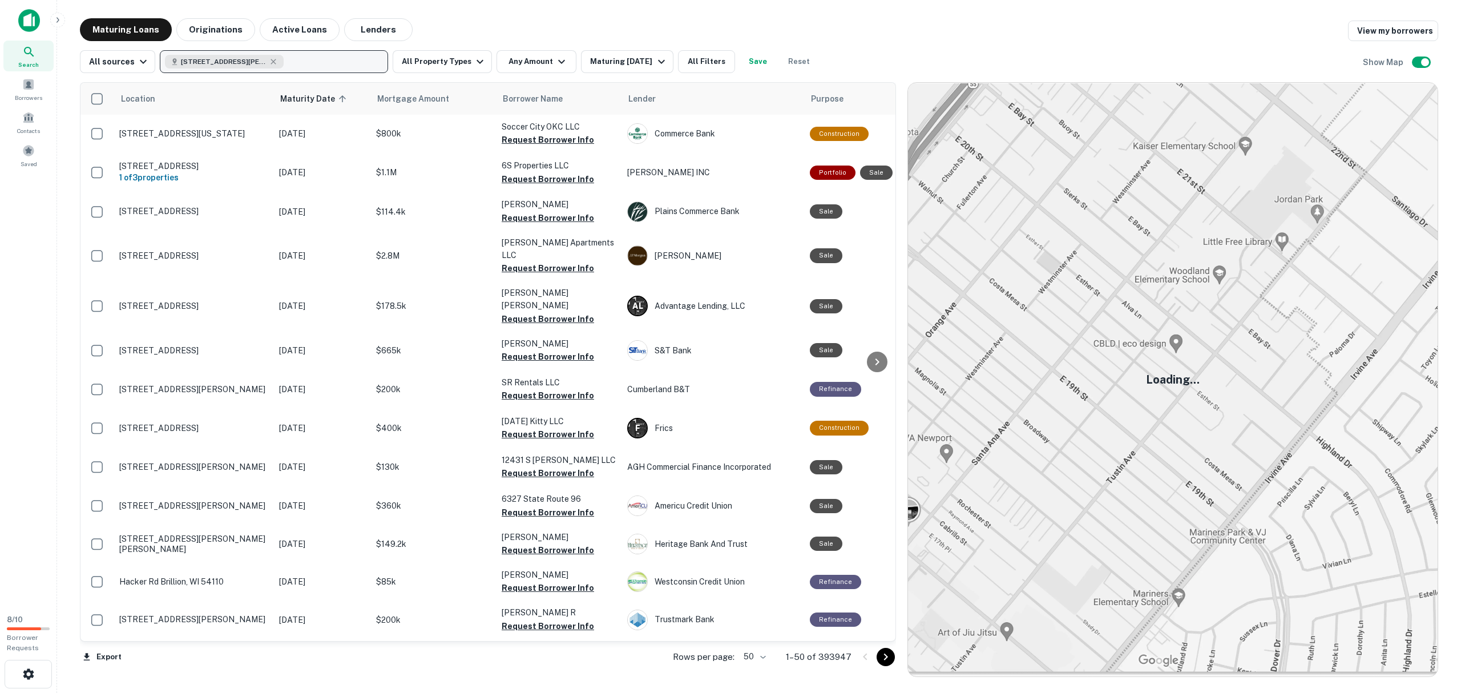
drag, startPoint x: 217, startPoint y: 25, endPoint x: 269, endPoint y: 56, distance: 60.9
click at [217, 25] on button "Originations" at bounding box center [215, 29] width 79 height 23
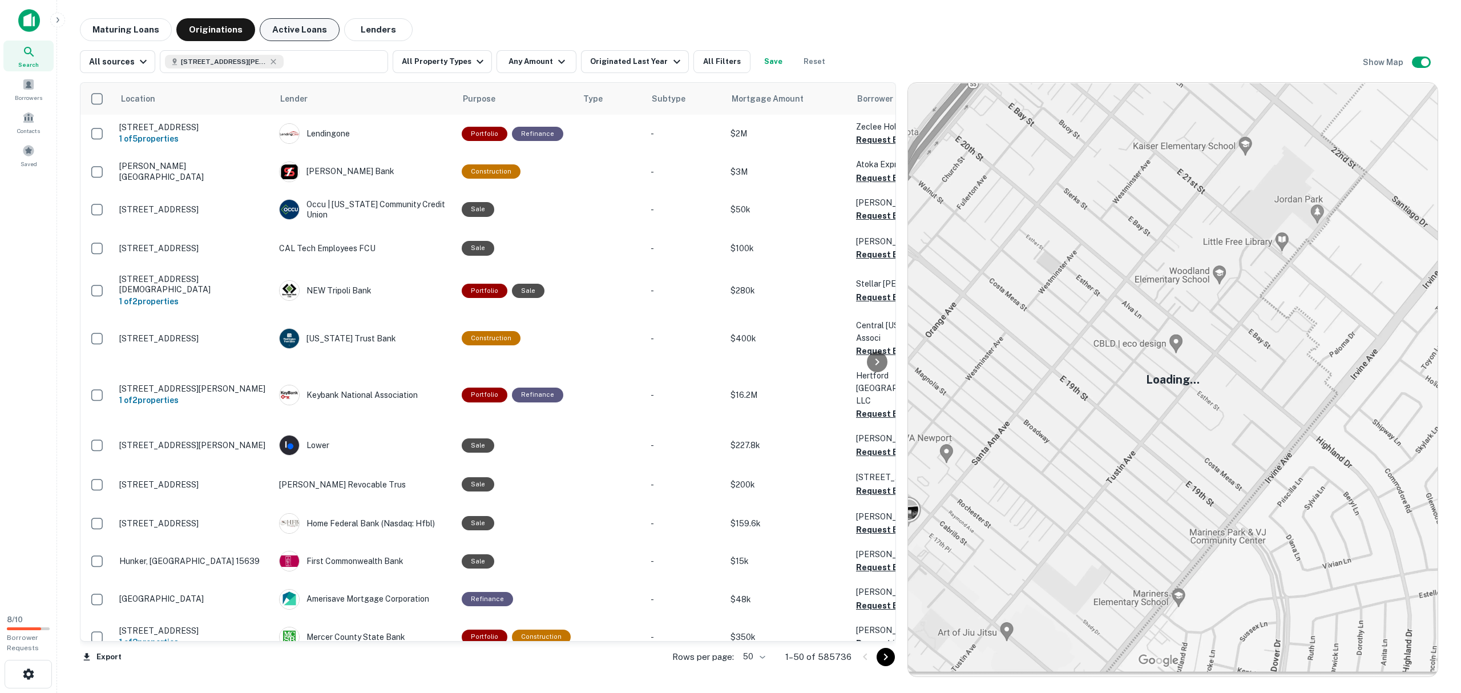
click at [286, 29] on button "Active Loans" at bounding box center [300, 29] width 80 height 23
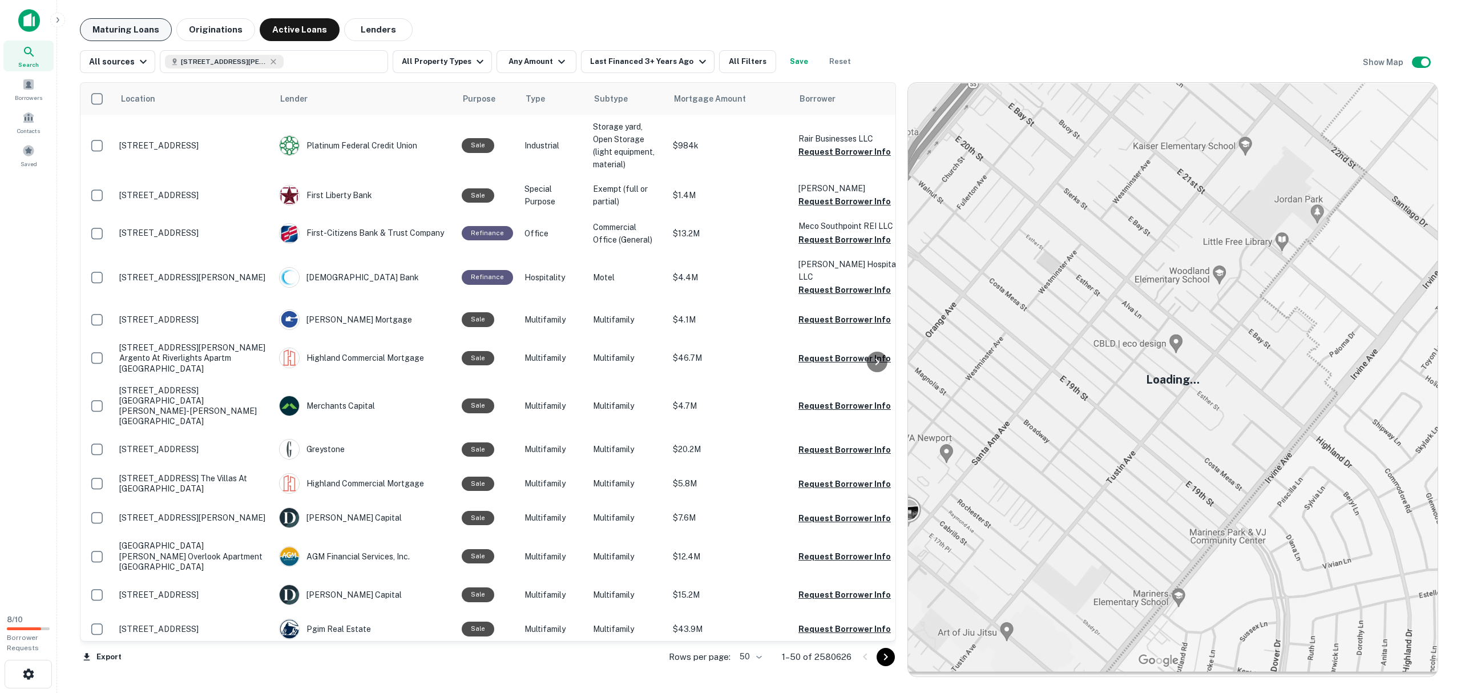
drag, startPoint x: 138, startPoint y: 34, endPoint x: 270, endPoint y: 60, distance: 134.8
click at [138, 34] on button "Maturing Loans" at bounding box center [126, 29] width 92 height 23
click at [271, 60] on icon "button" at bounding box center [273, 61] width 5 height 5
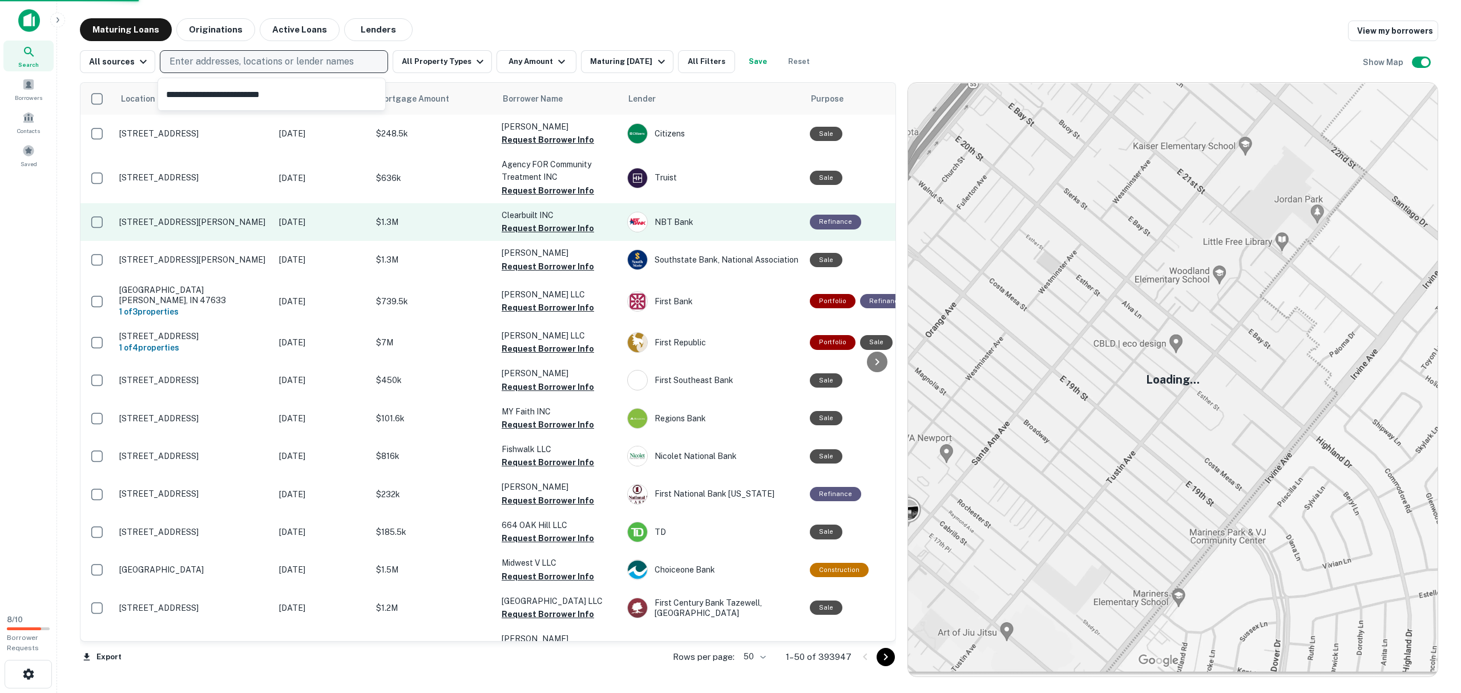
type input "**********"
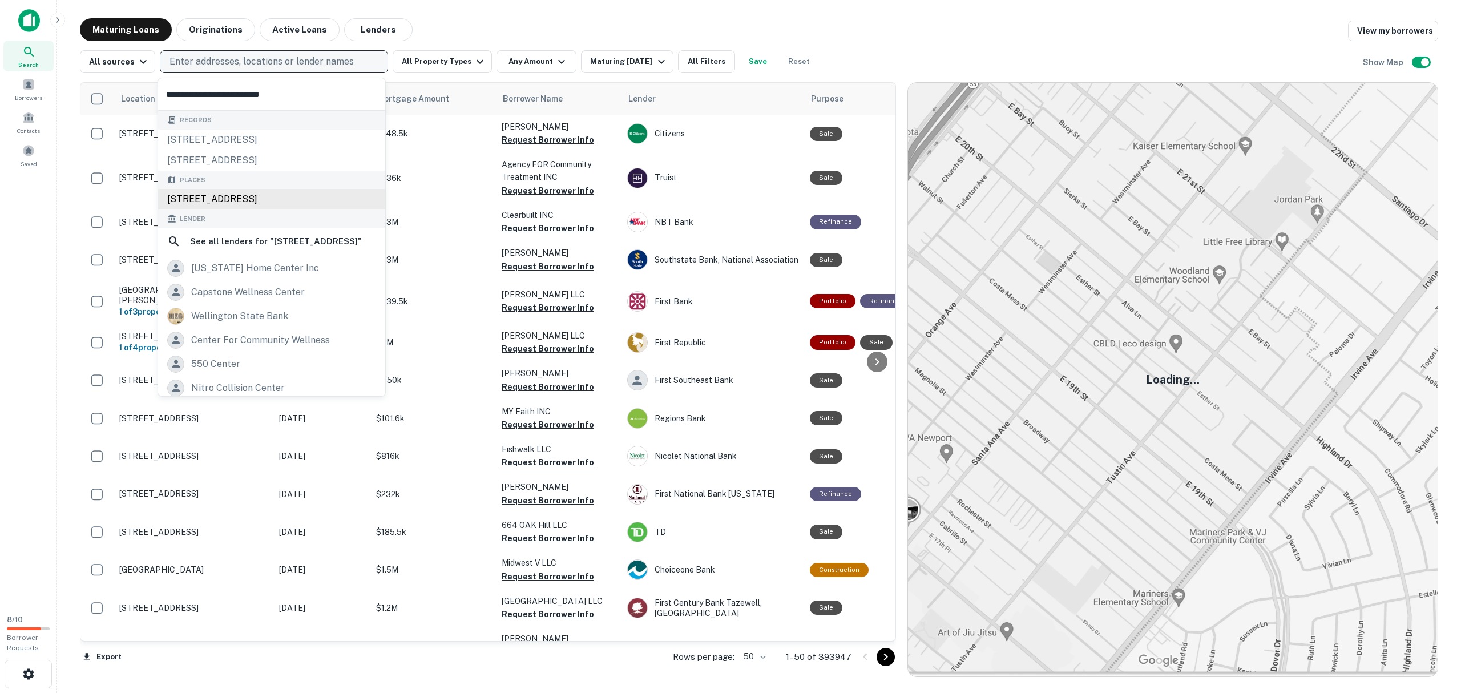
click at [277, 202] on div "13575 Wellington Center Circle, Gainesville, VA, USA" at bounding box center [271, 199] width 227 height 21
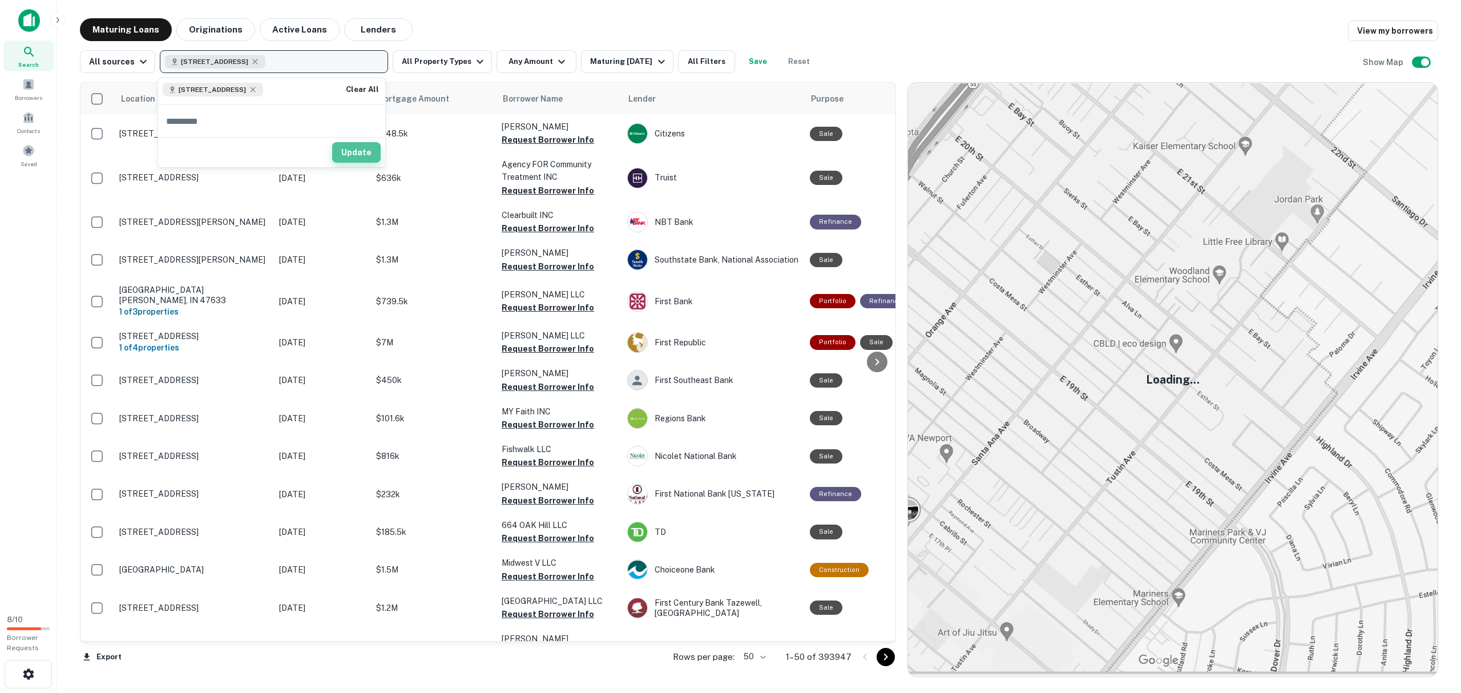
click at [351, 151] on button "Update" at bounding box center [356, 152] width 49 height 21
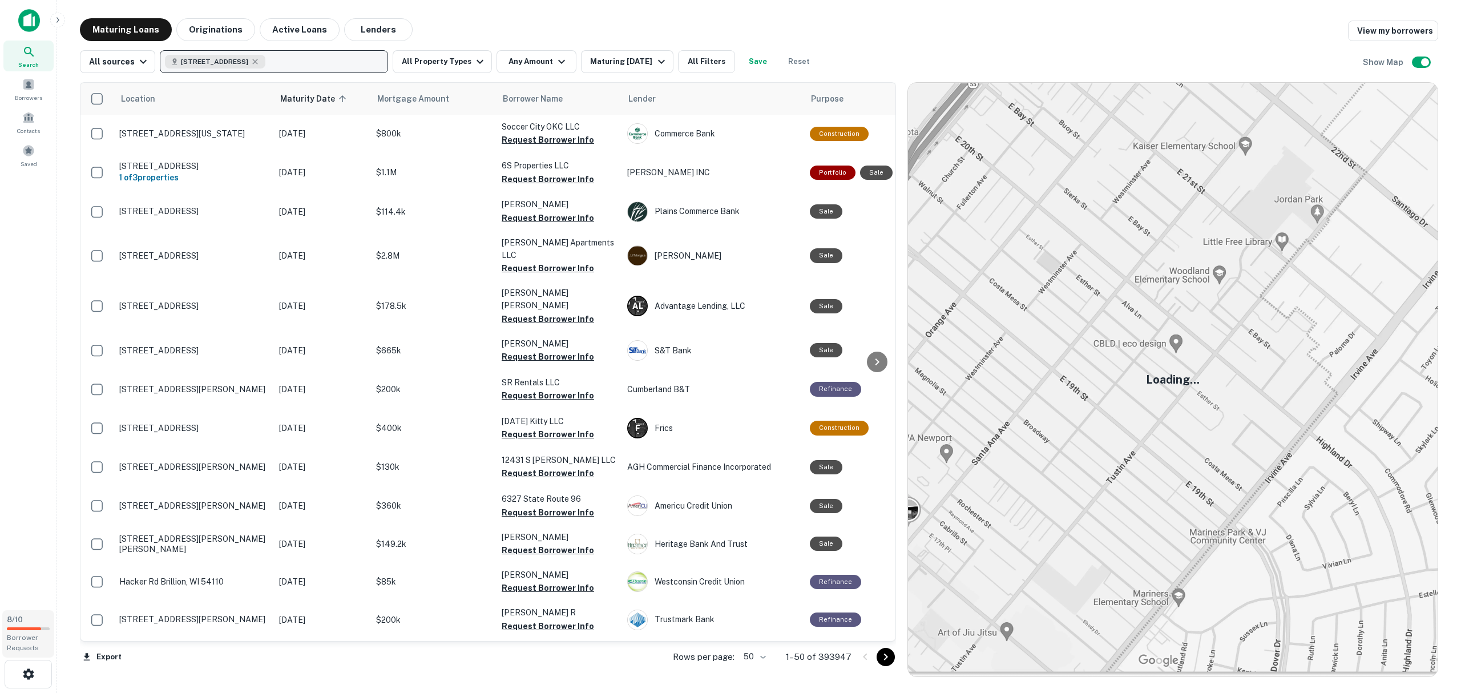
click at [26, 640] on span "Borrower Requests" at bounding box center [23, 642] width 32 height 18
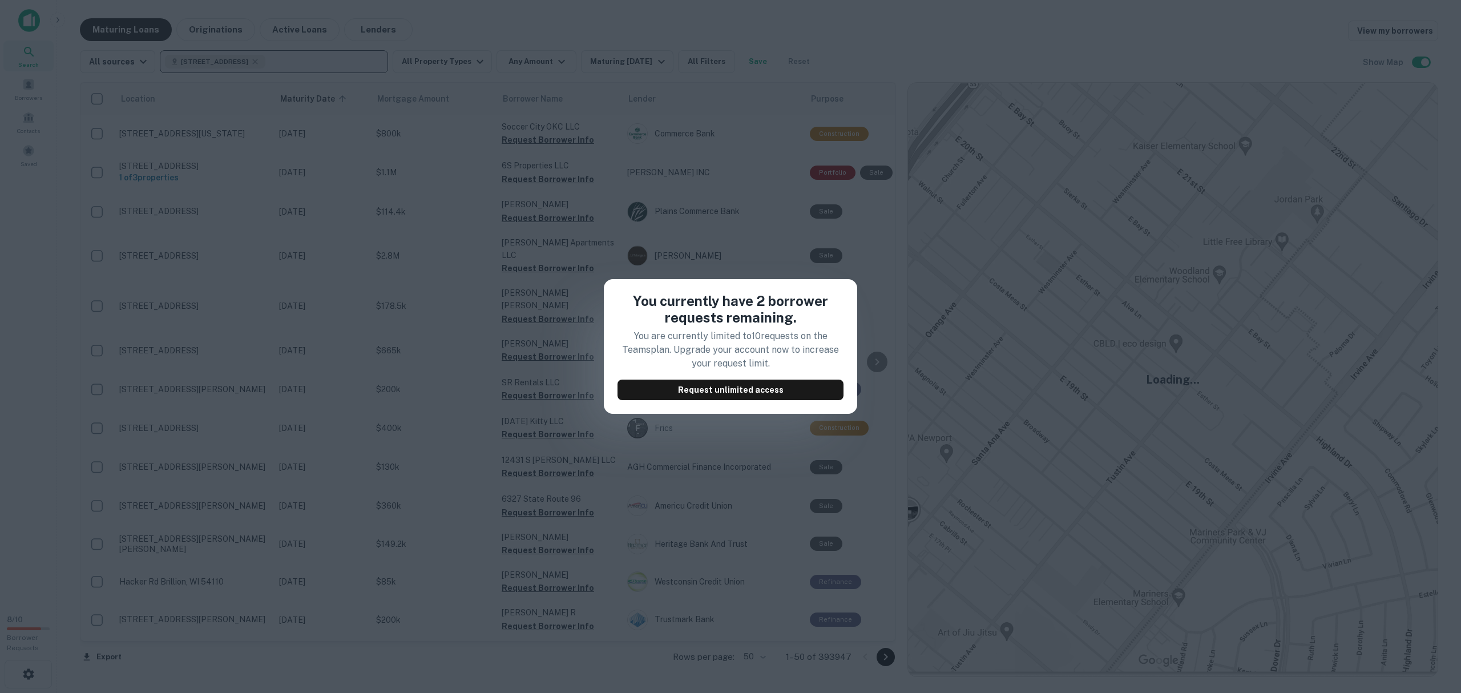
click at [521, 411] on div "You currently have 2 borrower requests remaining. You are currently limited to …" at bounding box center [730, 346] width 1461 height 693
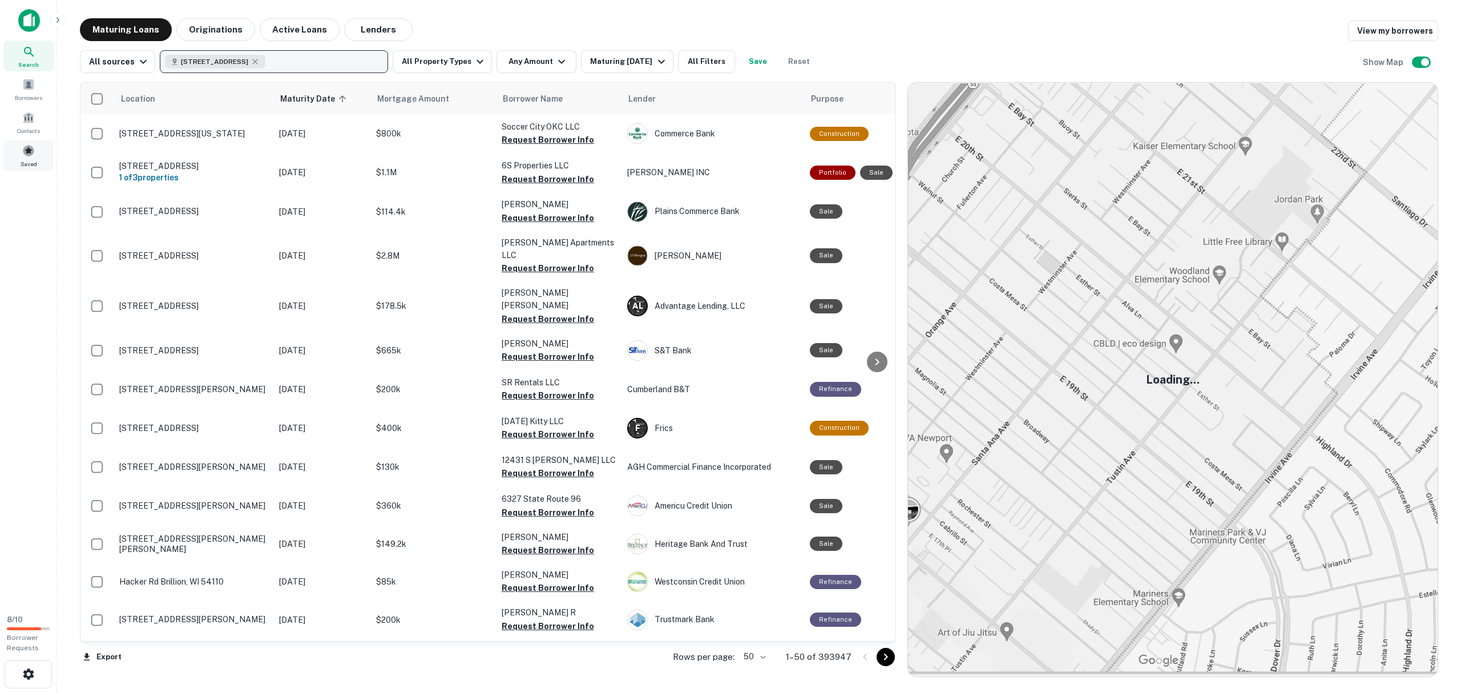
click at [34, 154] on span at bounding box center [28, 150] width 13 height 13
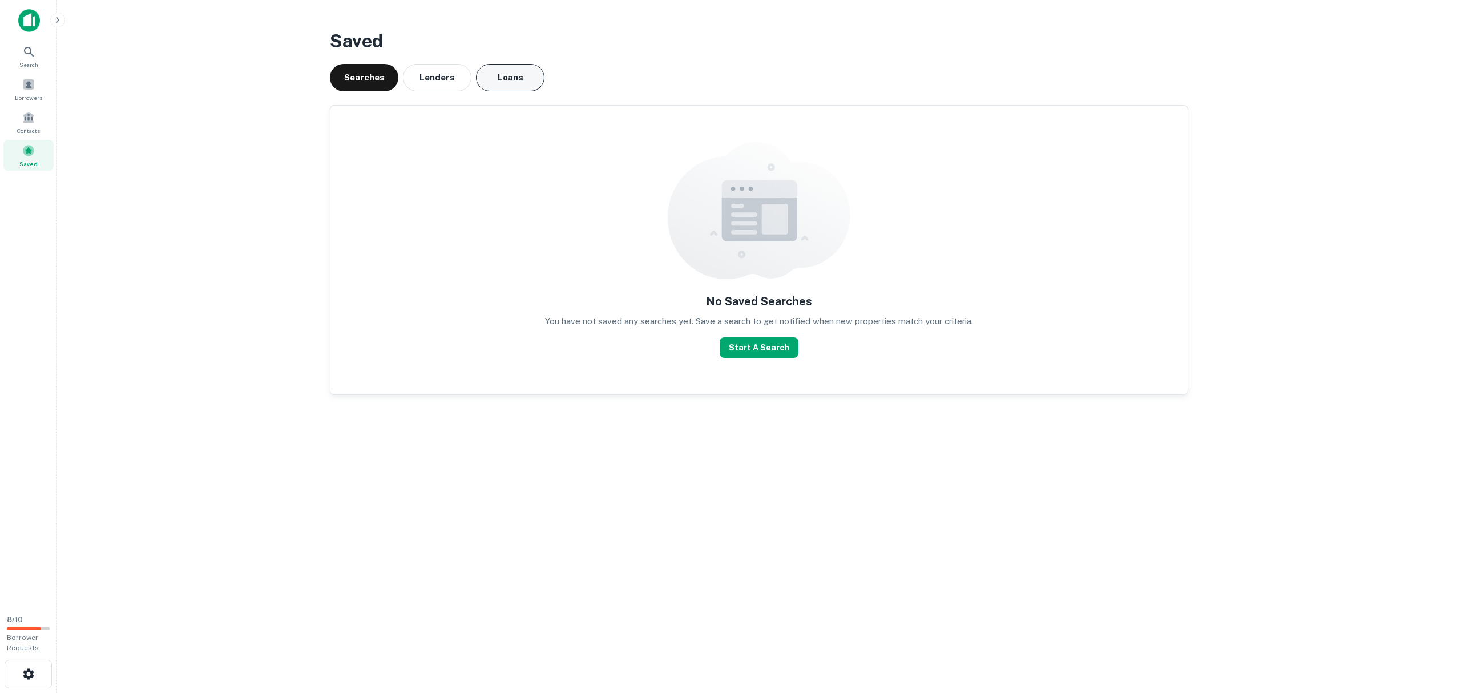
click at [432, 79] on button "Lenders" at bounding box center [437, 77] width 68 height 27
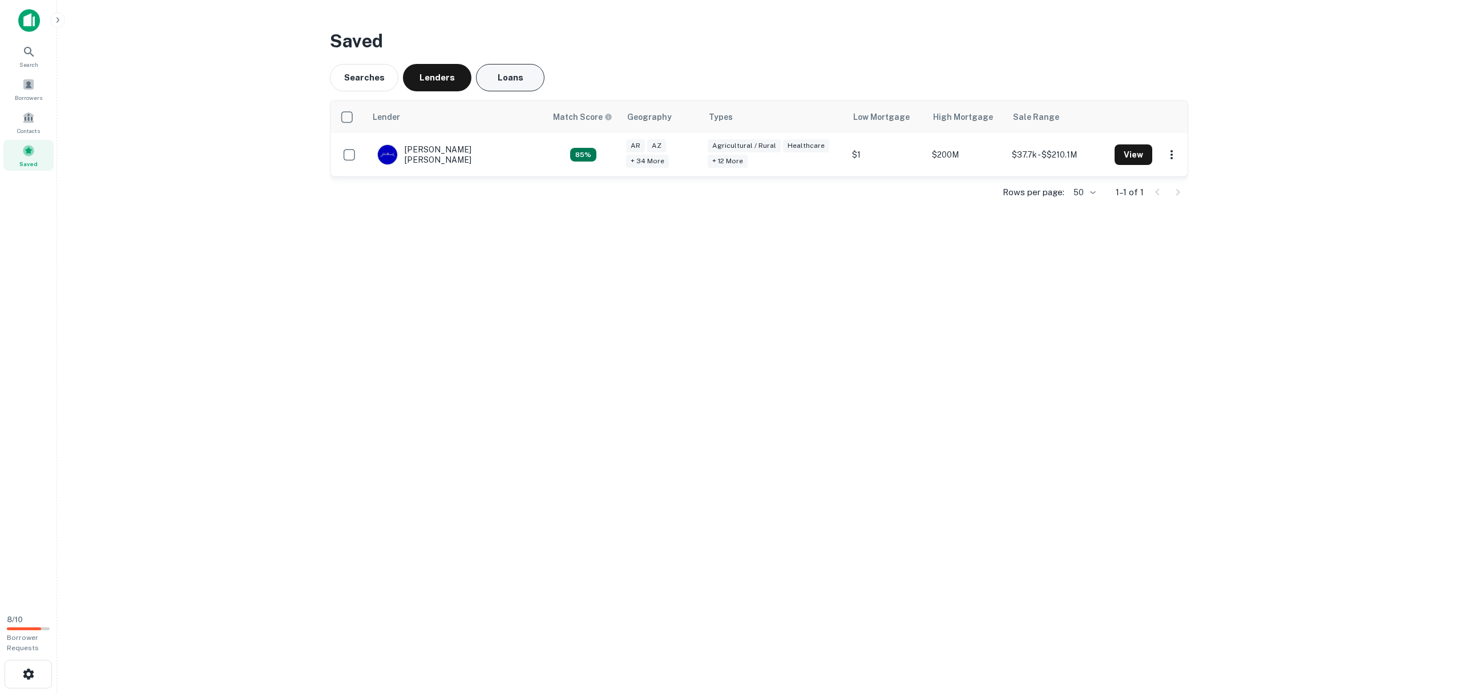
click at [499, 79] on button "Loans" at bounding box center [510, 77] width 68 height 27
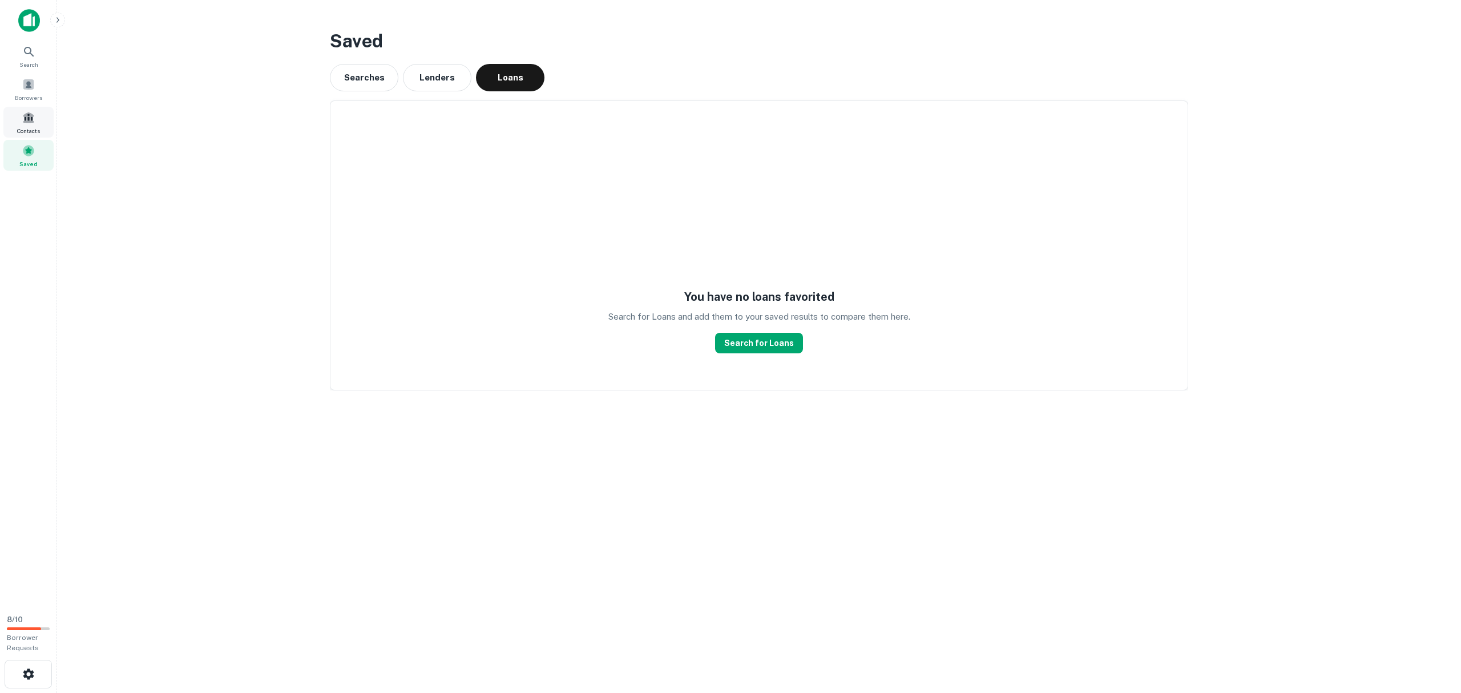
click at [38, 124] on div "Contacts" at bounding box center [28, 122] width 50 height 31
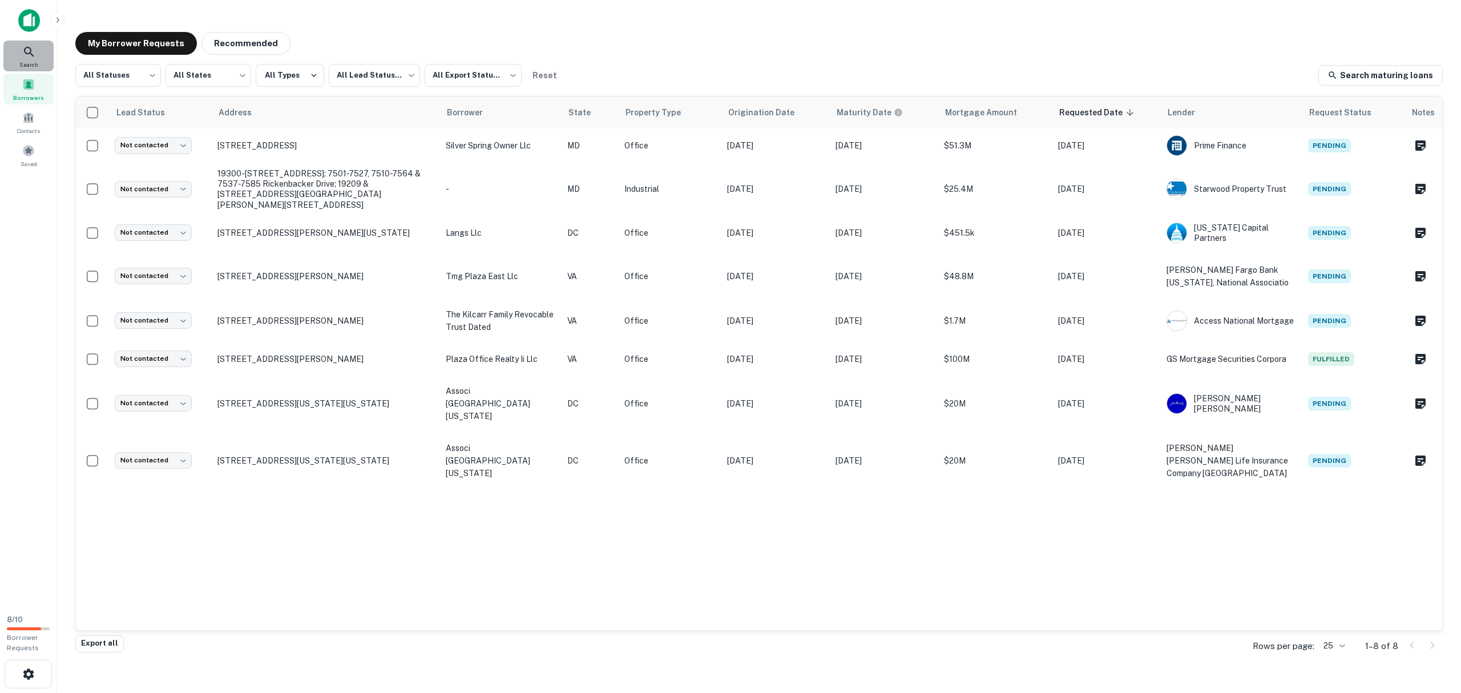
click at [21, 57] on div "Search" at bounding box center [28, 56] width 50 height 31
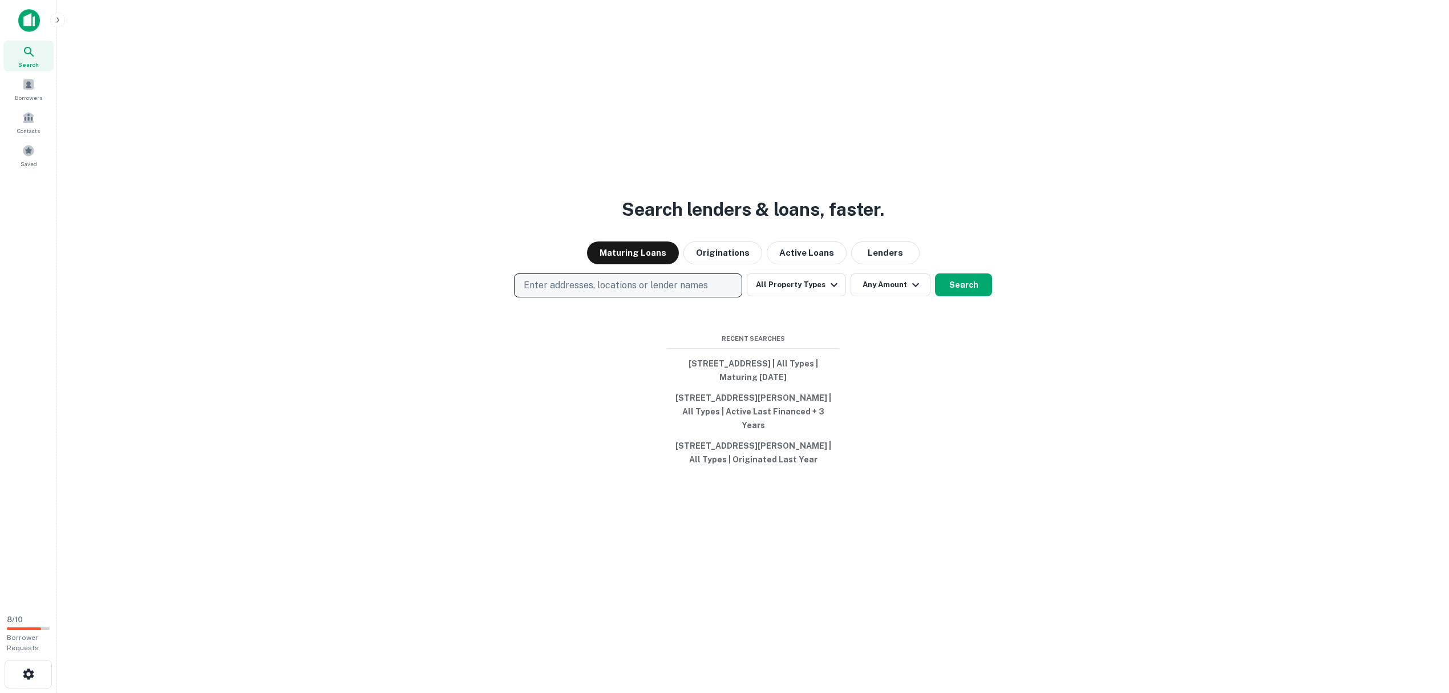
click at [594, 278] on p "Enter addresses, locations or lender names" at bounding box center [616, 285] width 184 height 14
drag, startPoint x: 594, startPoint y: 273, endPoint x: 555, endPoint y: 316, distance: 58.6
click at [555, 316] on input "text" at bounding box center [629, 312] width 227 height 32
paste input "**********"
type input "**********"
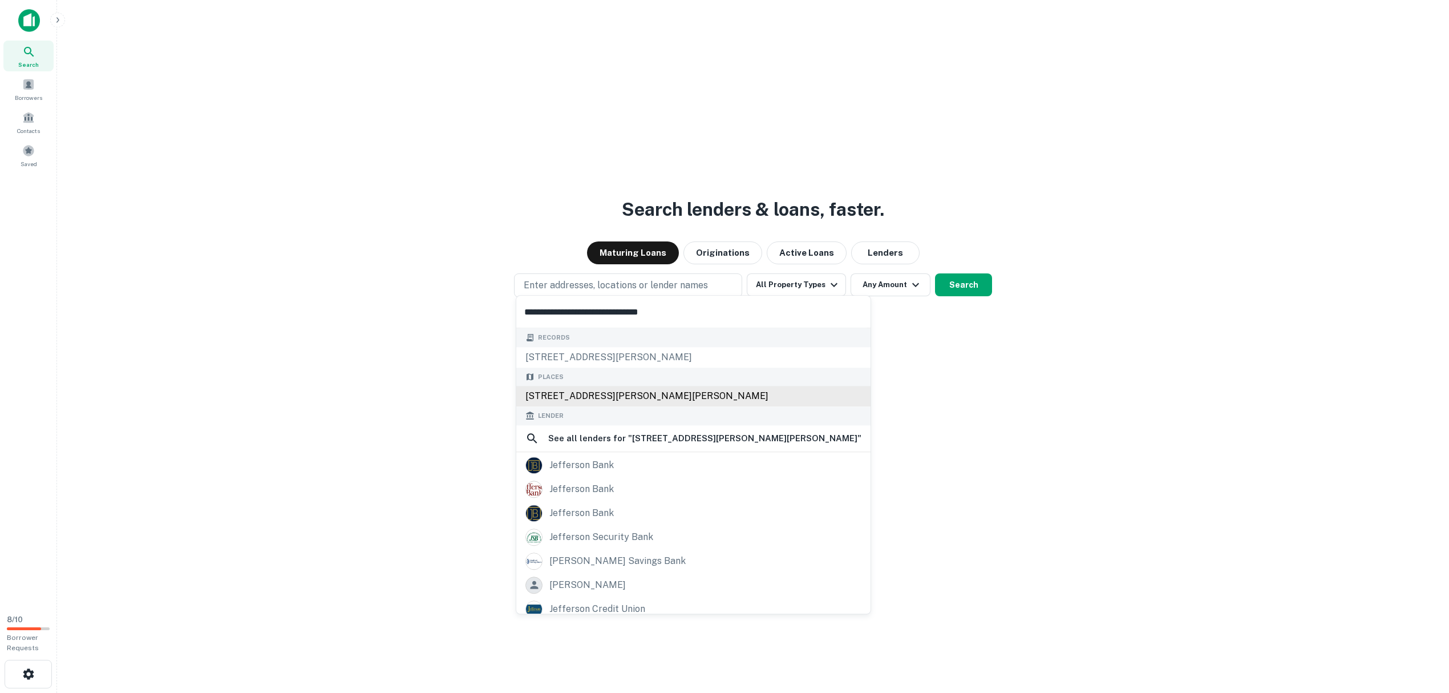
click at [642, 398] on div "[STREET_ADDRESS][PERSON_NAME][PERSON_NAME]" at bounding box center [693, 396] width 354 height 21
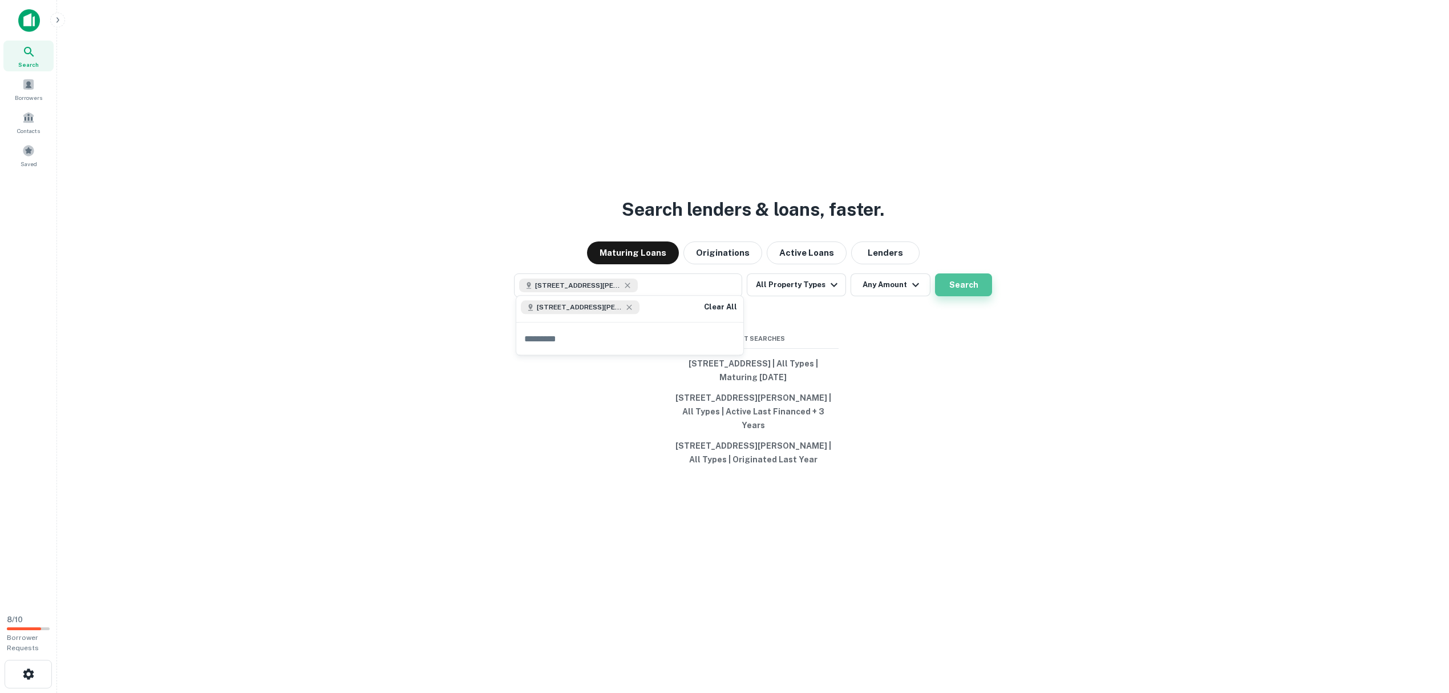
click at [947, 277] on button "Search" at bounding box center [963, 284] width 57 height 23
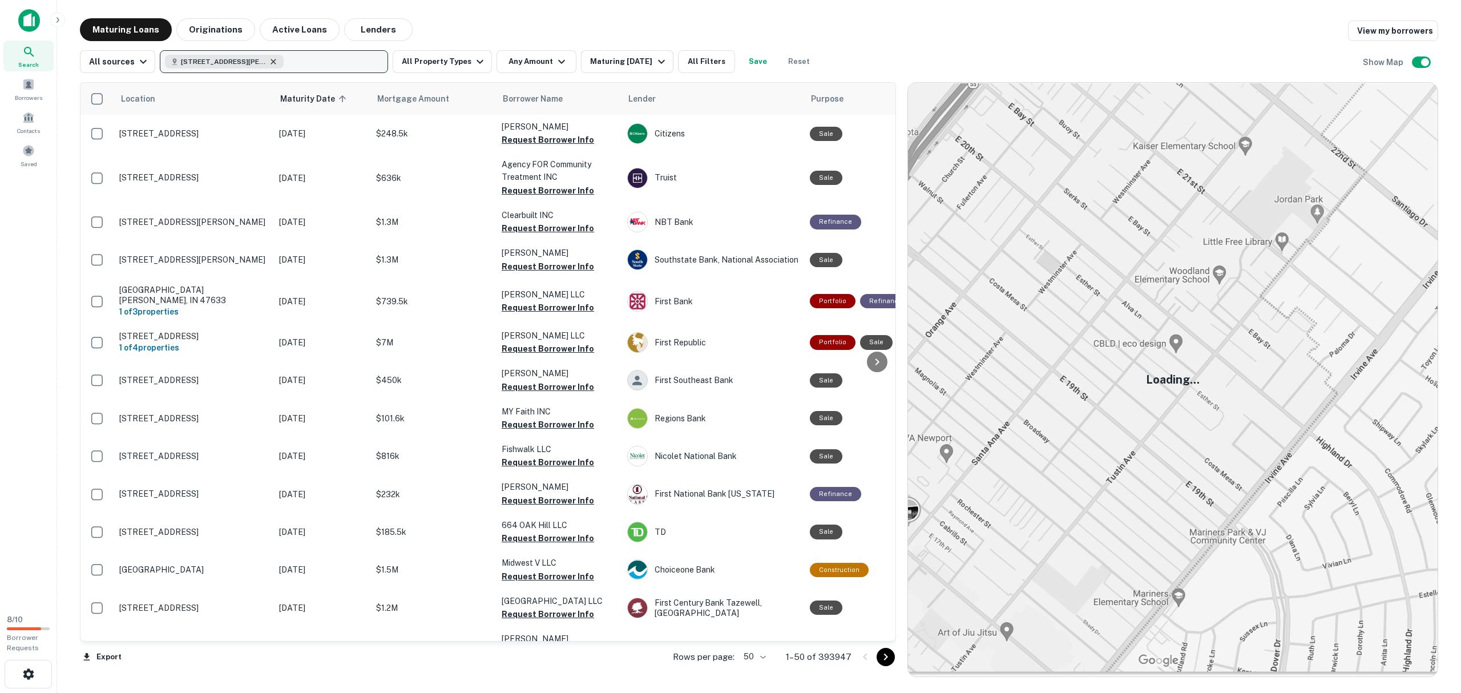
click at [272, 62] on icon "button" at bounding box center [273, 61] width 5 height 5
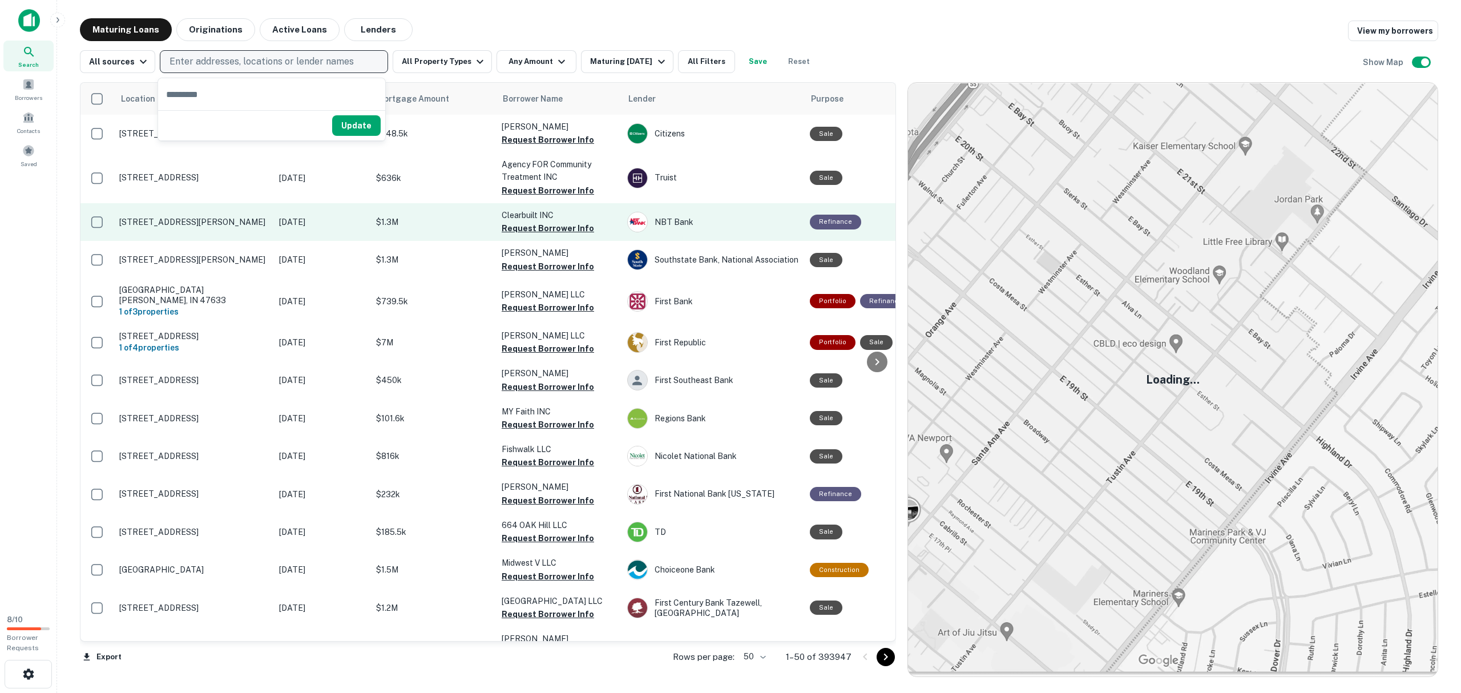
type input "**********"
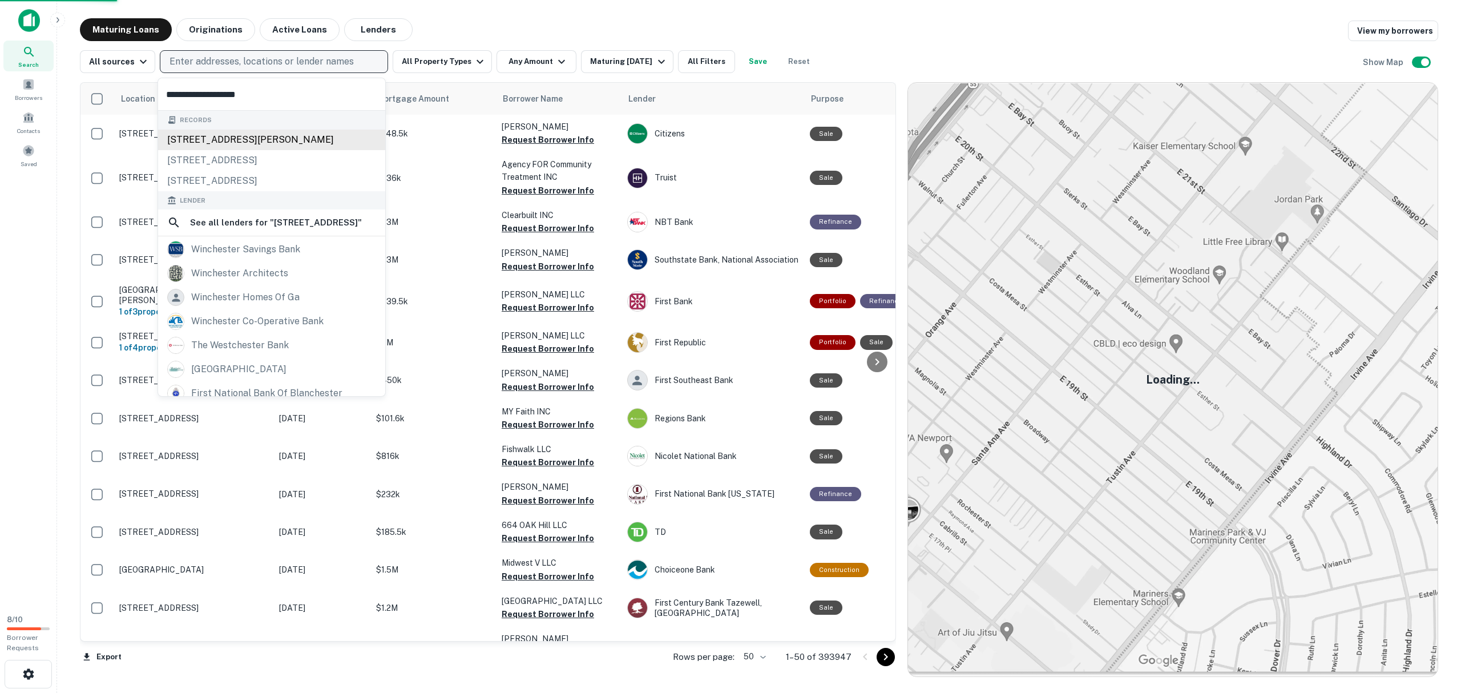
click at [302, 146] on div "[STREET_ADDRESS][PERSON_NAME]" at bounding box center [271, 140] width 227 height 21
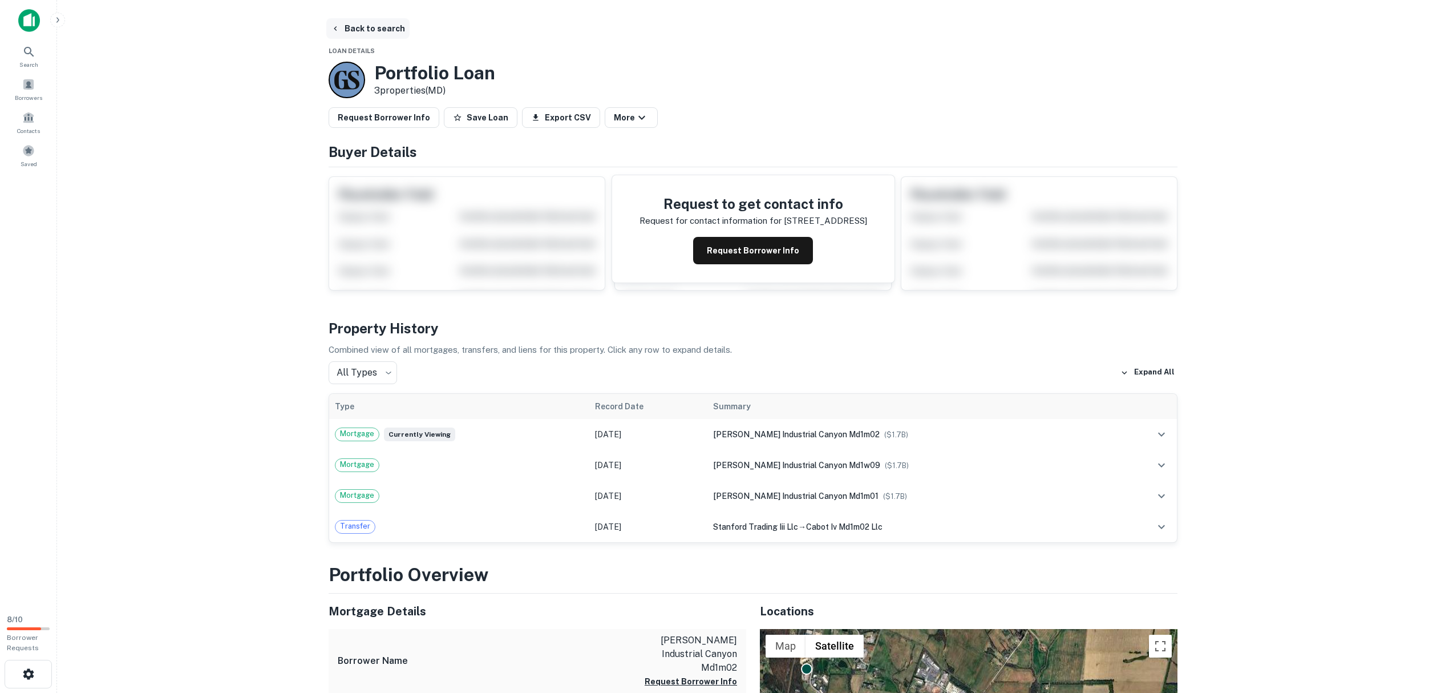
click at [363, 23] on button "Back to search" at bounding box center [367, 28] width 83 height 21
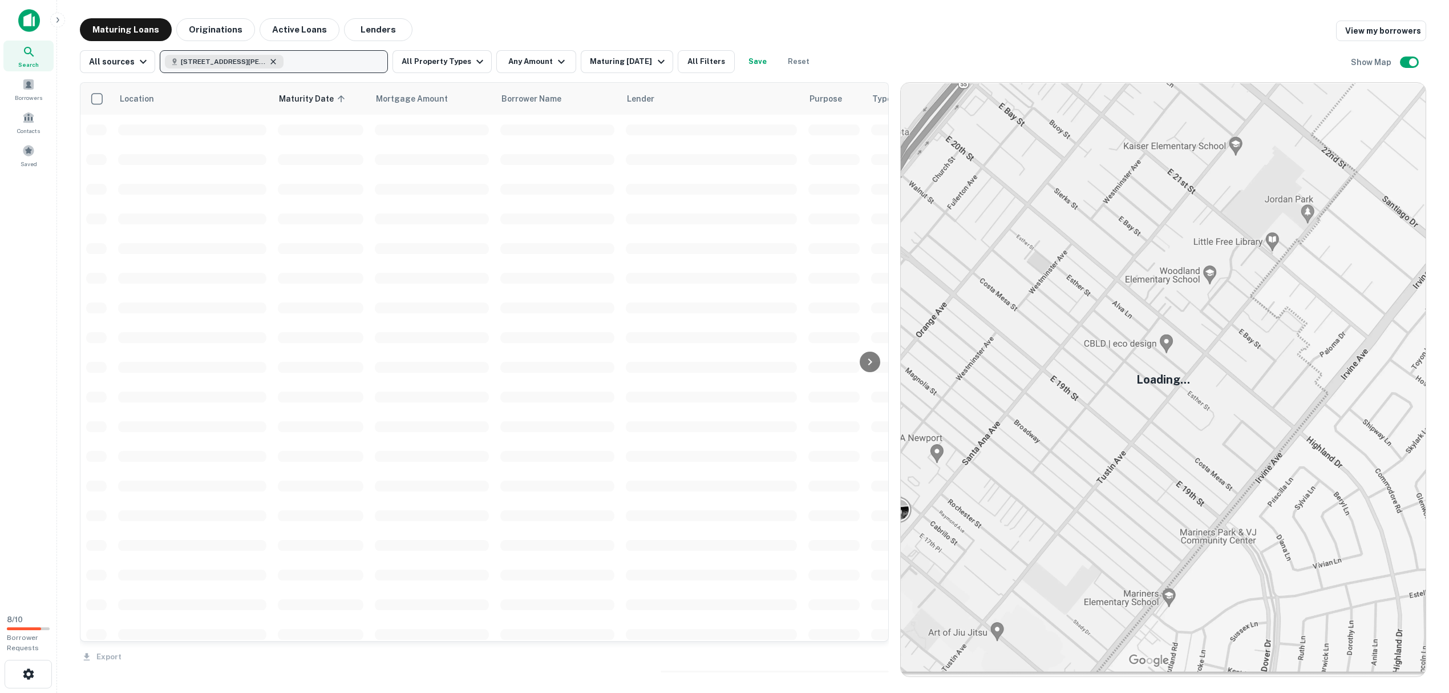
click at [270, 65] on icon "button" at bounding box center [273, 61] width 9 height 9
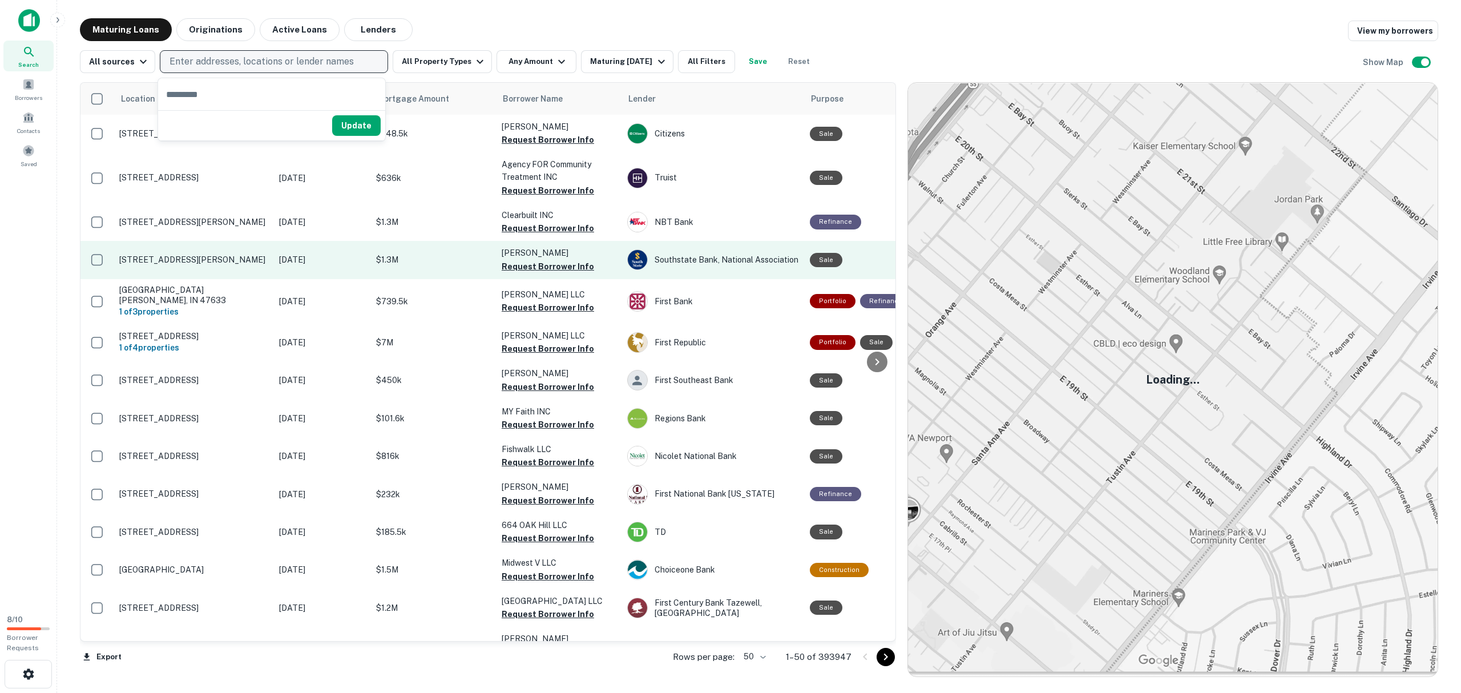
type input "**********"
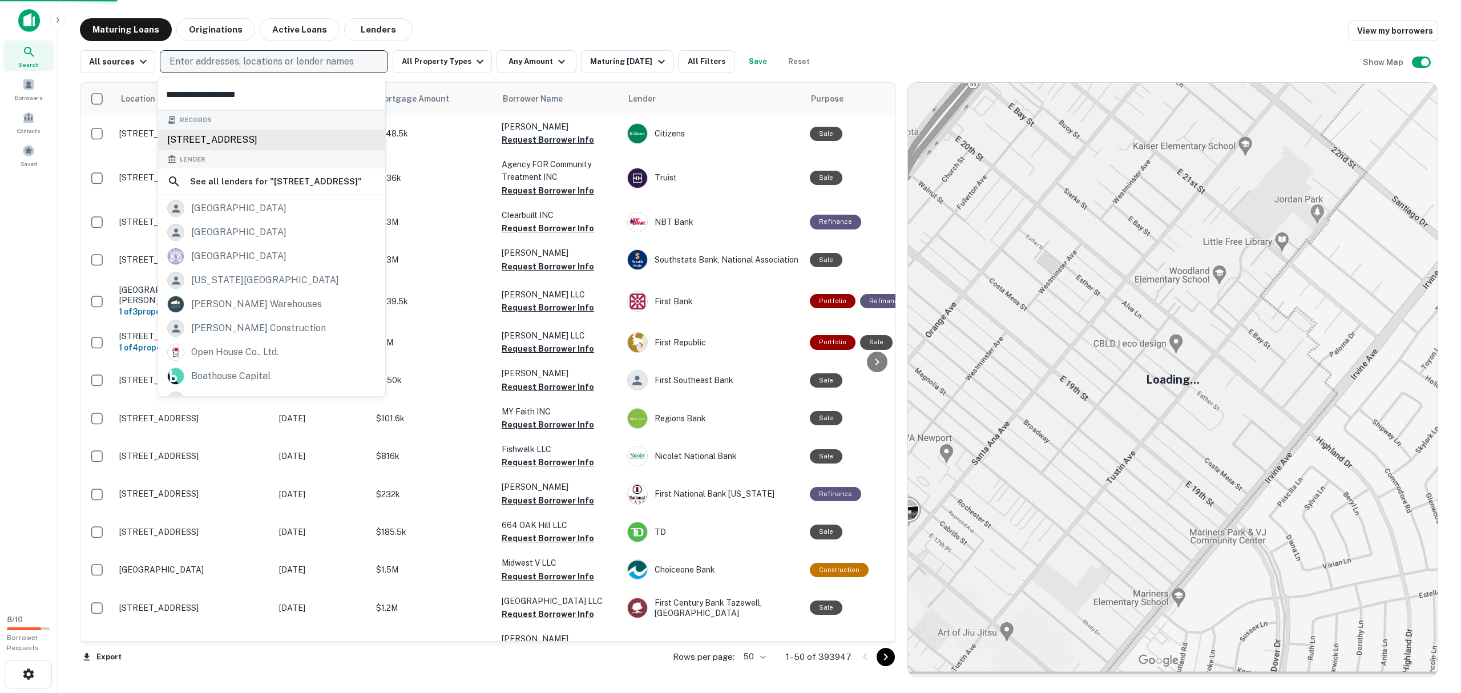
click at [295, 142] on div "[STREET_ADDRESS]" at bounding box center [271, 140] width 227 height 21
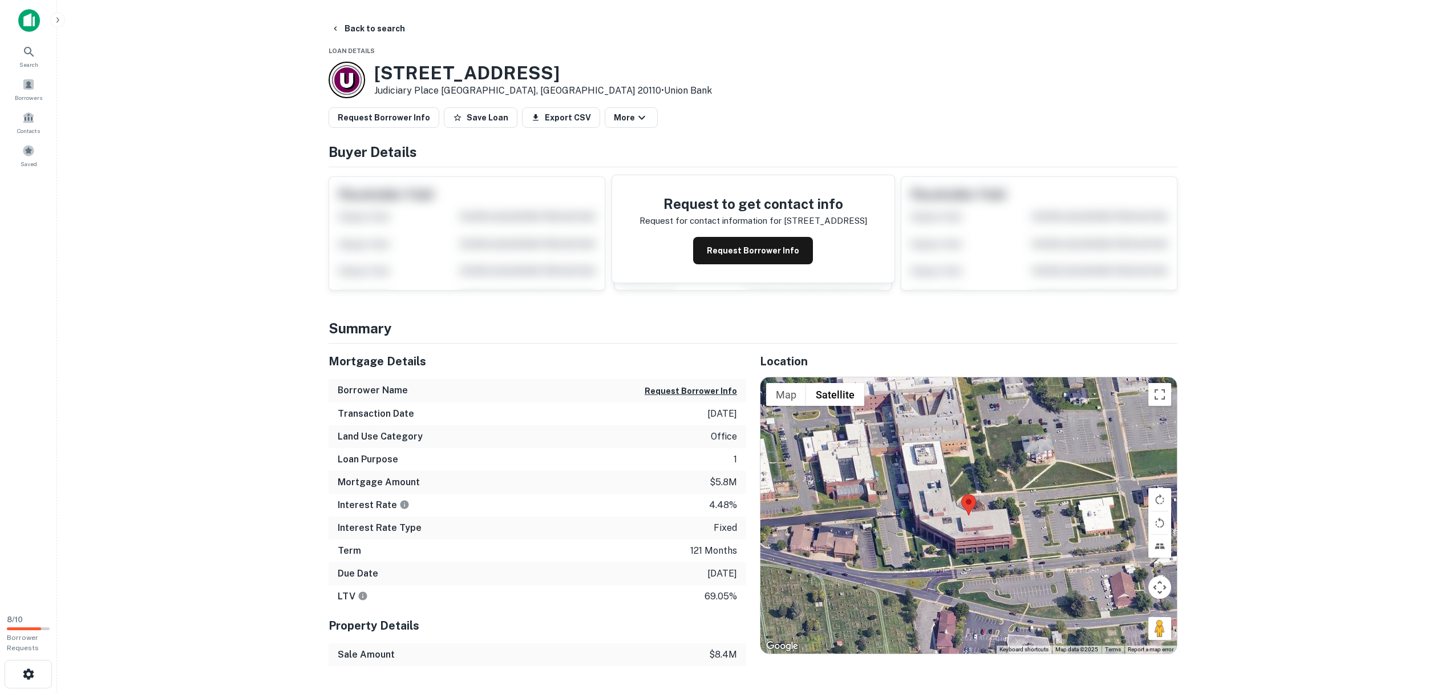
scroll to position [76, 0]
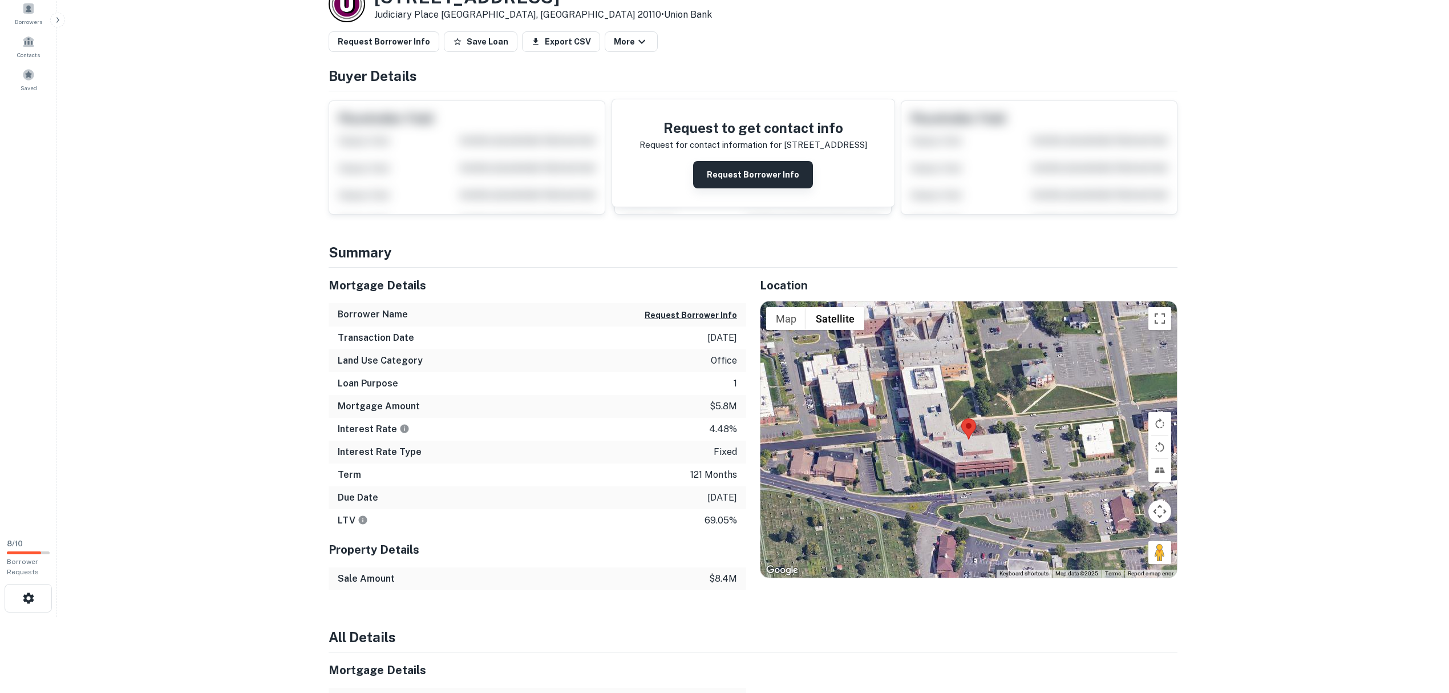
click at [749, 181] on button "Request Borrower Info" at bounding box center [753, 174] width 120 height 27
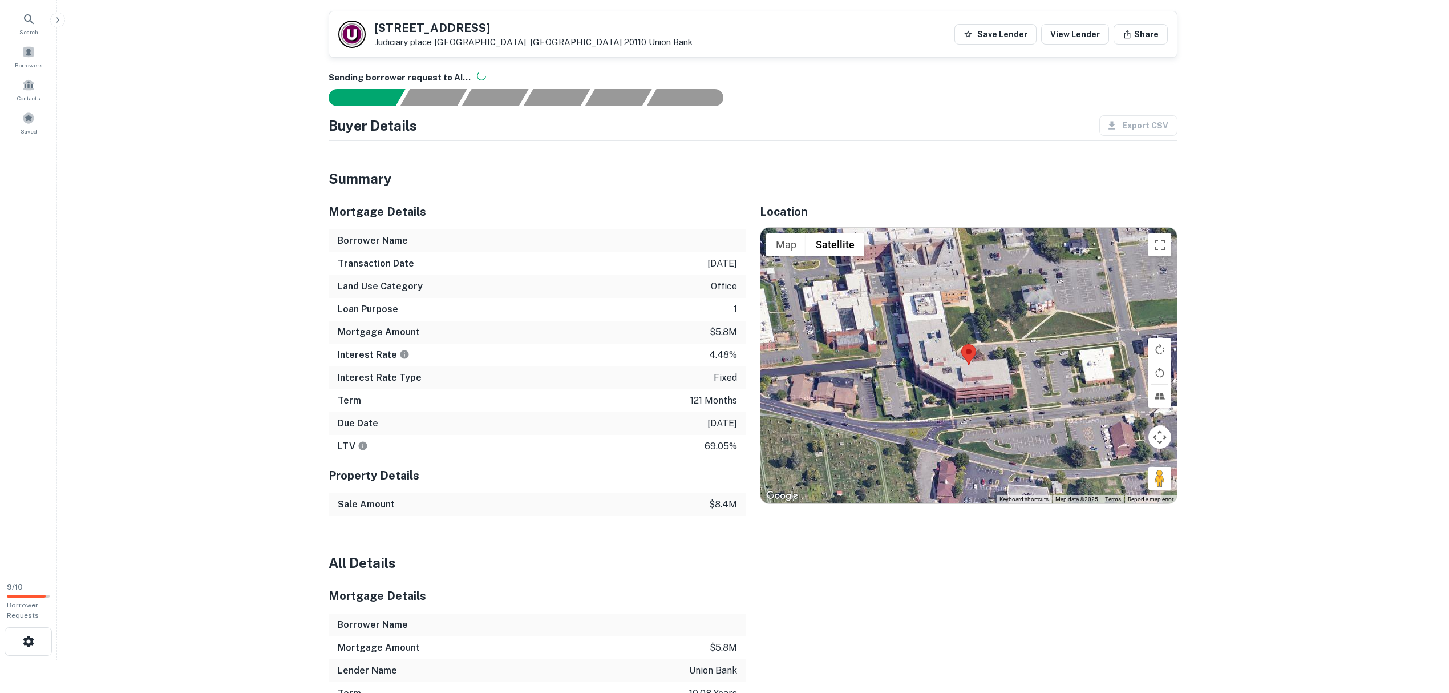
scroll to position [0, 0]
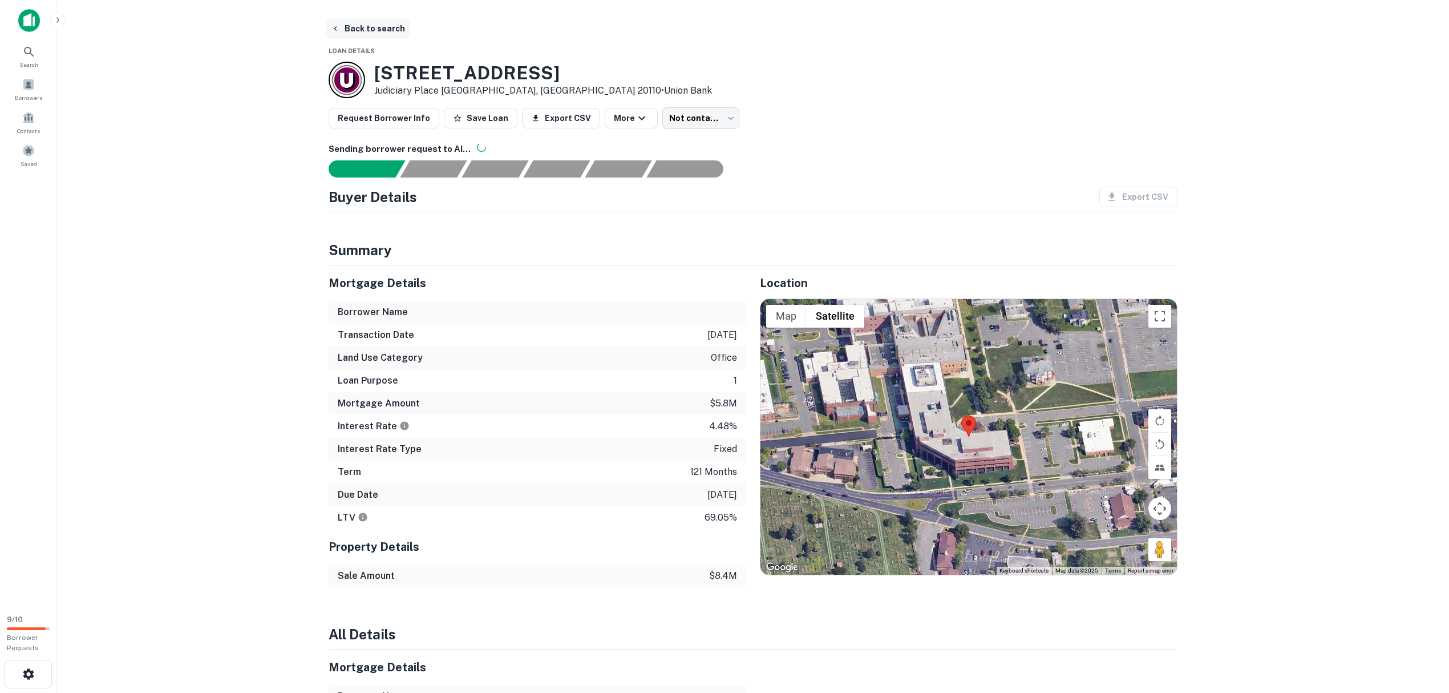
click at [372, 28] on button "Back to search" at bounding box center [367, 28] width 83 height 21
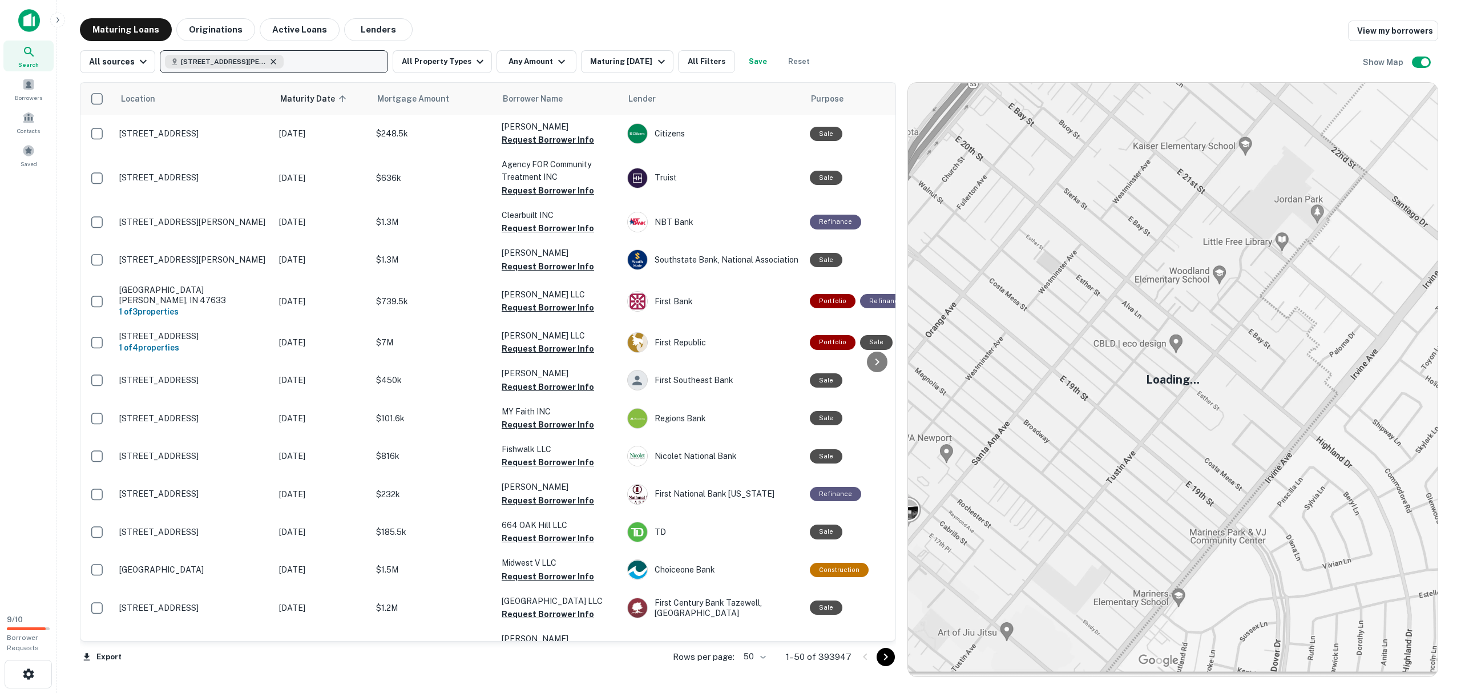
click at [269, 58] on icon "button" at bounding box center [273, 61] width 9 height 9
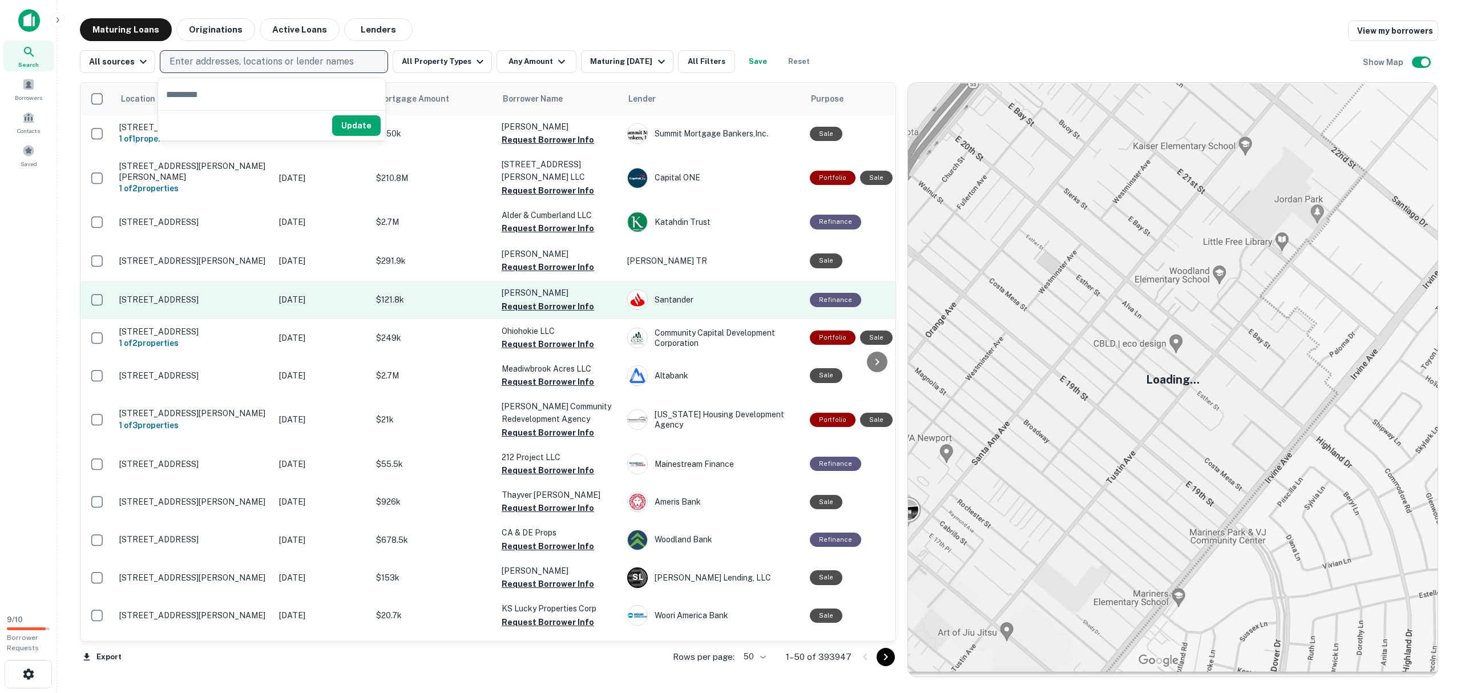
type input "**********"
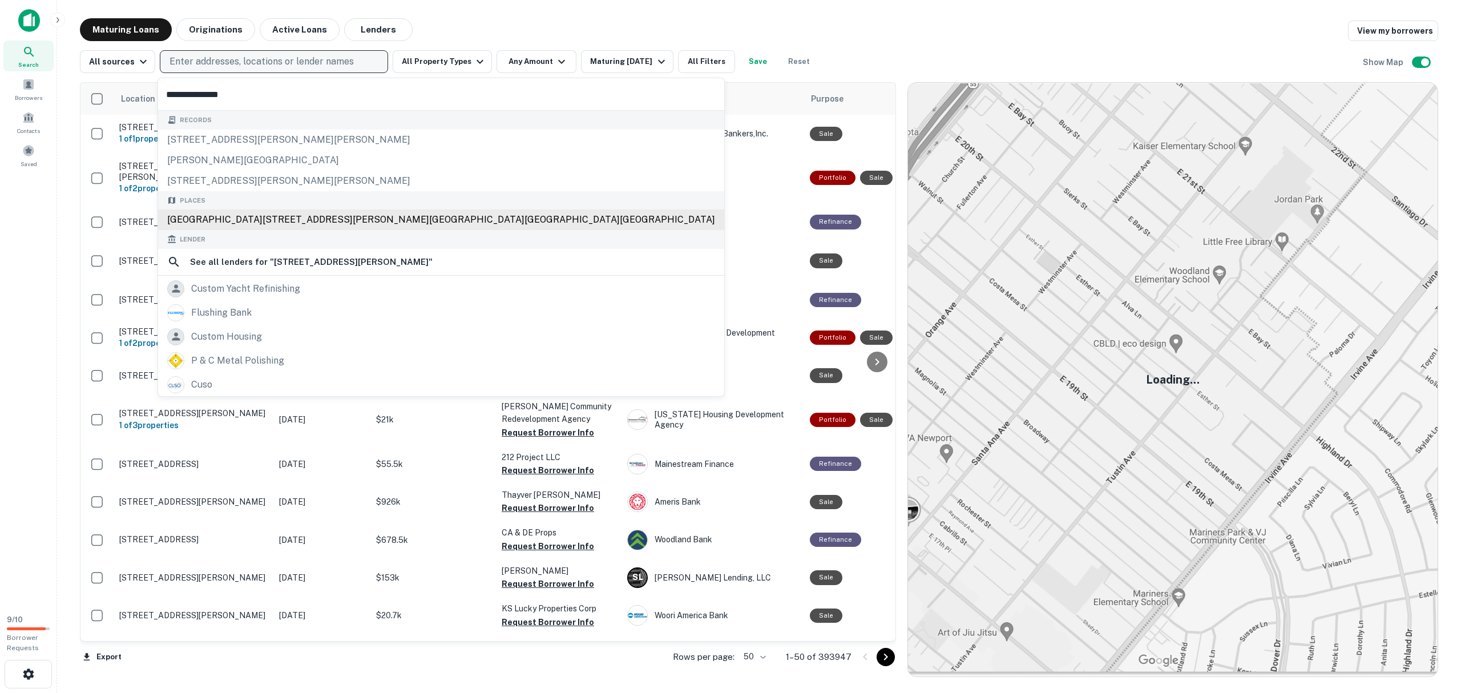
click at [273, 219] on div "[GEOGRAPHIC_DATA][STREET_ADDRESS][PERSON_NAME][GEOGRAPHIC_DATA][GEOGRAPHIC_DATA…" at bounding box center [441, 219] width 566 height 21
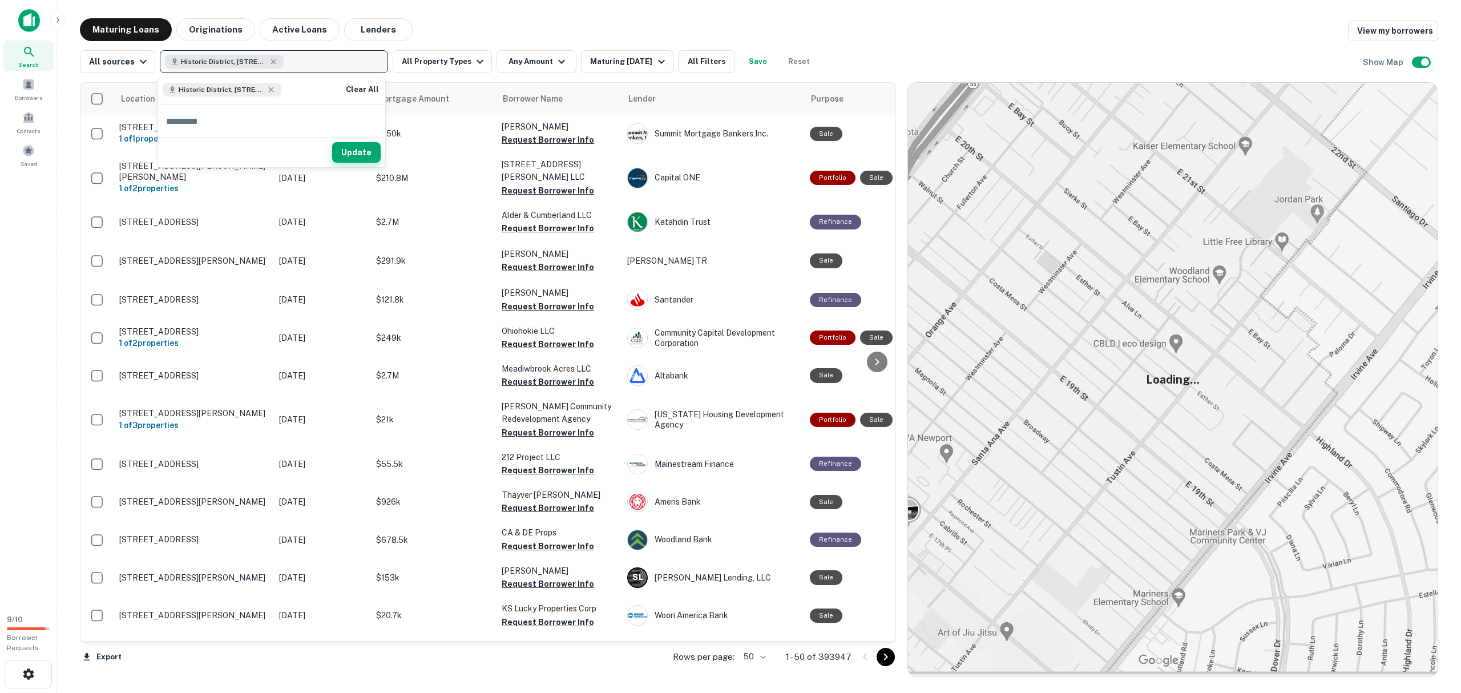
click at [347, 156] on button "Update" at bounding box center [356, 152] width 49 height 21
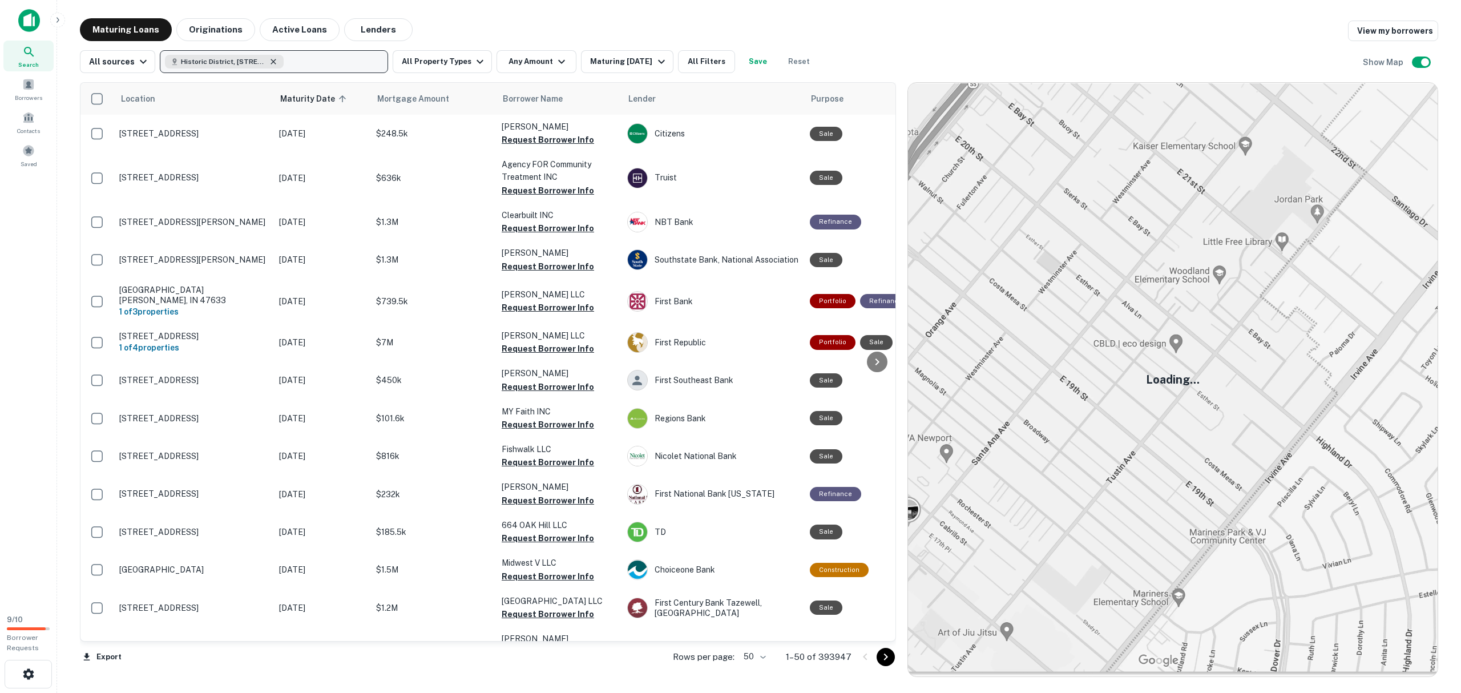
click at [273, 60] on icon "button" at bounding box center [273, 61] width 9 height 9
drag, startPoint x: 273, startPoint y: 60, endPoint x: 225, endPoint y: 101, distance: 62.8
paste input "**********"
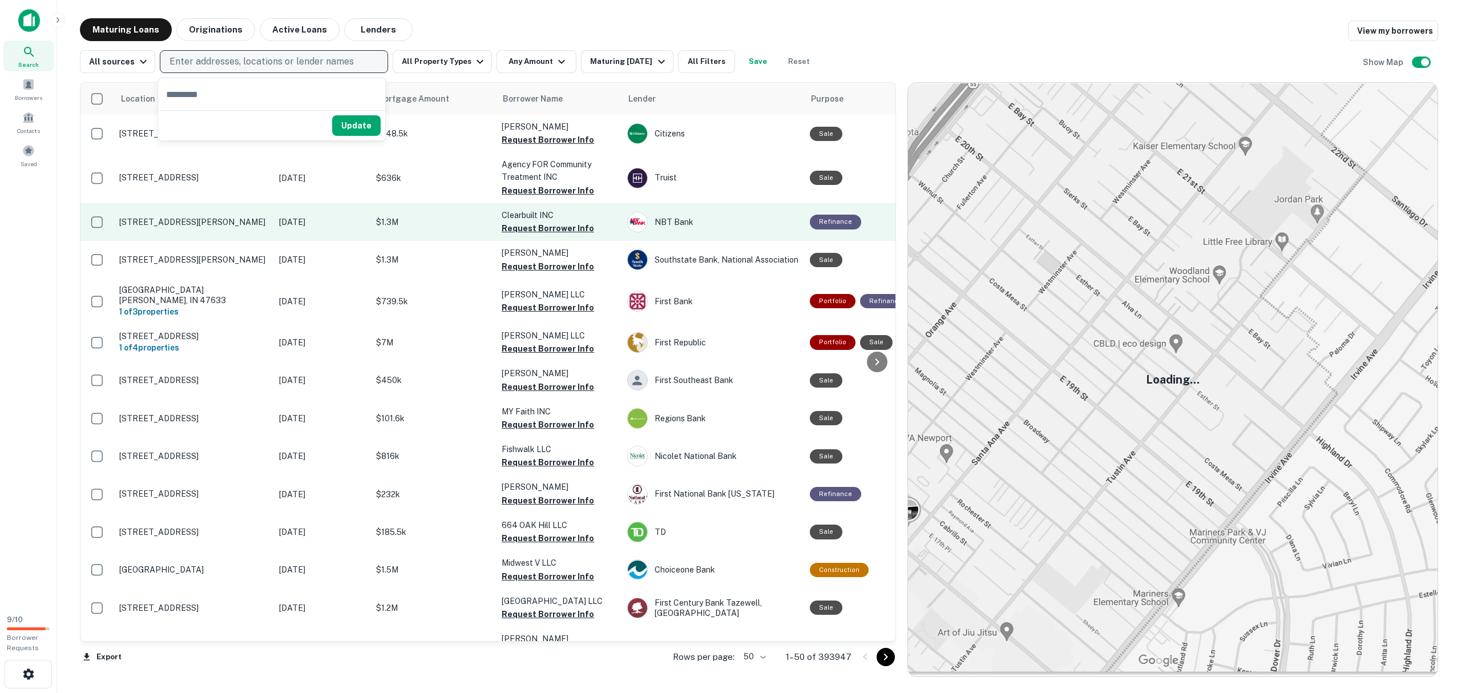
type input "**********"
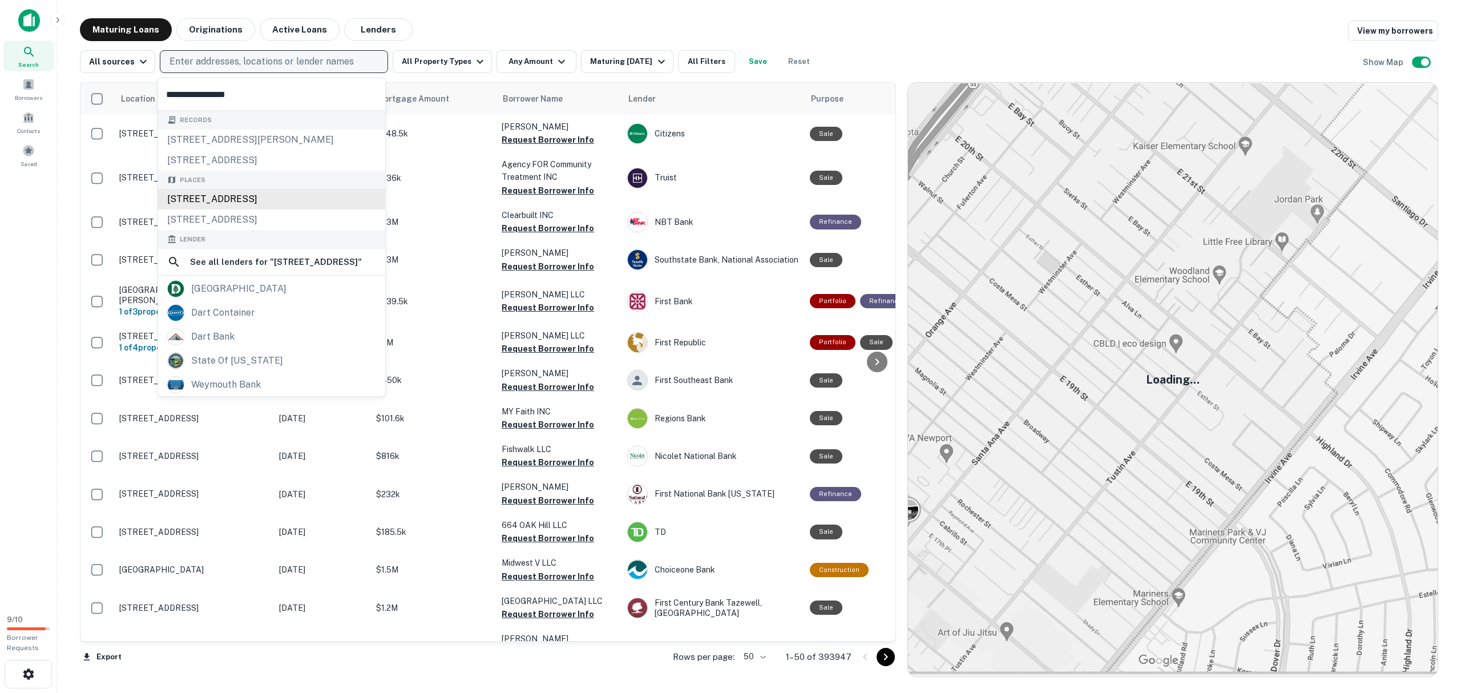
click at [288, 206] on div "Places [STREET_ADDRESS][GEOGRAPHIC_DATA][PERSON_NAME][STREET_ADDRESS][GEOGRAPHI…" at bounding box center [271, 201] width 227 height 60
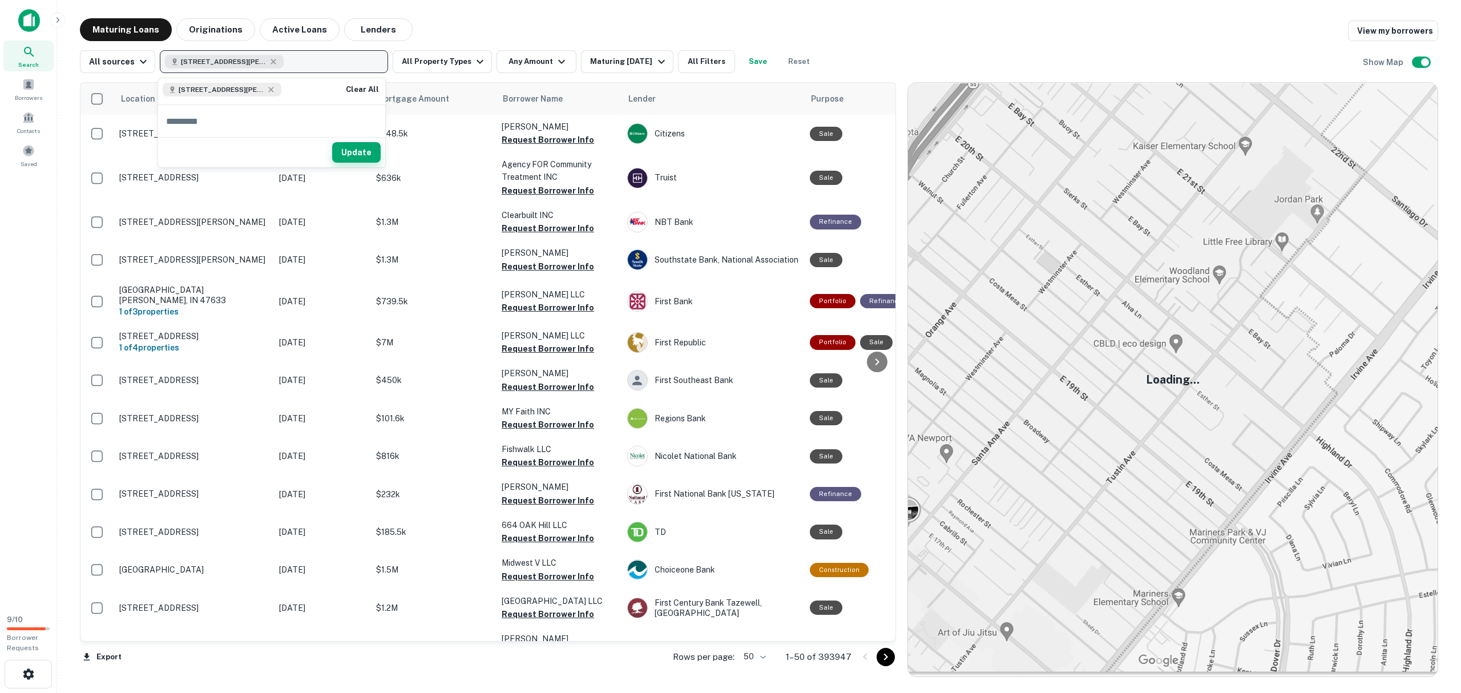
click at [349, 149] on button "Update" at bounding box center [356, 152] width 49 height 21
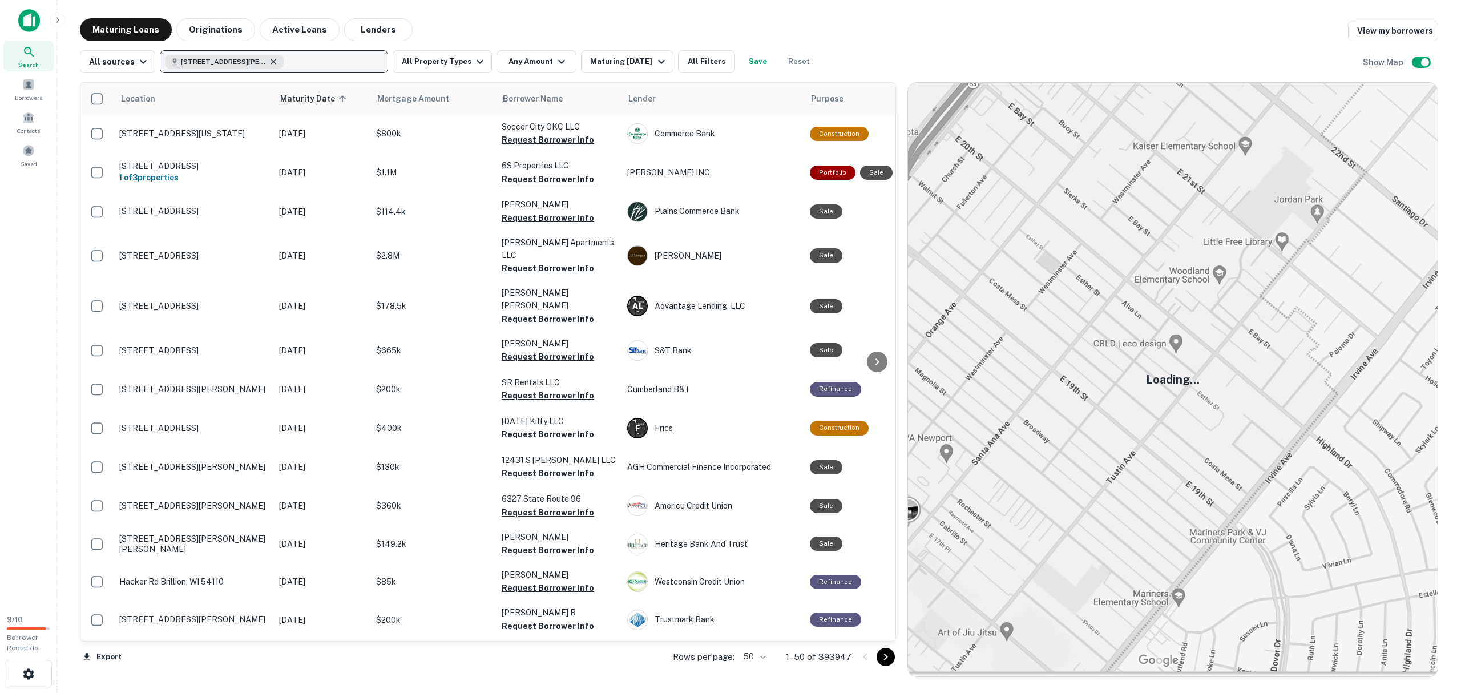
click at [270, 64] on icon "button" at bounding box center [273, 61] width 9 height 9
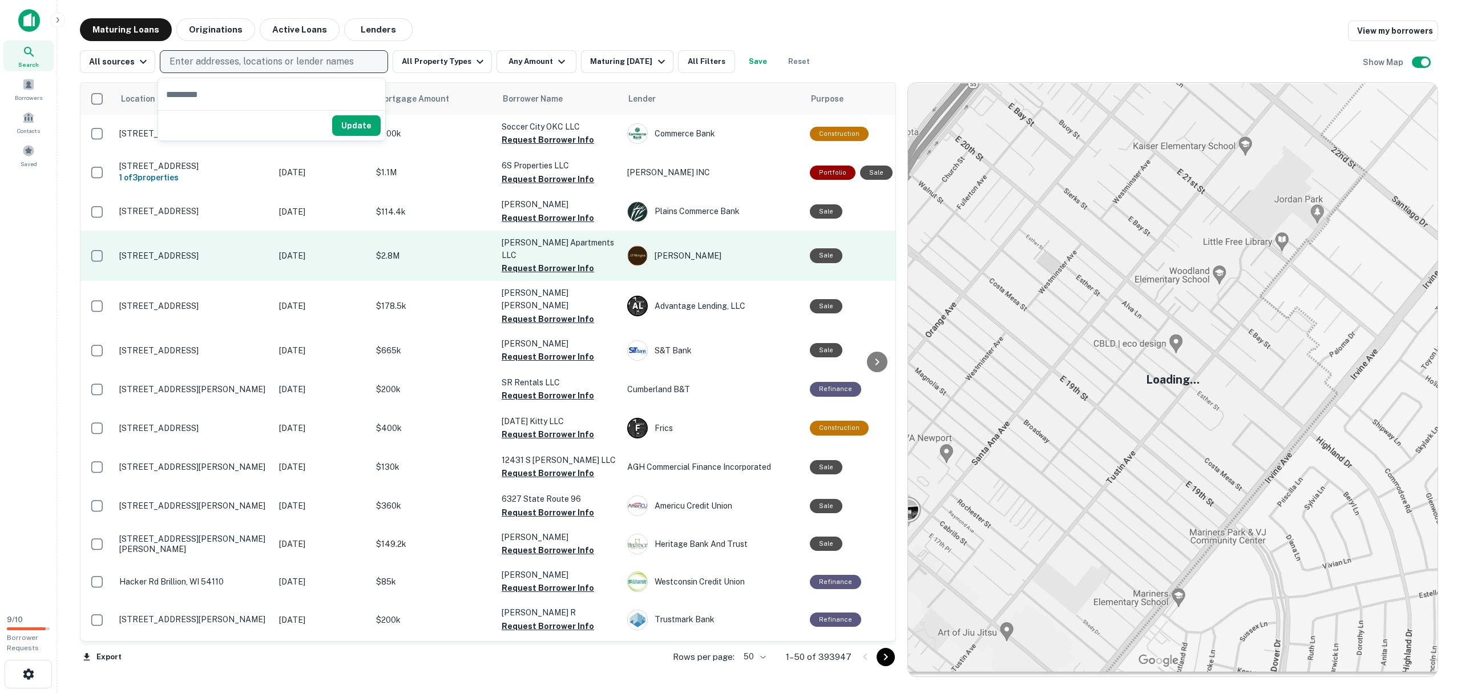
type input "**********"
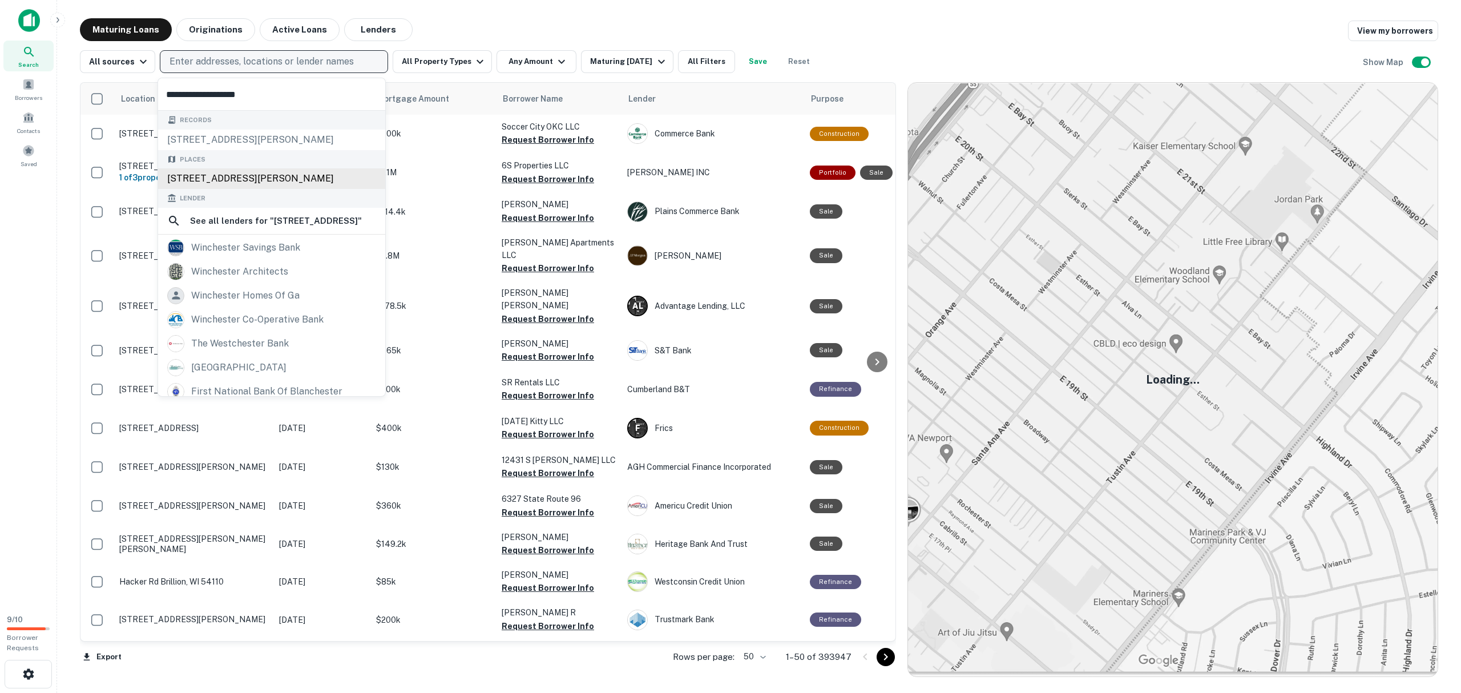
click at [329, 180] on div "Places [STREET_ADDRESS][PERSON_NAME]" at bounding box center [271, 169] width 227 height 39
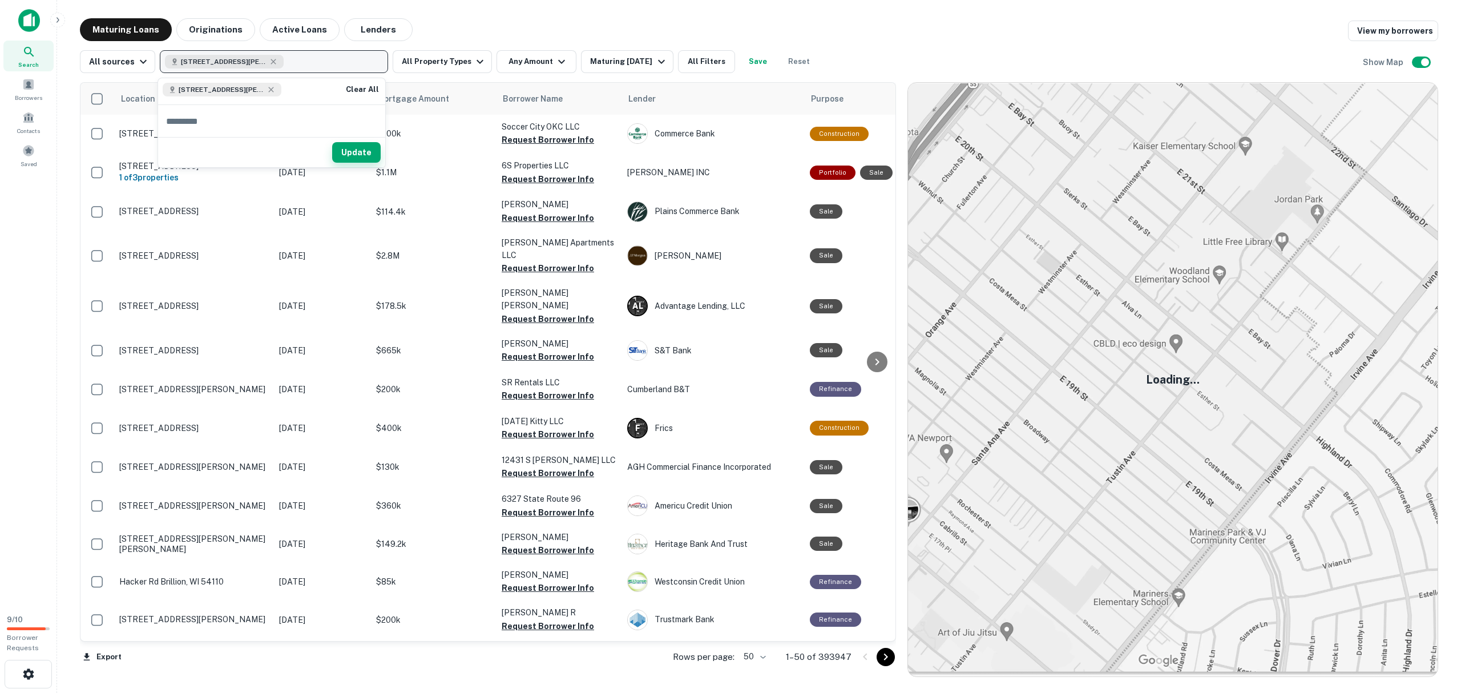
click at [356, 149] on button "Update" at bounding box center [356, 152] width 49 height 21
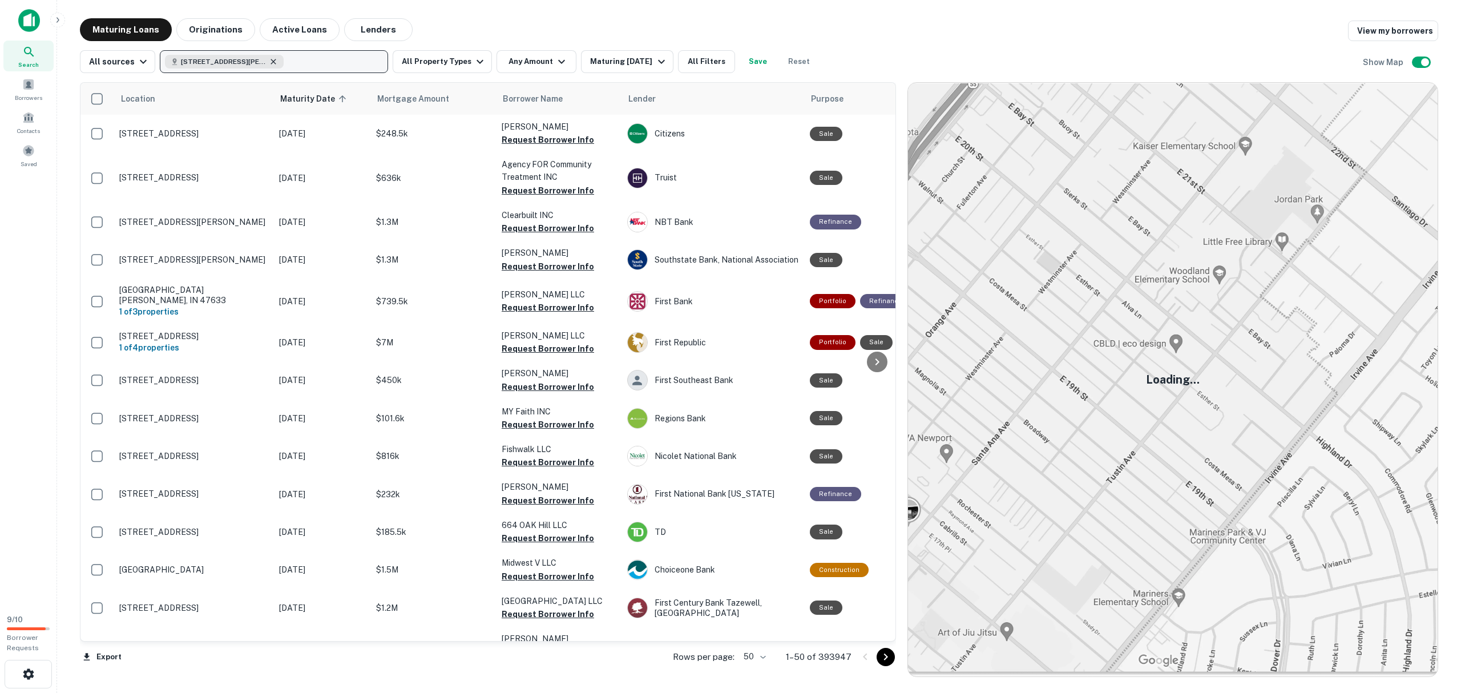
click at [270, 58] on icon "button" at bounding box center [273, 61] width 9 height 9
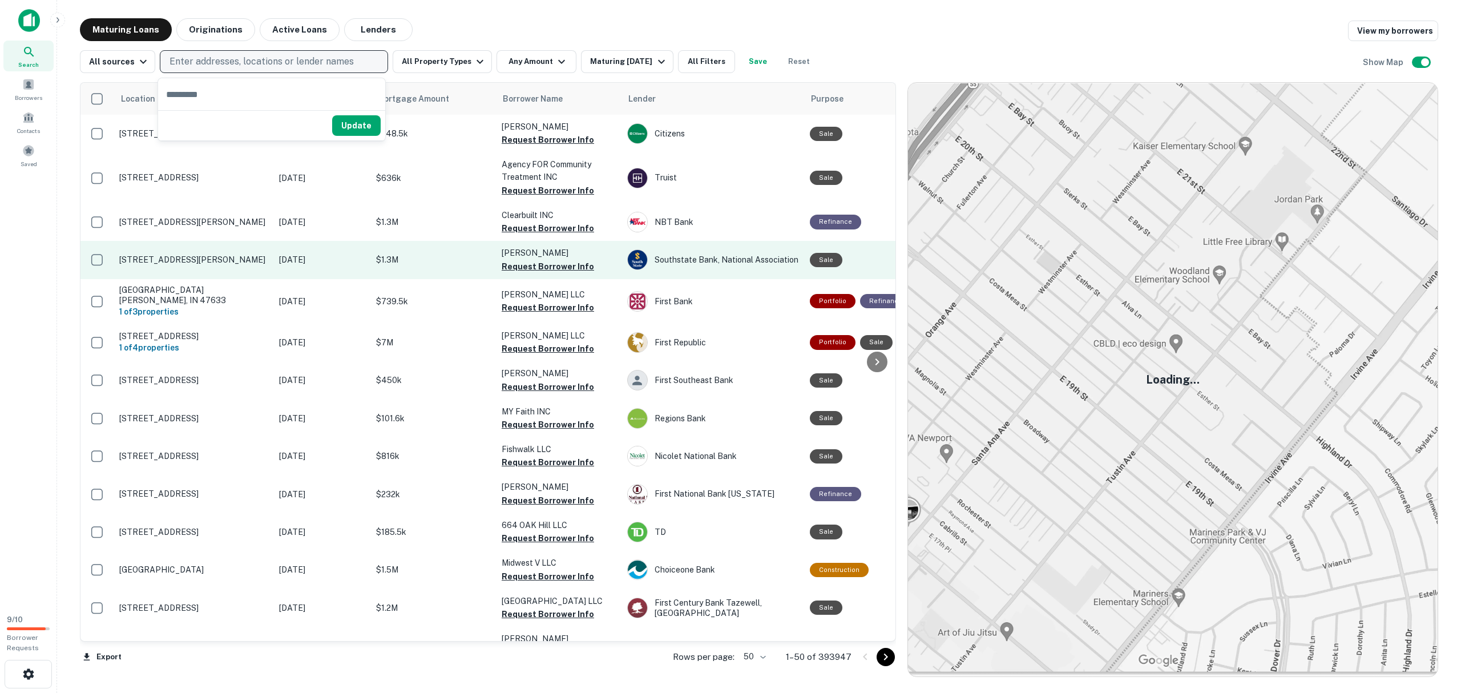
type input "**********"
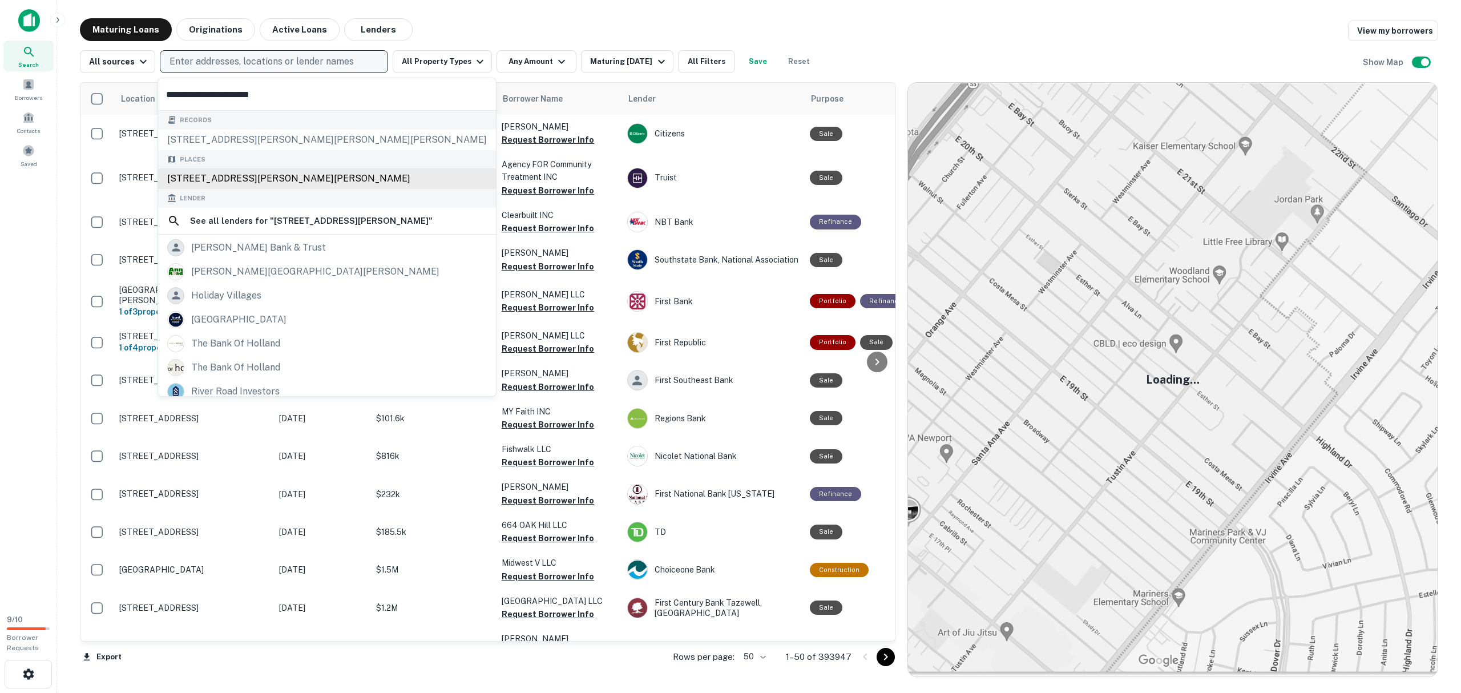
click at [270, 180] on div "Places [STREET_ADDRESS][PERSON_NAME][PERSON_NAME]" at bounding box center [327, 169] width 338 height 39
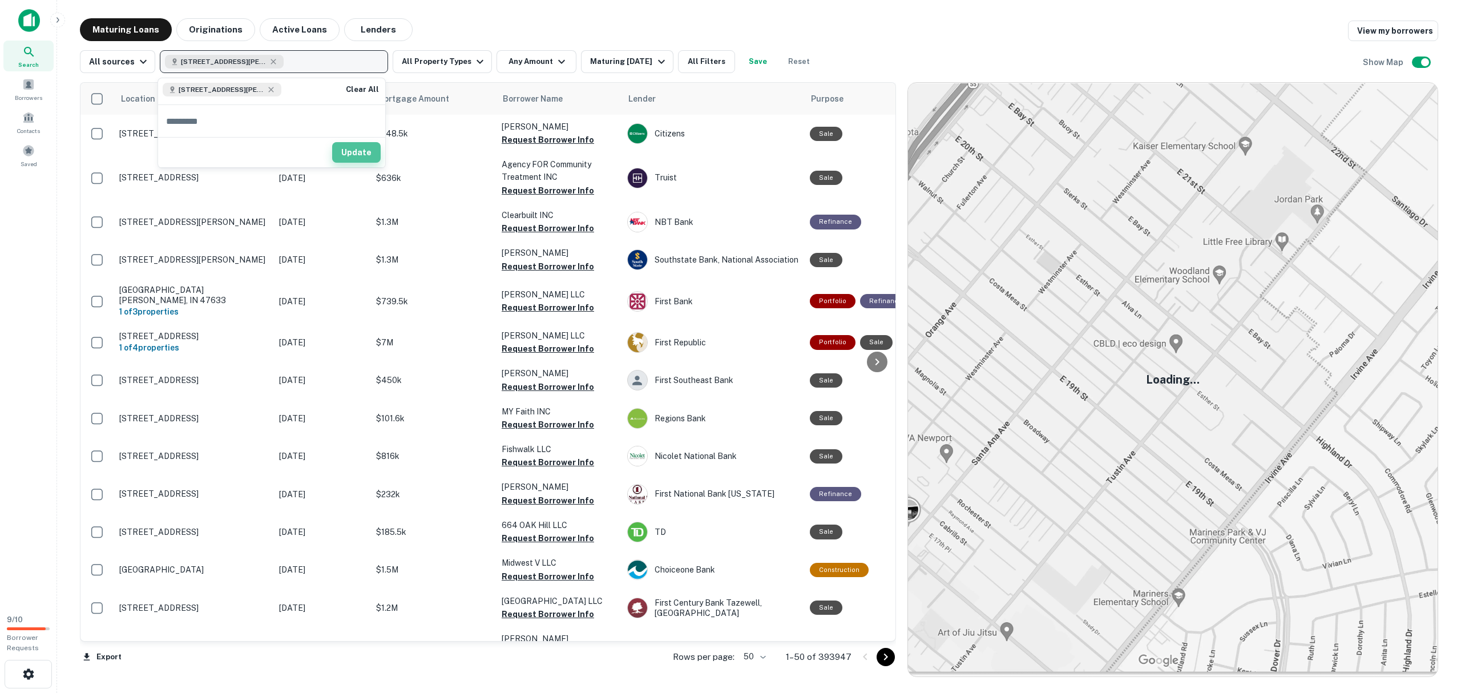
click at [354, 149] on button "Update" at bounding box center [356, 152] width 49 height 21
click at [269, 58] on icon "button" at bounding box center [273, 61] width 9 height 9
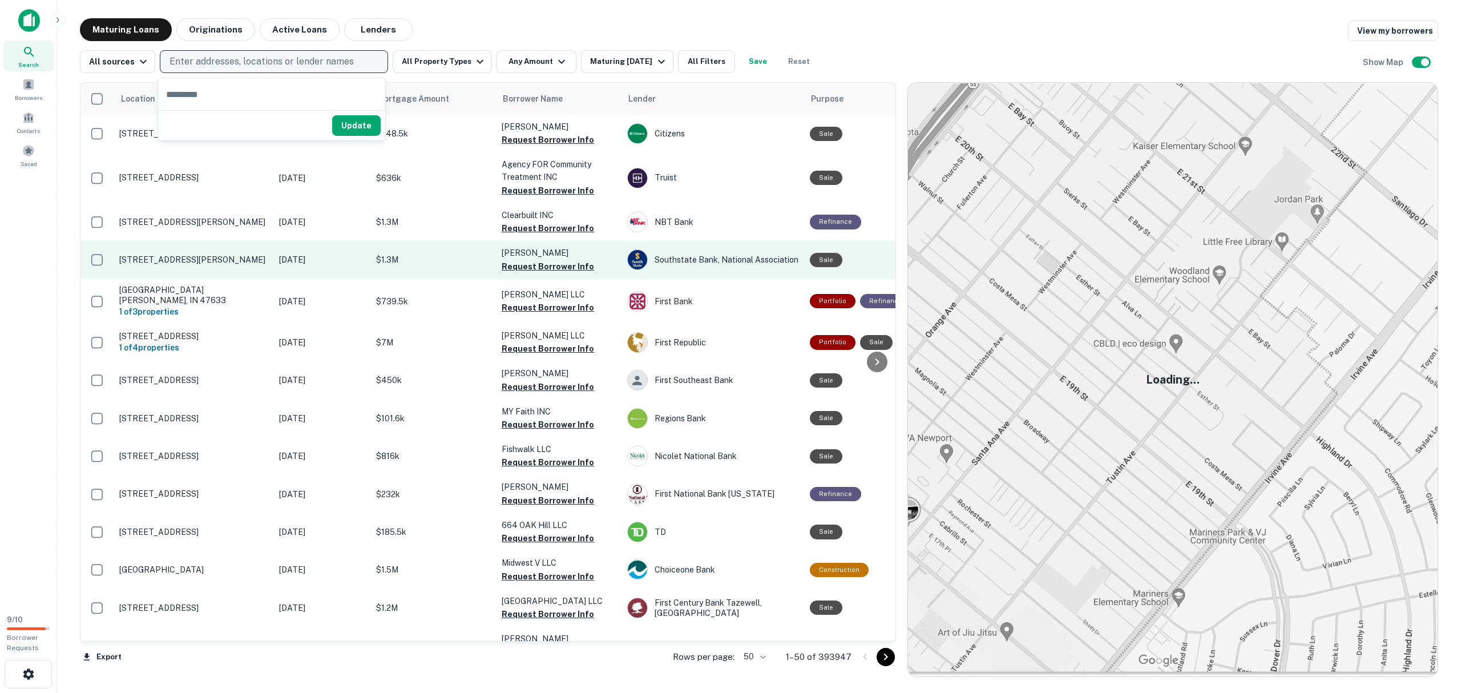
type input "**********"
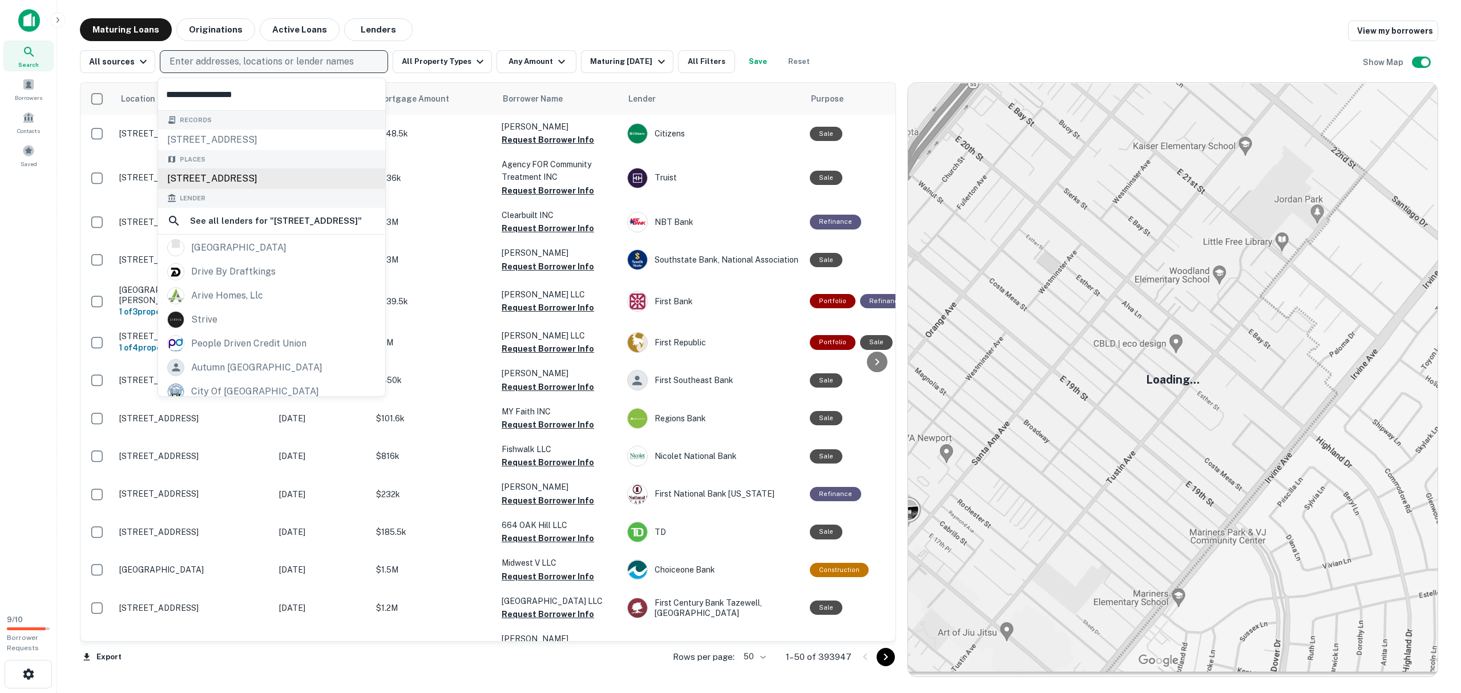
click at [261, 181] on div "[STREET_ADDRESS]" at bounding box center [271, 178] width 227 height 21
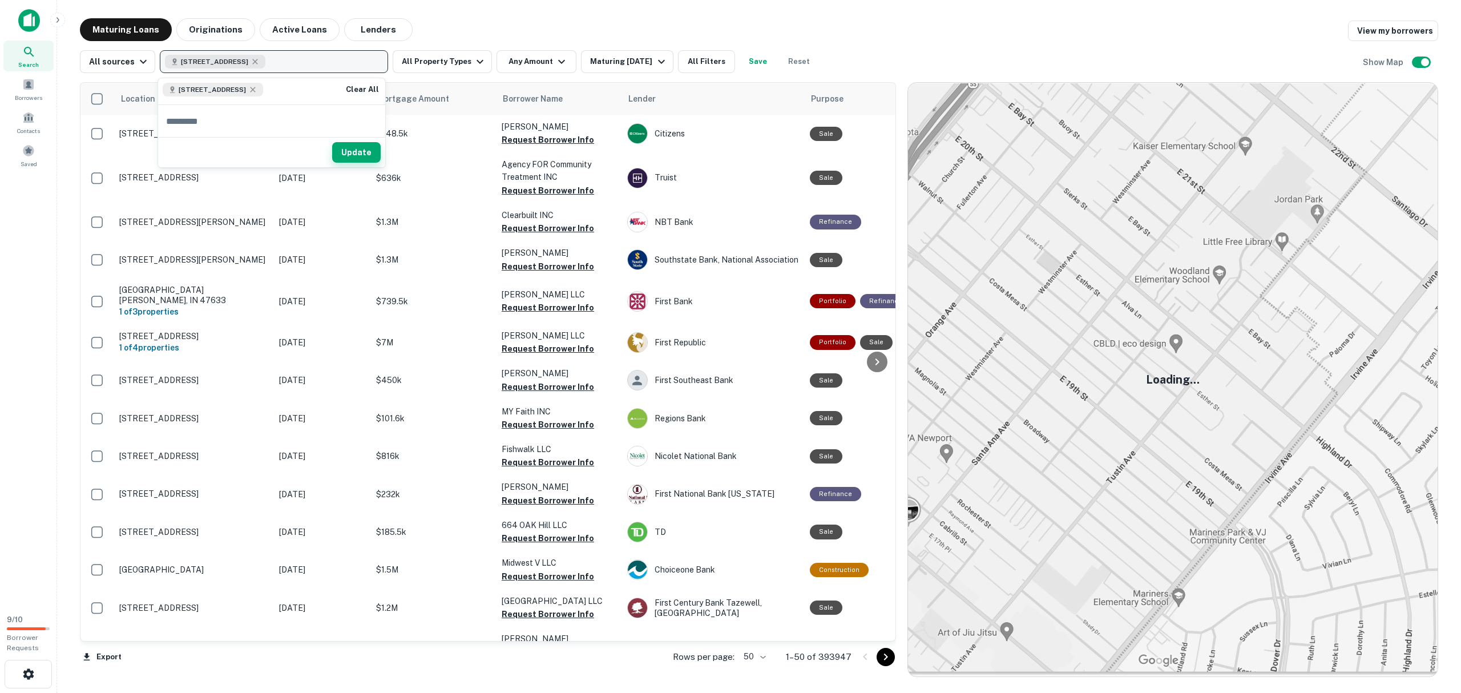
click at [347, 154] on button "Update" at bounding box center [356, 152] width 49 height 21
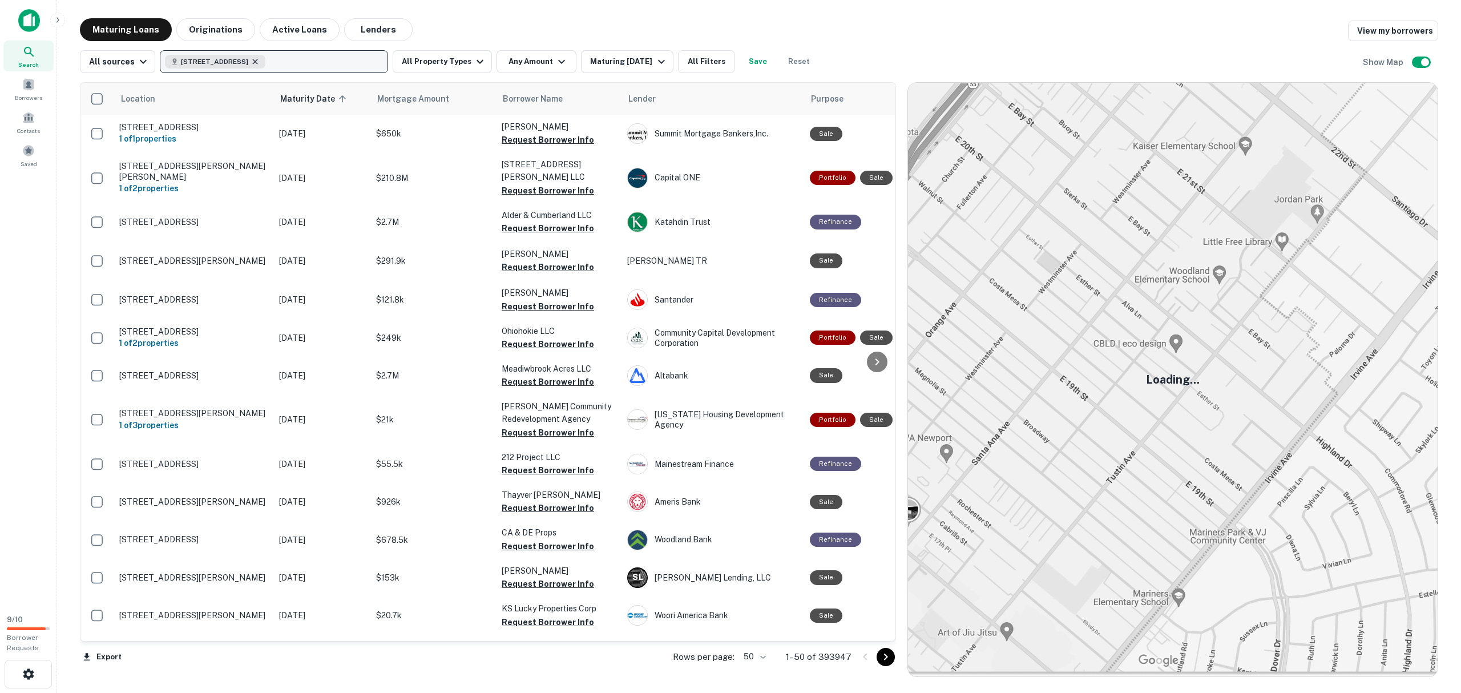
click at [258, 60] on icon "button" at bounding box center [255, 61] width 5 height 5
drag, startPoint x: 260, startPoint y: 60, endPoint x: 213, endPoint y: 100, distance: 62.0
paste input "**********"
type input "**********"
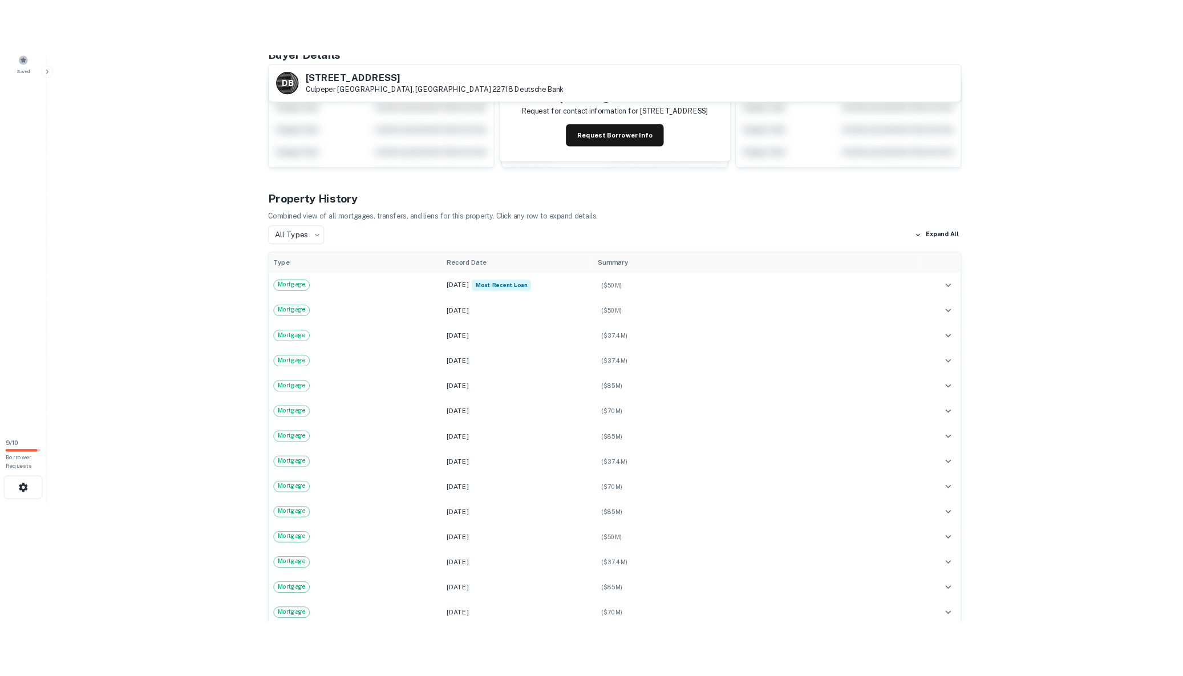
scroll to position [152, 0]
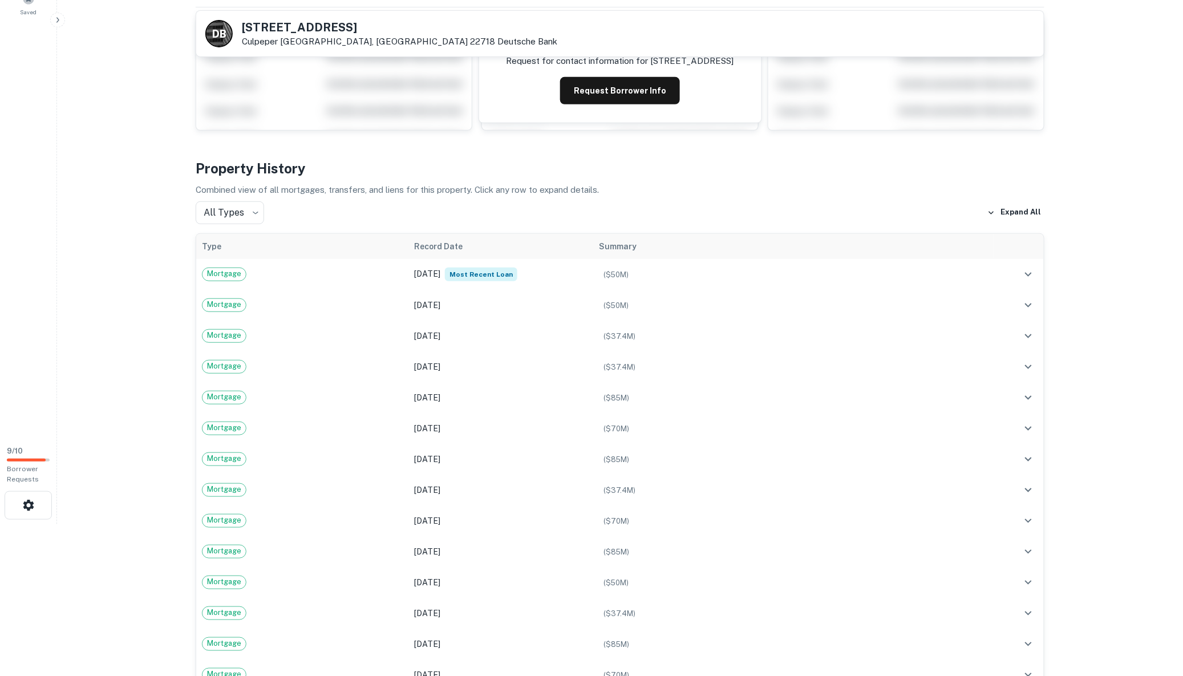
click at [1072, 524] on html "Search Borrowers Contacts Saved 9 / 10 Borrower Requests Back to search D B [ST…" at bounding box center [591, 186] width 1183 height 676
